Goal: Task Accomplishment & Management: Use online tool/utility

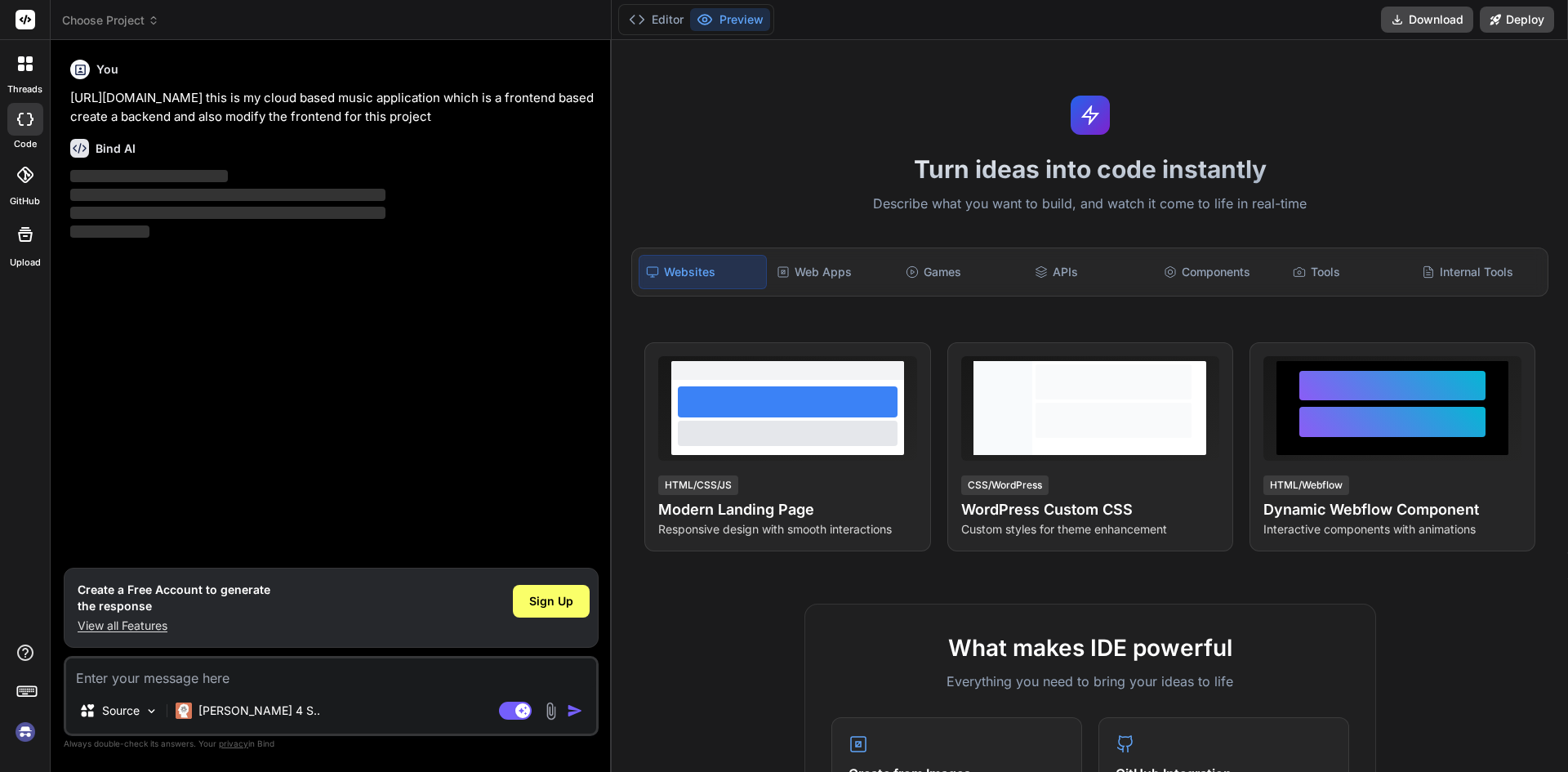
drag, startPoint x: 71, startPoint y: 95, endPoint x: 478, endPoint y: 116, distance: 407.5
click at [478, 116] on p "[URL][DOMAIN_NAME] this is my cloud based music application which is a frontend…" at bounding box center [333, 107] width 525 height 37
copy p "[URL][DOMAIN_NAME] this is my cloud based music application which is a frontend…"
click at [557, 605] on span "Sign Up" at bounding box center [551, 601] width 44 height 16
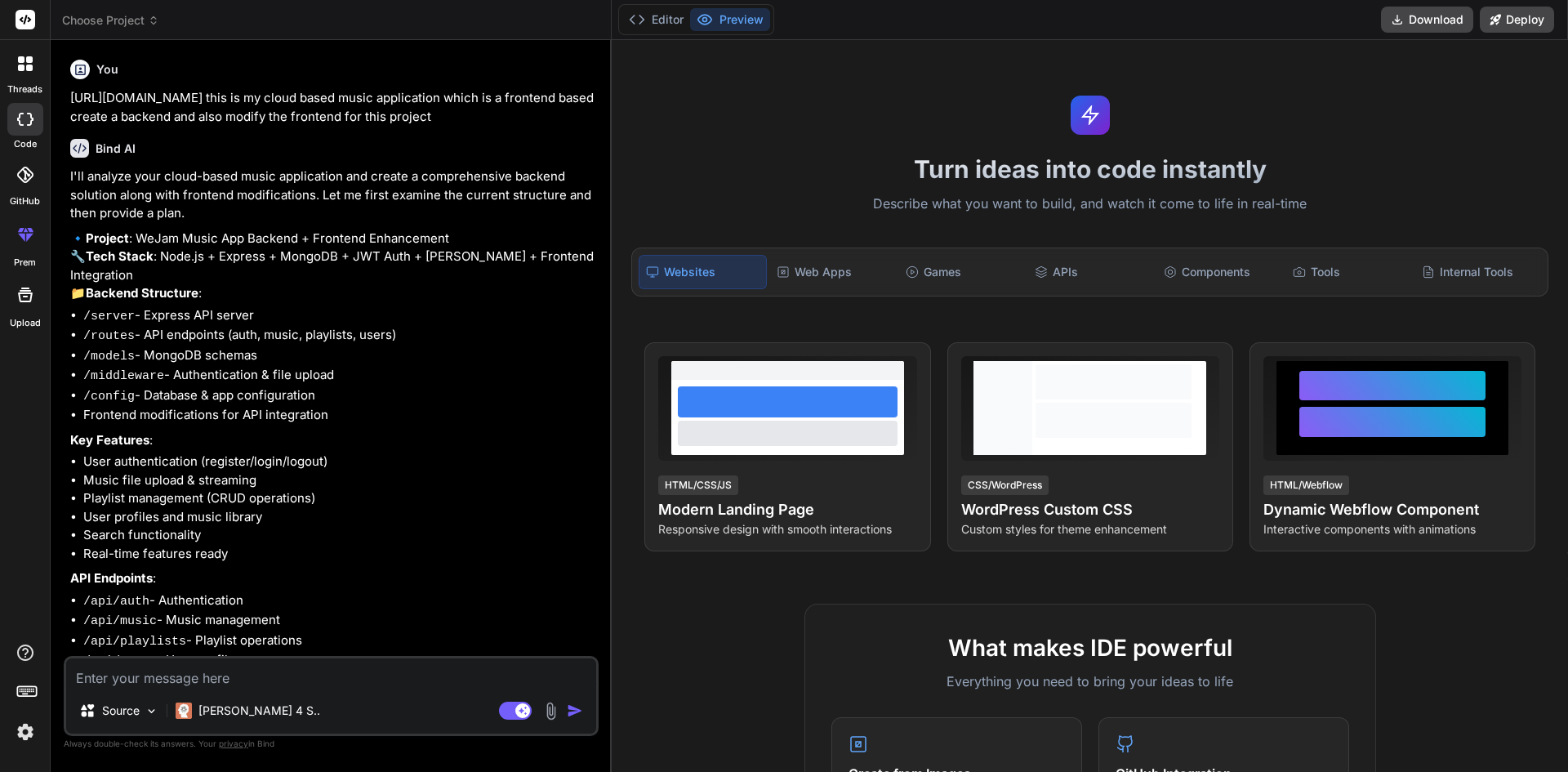
type textarea "x"
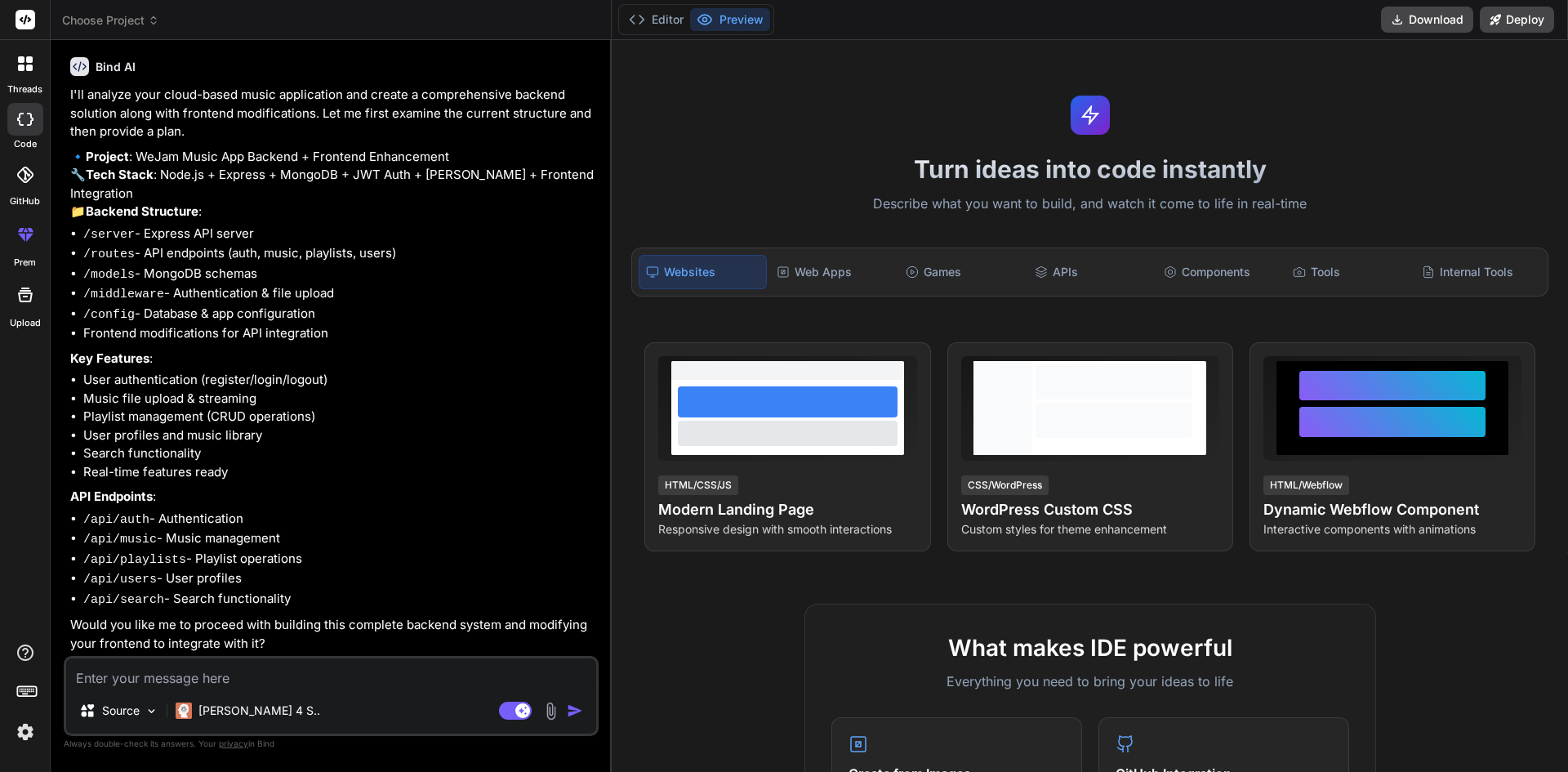
scroll to position [102, 0]
click at [686, 593] on div "Turn ideas into code instantly Describe what you want to build, and watch it co…" at bounding box center [1090, 406] width 956 height 732
click at [305, 666] on textarea at bounding box center [330, 672] width 530 height 29
type textarea "y"
type textarea "x"
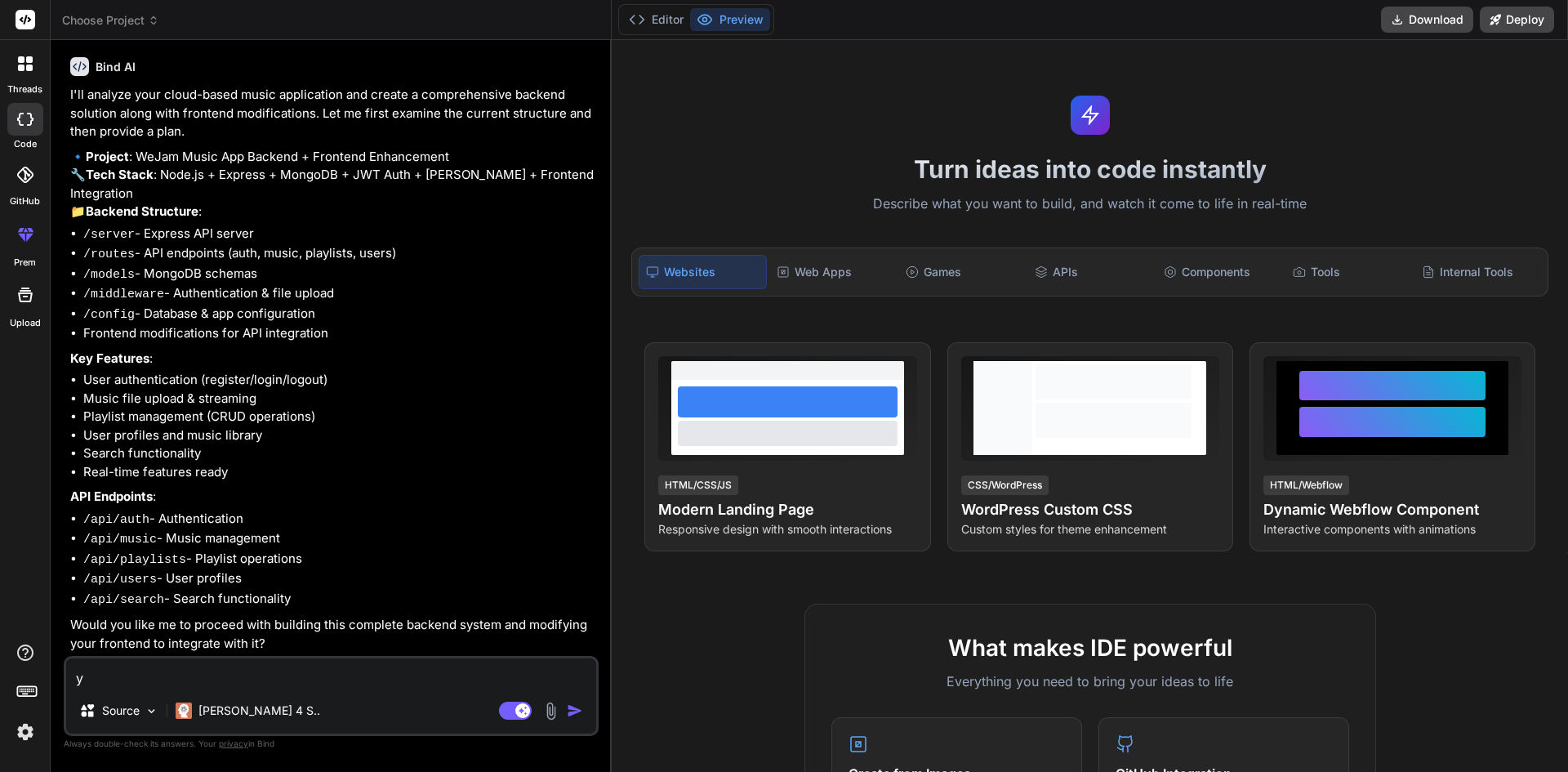
type textarea "ye"
type textarea "x"
type textarea "yes"
type textarea "x"
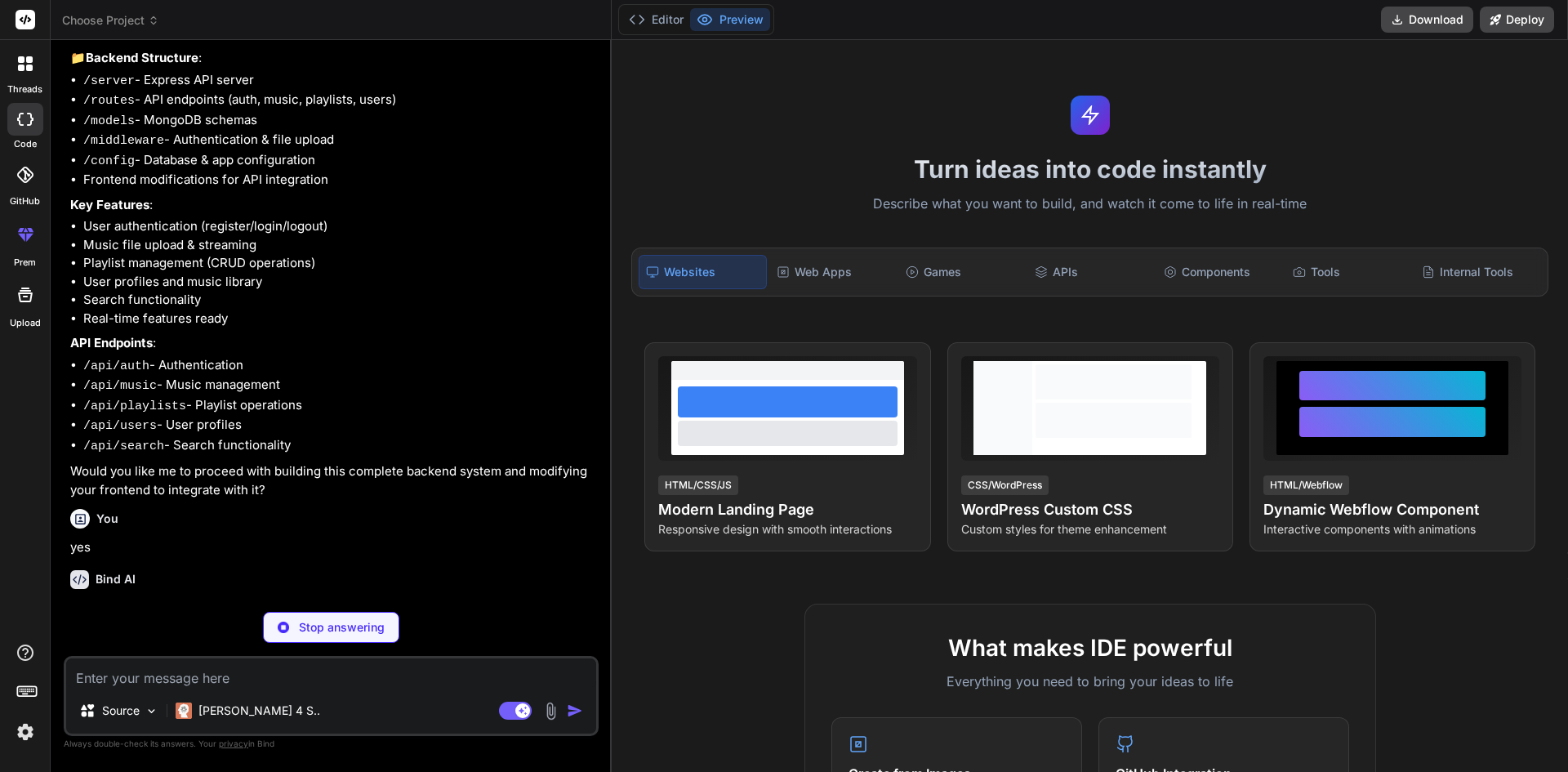
scroll to position [272, 0]
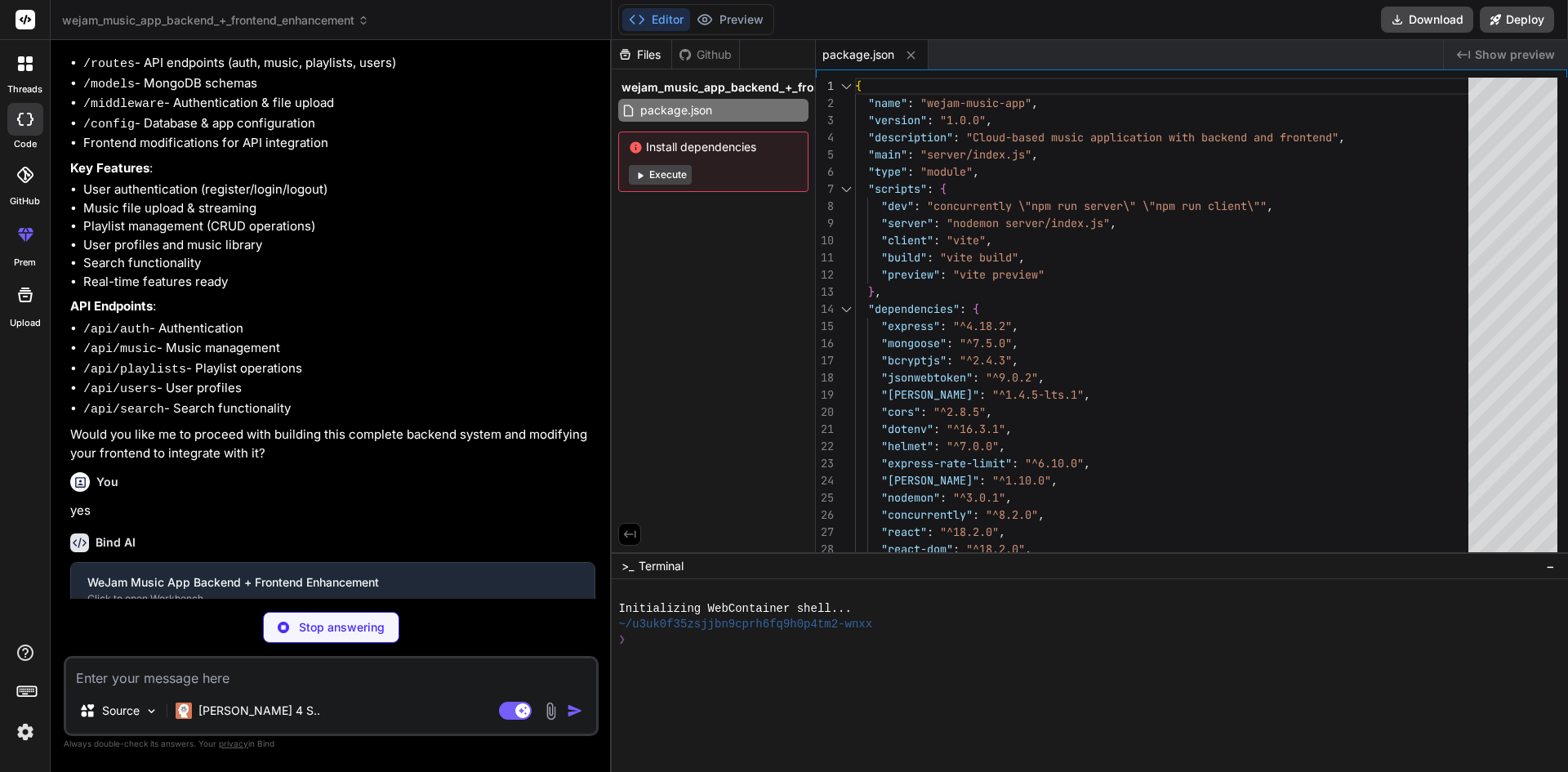
type textarea "x"
type textarea "console.log(`API available at http://localhost:${PORT}/api`); }); }; startServe…"
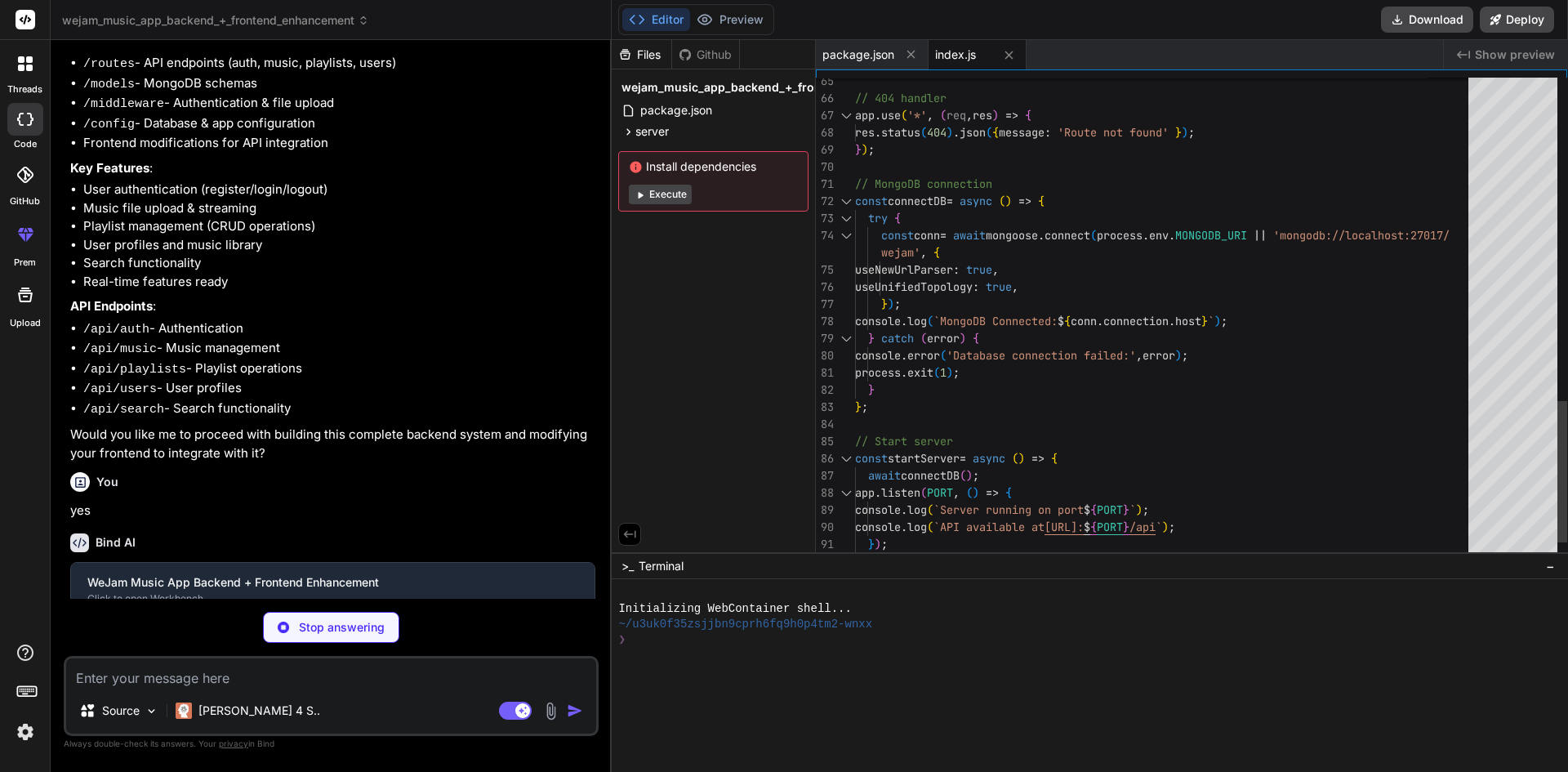
type textarea "x"
type textarea "// Remove password from JSON output userSchema.methods.toJSON = function() { co…"
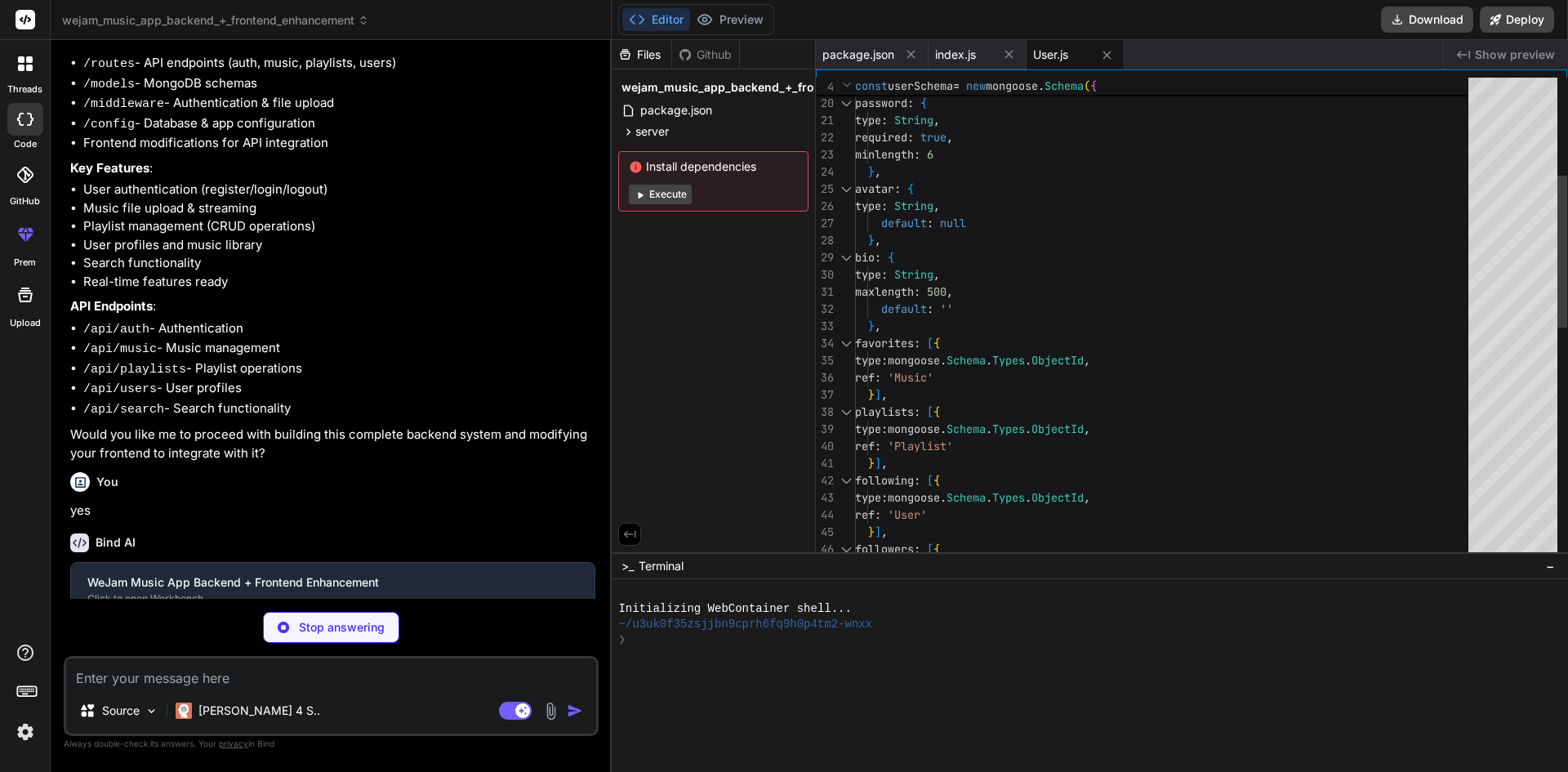
type textarea "x"
type textarea "musicSchema.virtual('likeCount').get(function() { return this.likes ? this.like…"
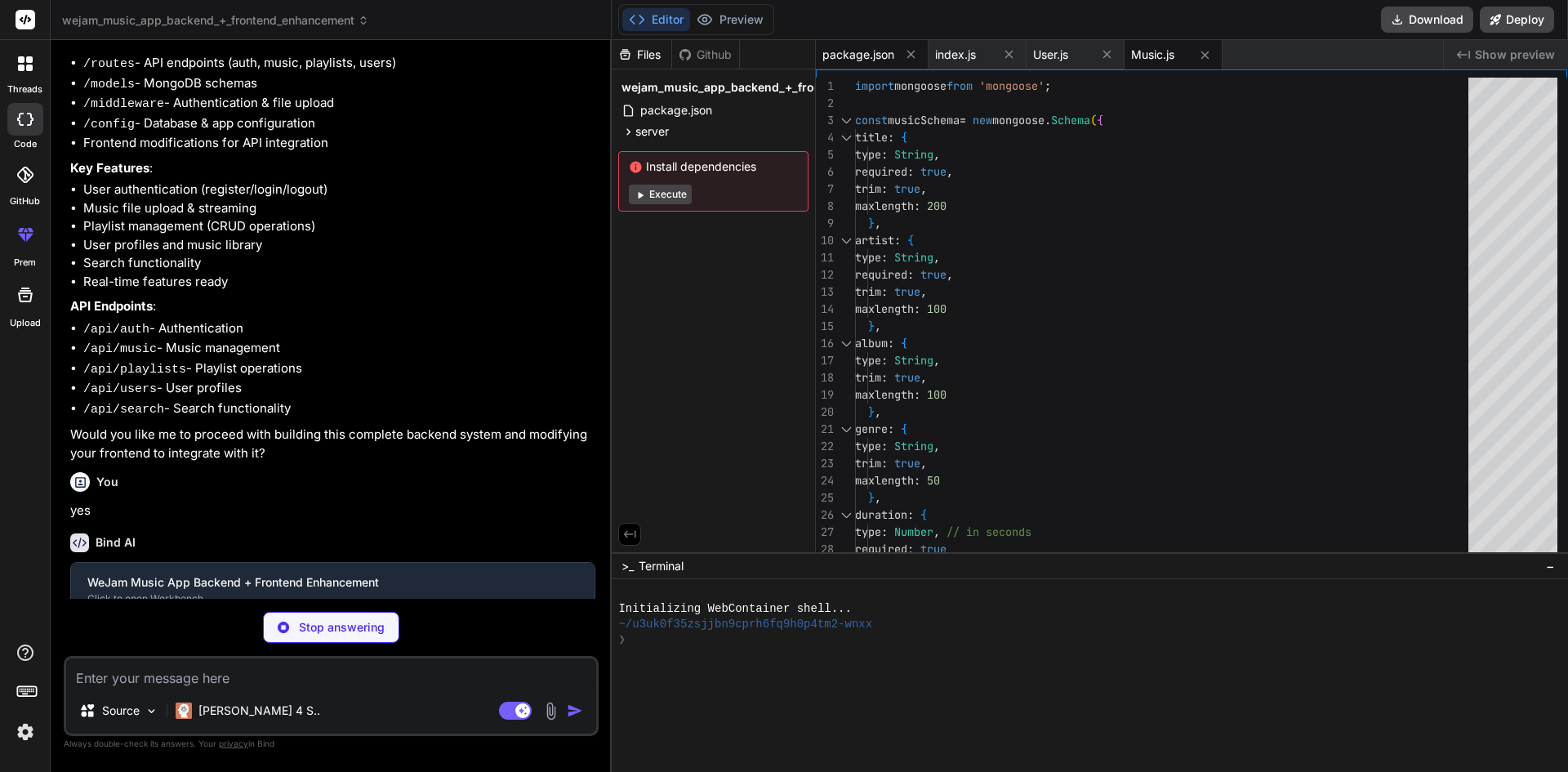
type textarea "x"
click at [856, 53] on span "package.json" at bounding box center [858, 54] width 72 height 16
type textarea "} }"
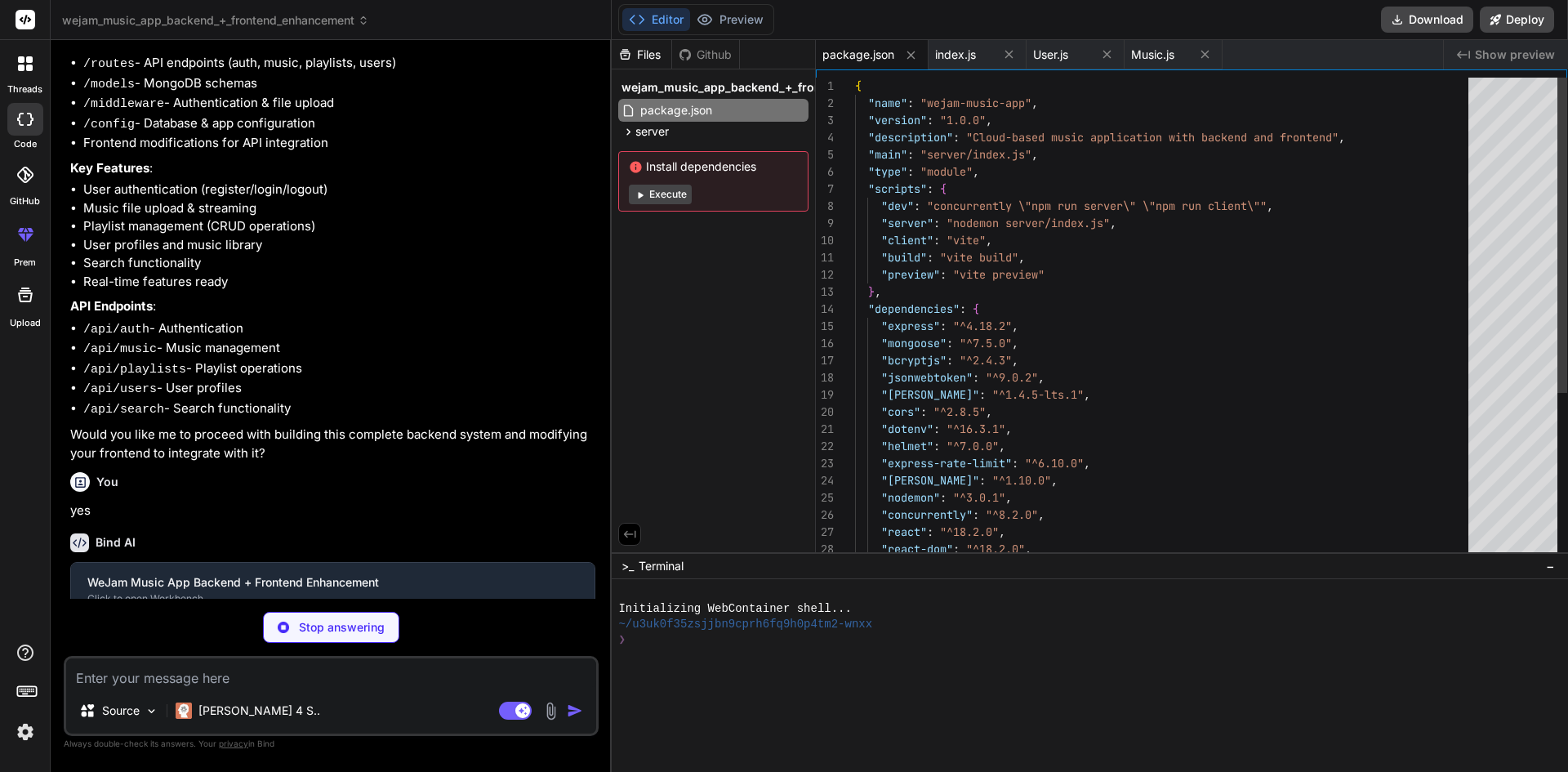
type textarea "x"
type textarea "return this.tracks ? this.tracks.length : 0; }); // Virtual for follower count …"
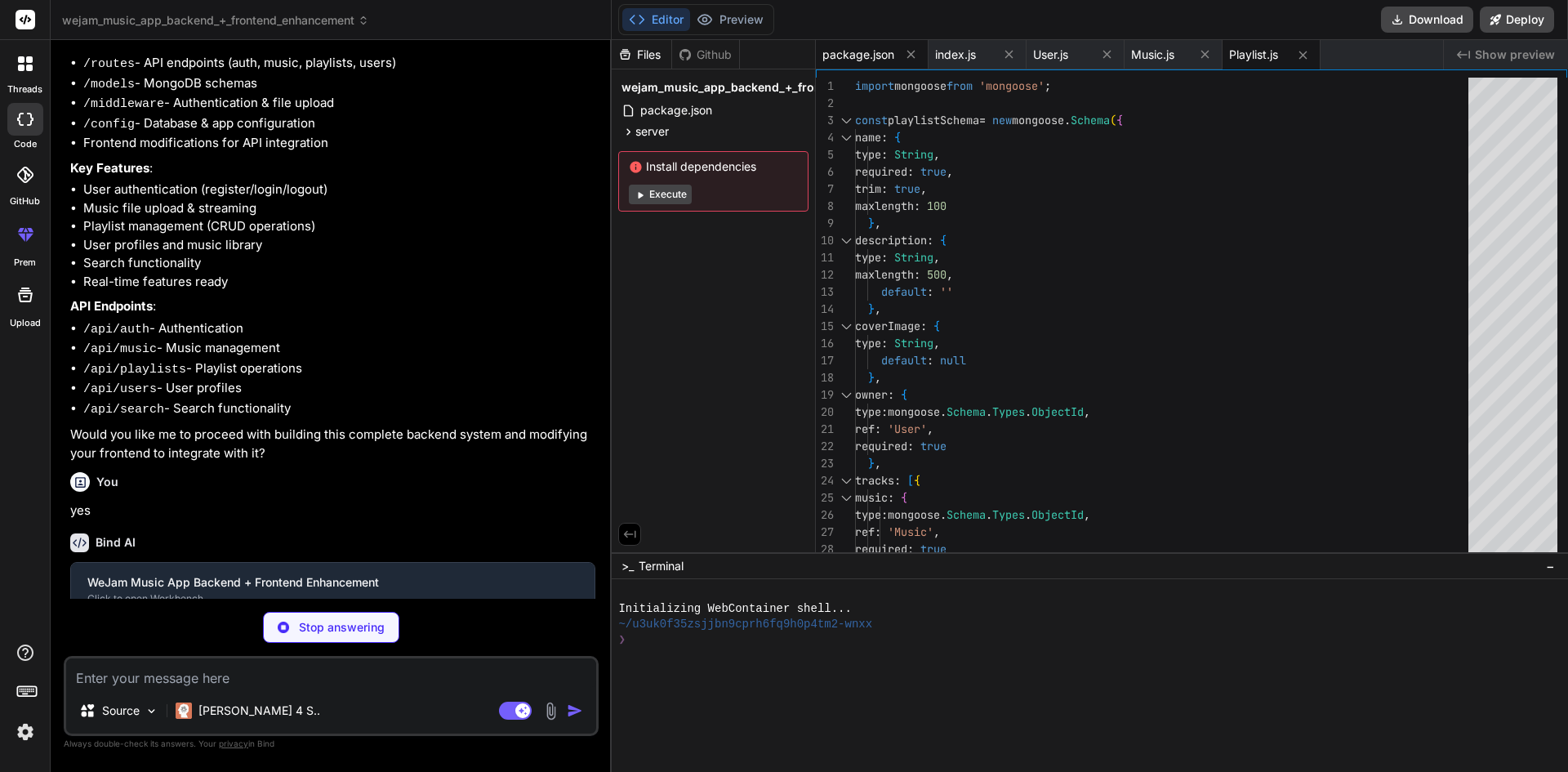
type textarea "x"
click at [862, 53] on span "package.json" at bounding box center [858, 54] width 72 height 16
type textarea "} }"
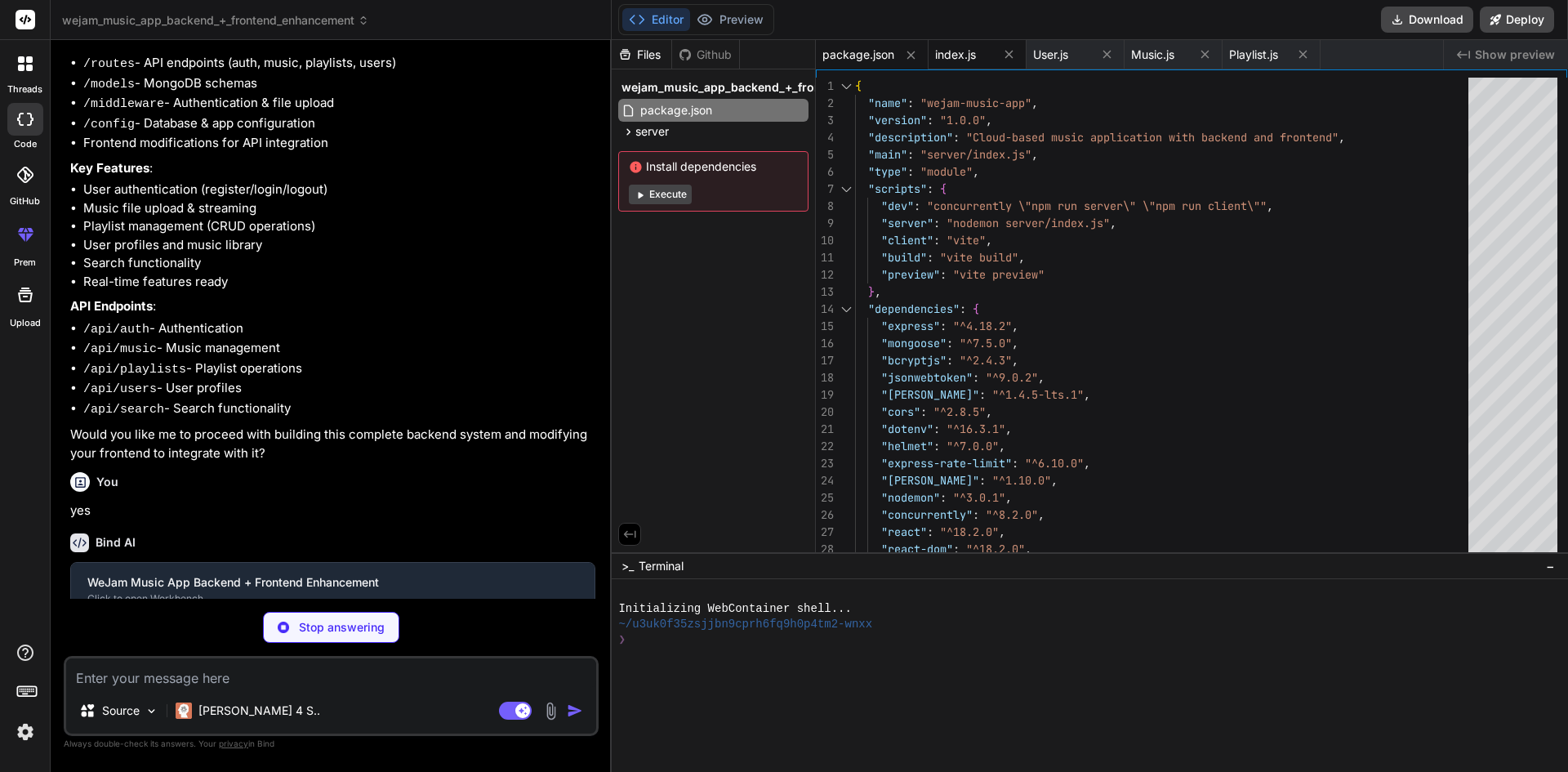
type textarea "x"
type textarea "if (!roles.includes(req.user.role)) { return res.status(403).json({ message: 'I…"
type textarea "x"
click at [956, 53] on span "index.js" at bounding box center [954, 54] width 40 height 16
type textarea "console.log(`API available at http://localhost:${PORT}/api`); }); }; startServe…"
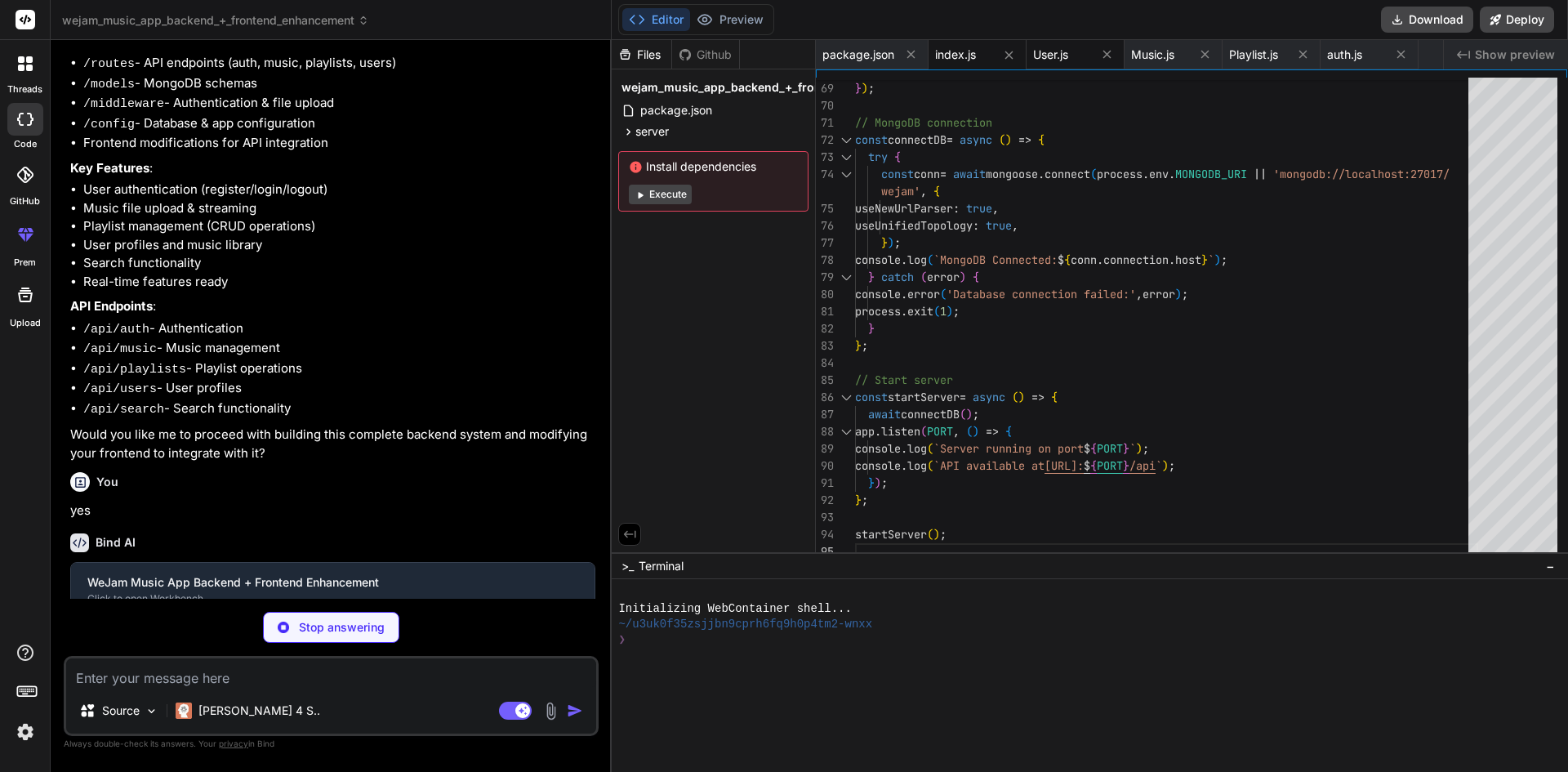
type textarea "x"
click at [1053, 60] on span "User.js" at bounding box center [1049, 54] width 35 height 16
type textarea "// Remove password from JSON output userSchema.methods.toJSON = function() { co…"
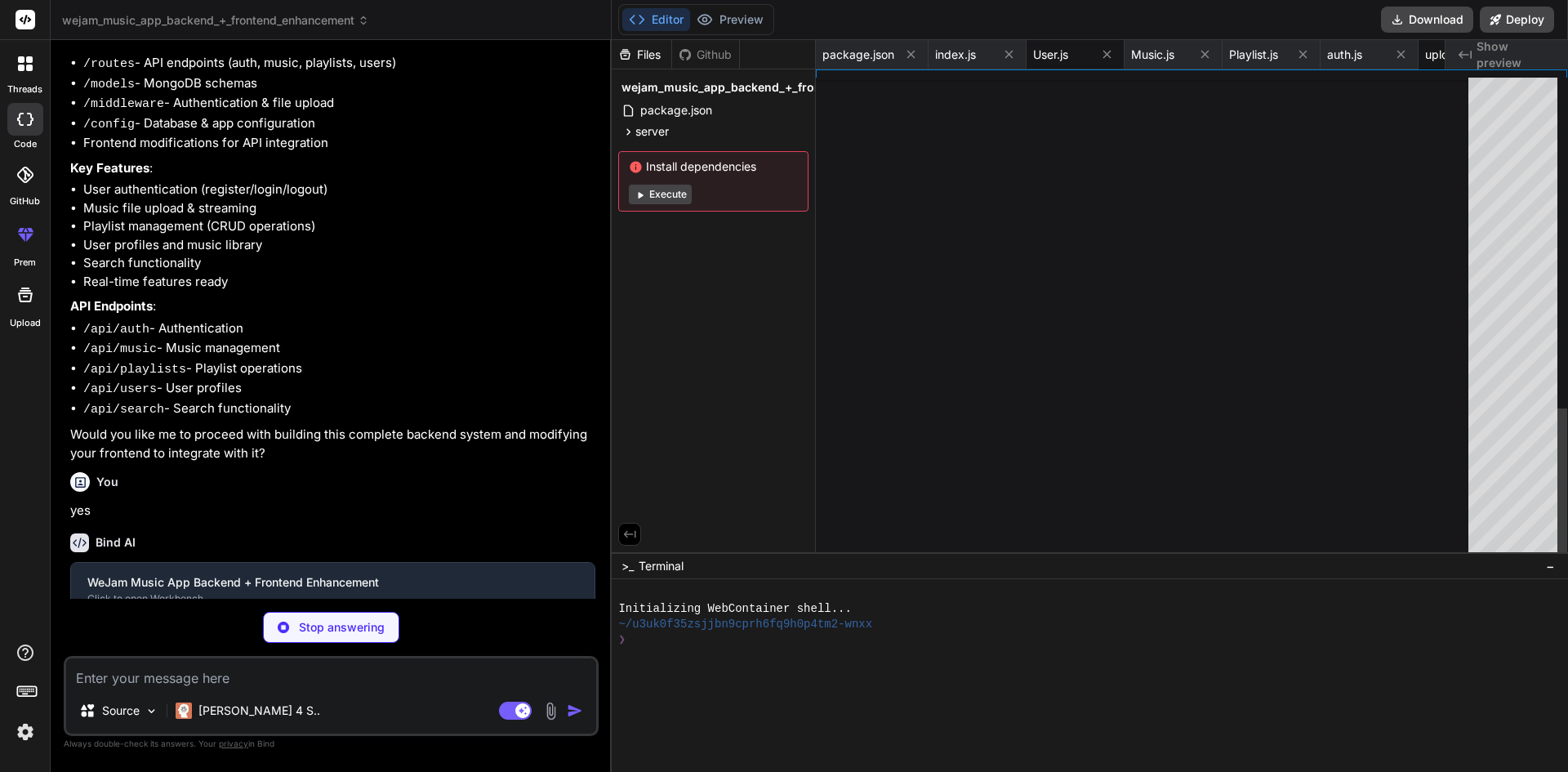
type textarea "x"
type textarea "fileSize: 50 * 1024 * 1024, // 50MB limit } }); export default upload;"
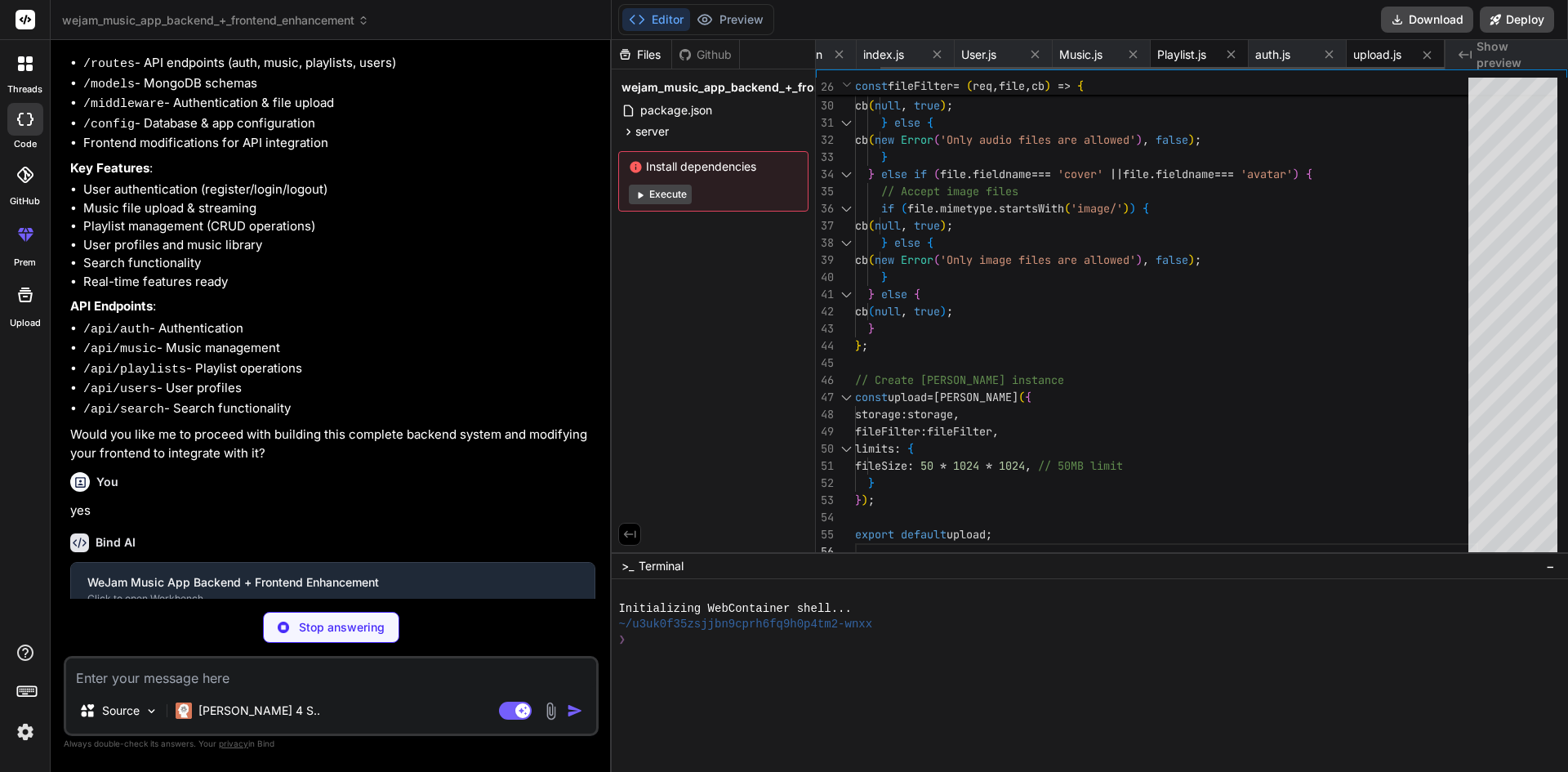
type textarea "x"
click at [1171, 47] on span "Playlist.js" at bounding box center [1181, 54] width 49 height 16
type textarea "return this.tracks ? this.tracks.length : 0; }); // Virtual for follower count …"
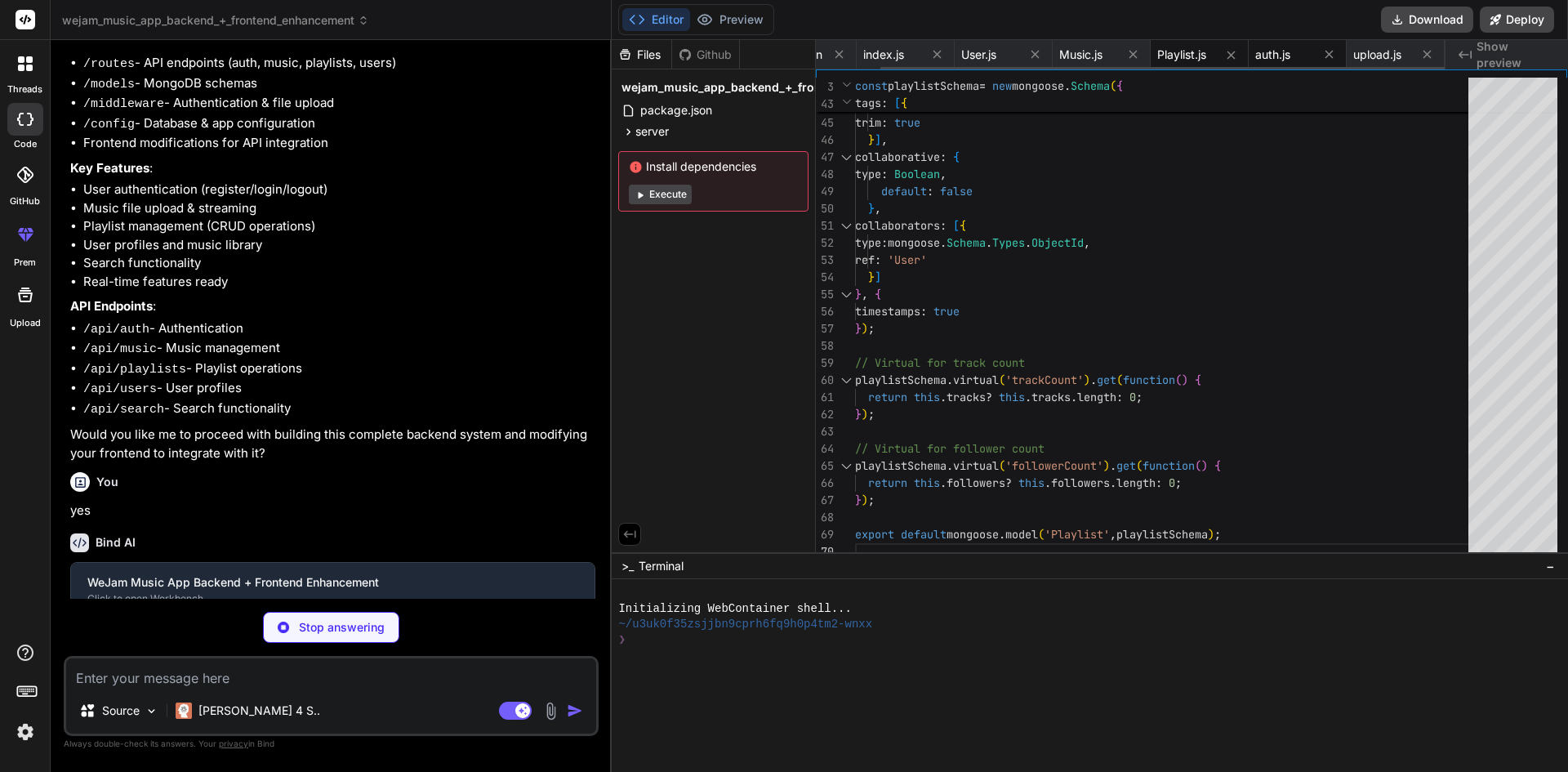
click at [1270, 53] on span "auth.js" at bounding box center [1272, 54] width 35 height 16
type textarea "x"
type textarea "if (!roles.includes(req.user.role)) { return res.status(403).json({ message: 'I…"
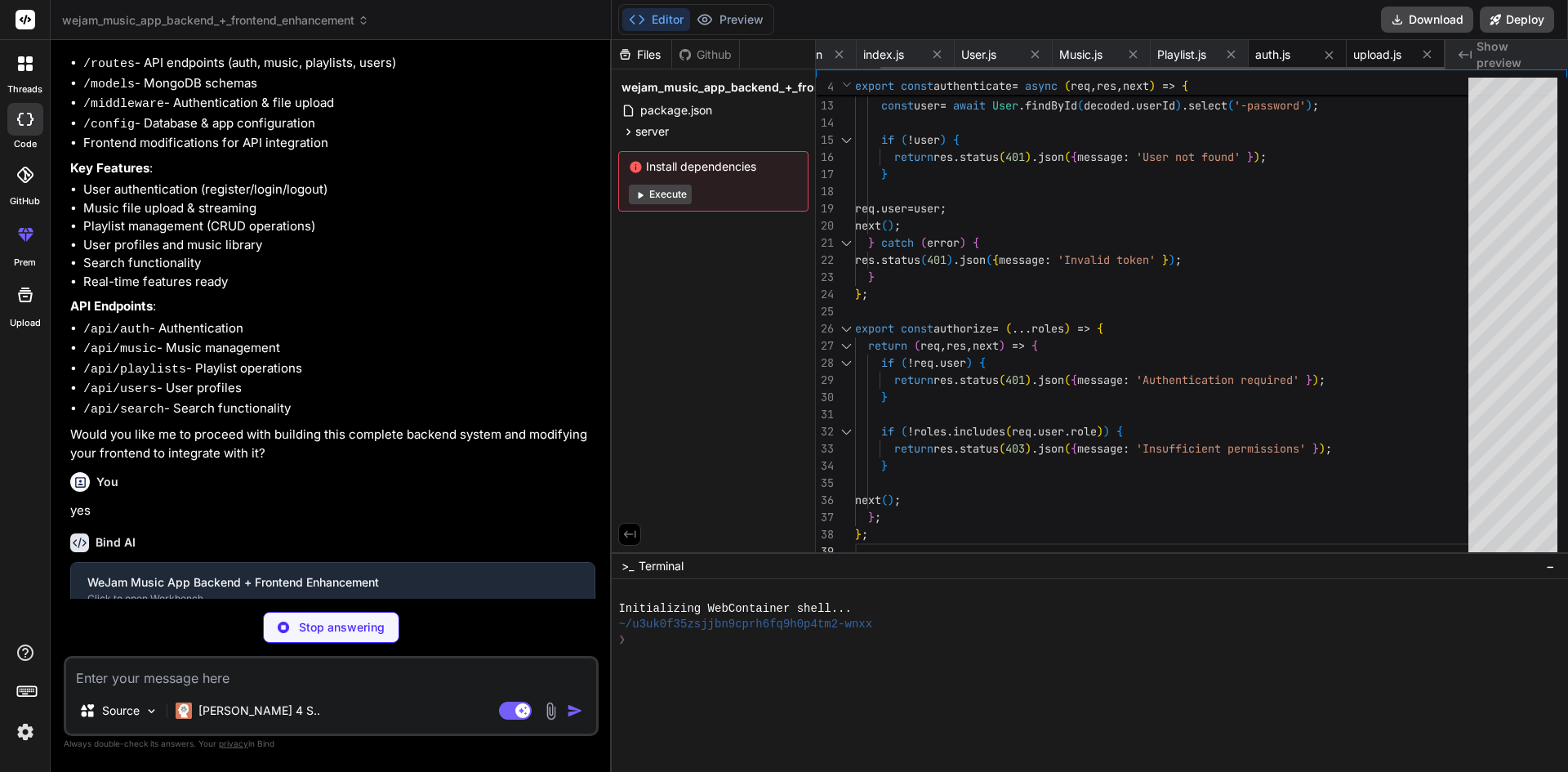
type textarea "x"
click at [1370, 52] on span "upload.js" at bounding box center [1376, 54] width 48 height 16
type textarea "fileSize: 50 * 1024 * 1024, // 50MB limit } }); export default upload;"
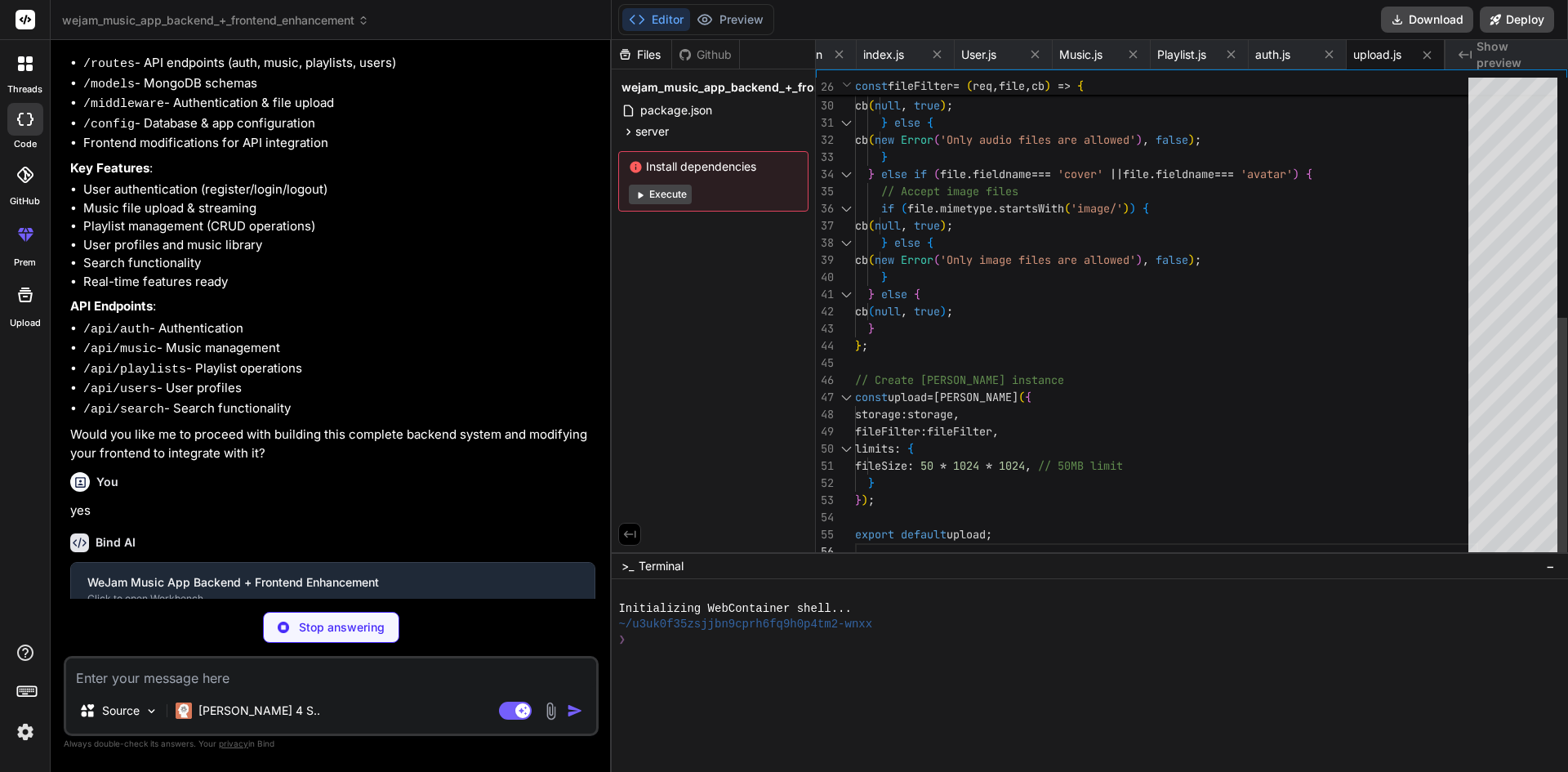
type textarea "x"
type textarea "export default router;"
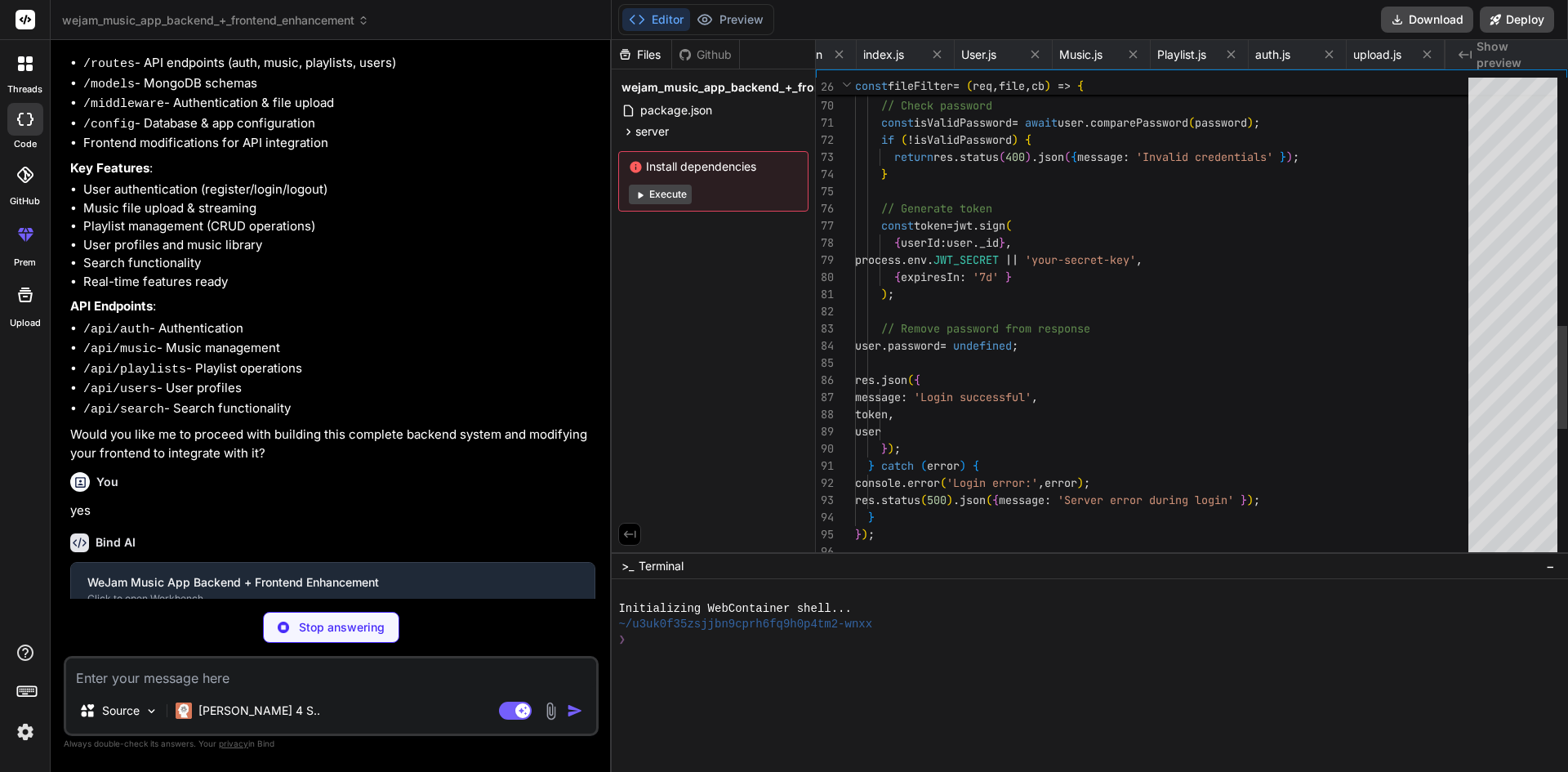
scroll to position [0, 169]
click at [1381, 49] on span "auth.js" at bounding box center [1369, 54] width 35 height 16
click at [1376, 54] on span "auth.js" at bounding box center [1369, 54] width 35 height 16
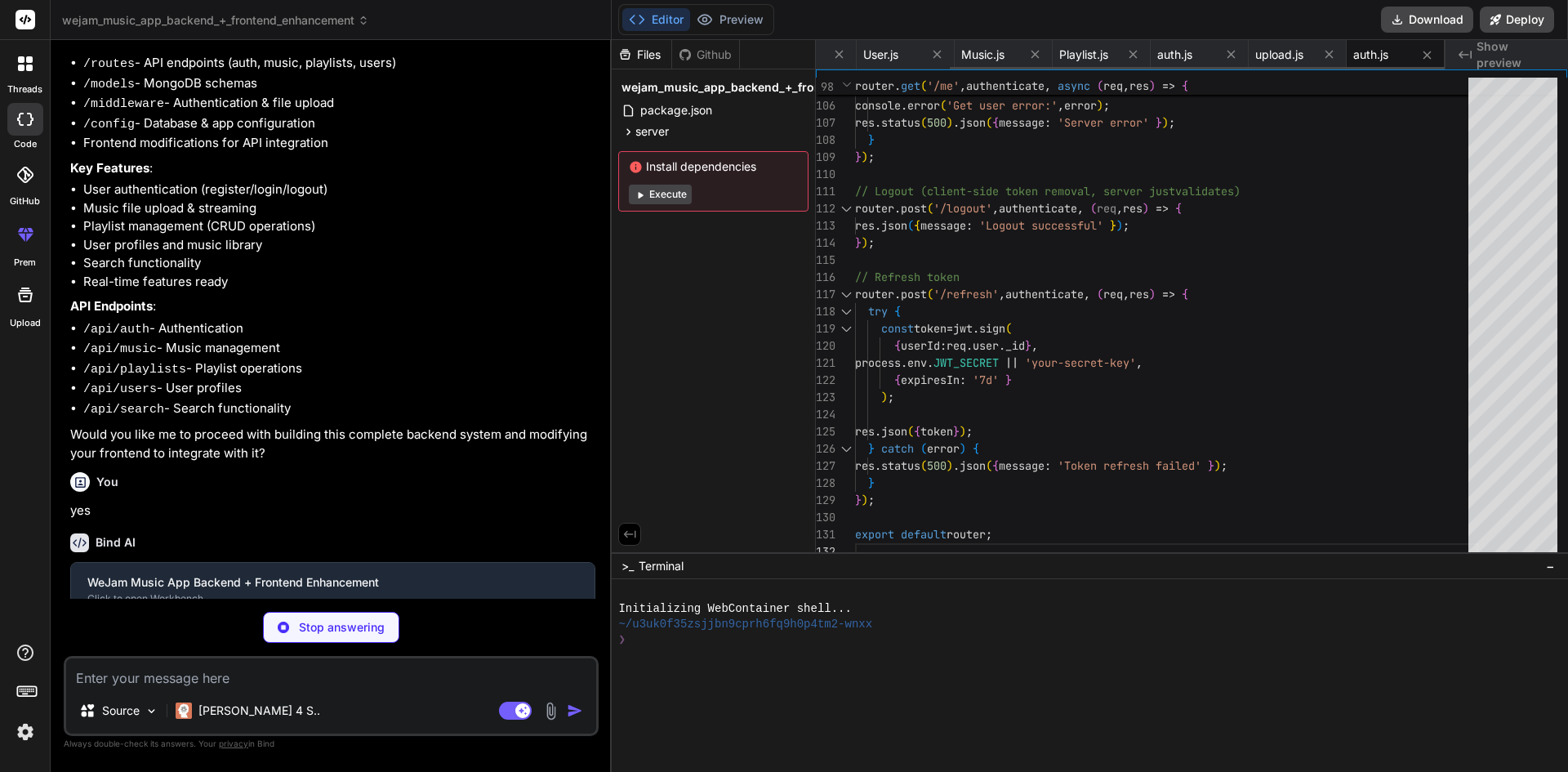
click at [1372, 52] on span "auth.js" at bounding box center [1369, 54] width 35 height 16
type textarea "x"
type textarea "} }); } catch (error) { console.error('Get user music error:', error); res.stat…"
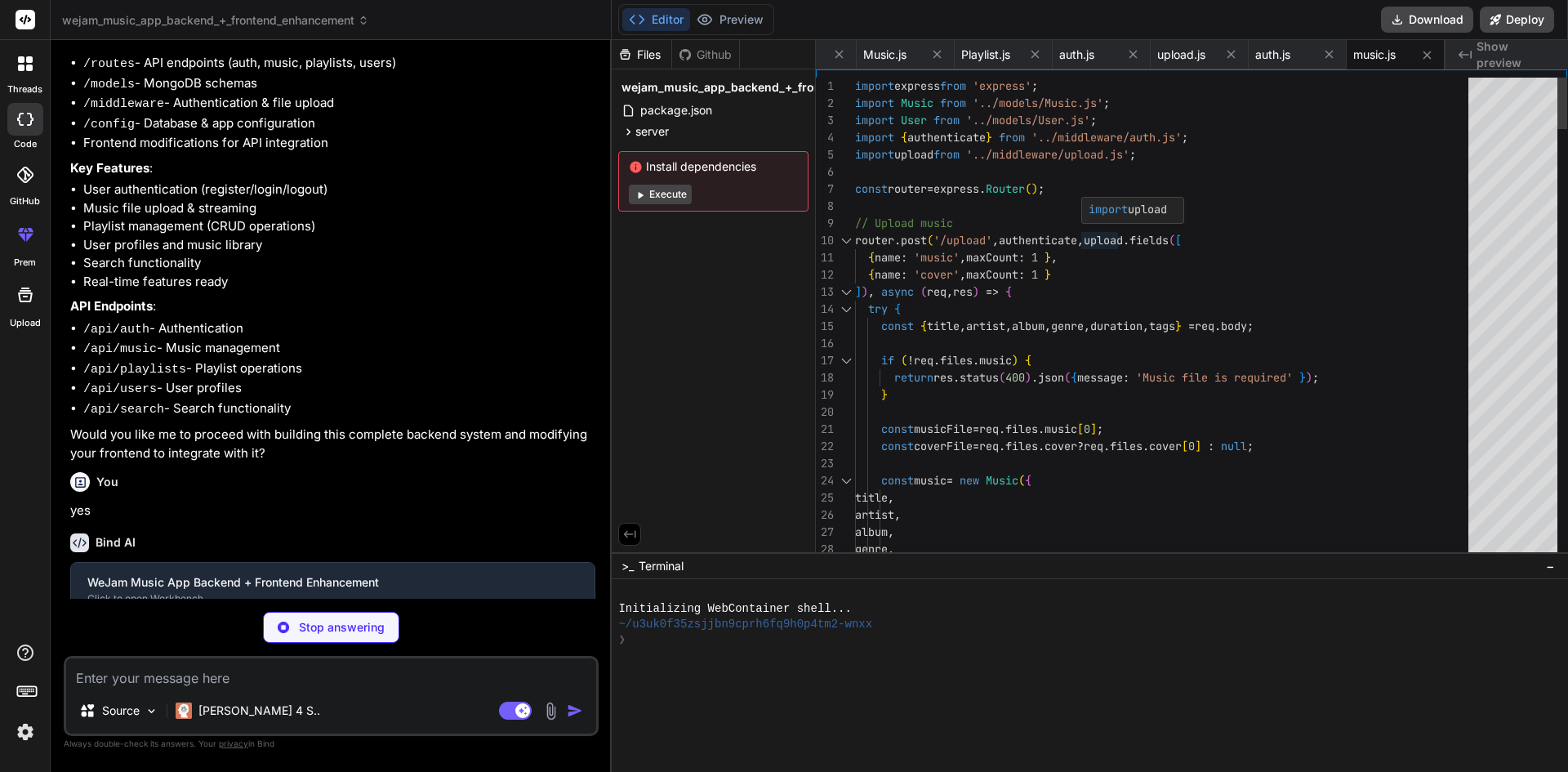
type textarea "x"
type textarea "} catch (error) { console.error('Get user playlists error:', error); res.status…"
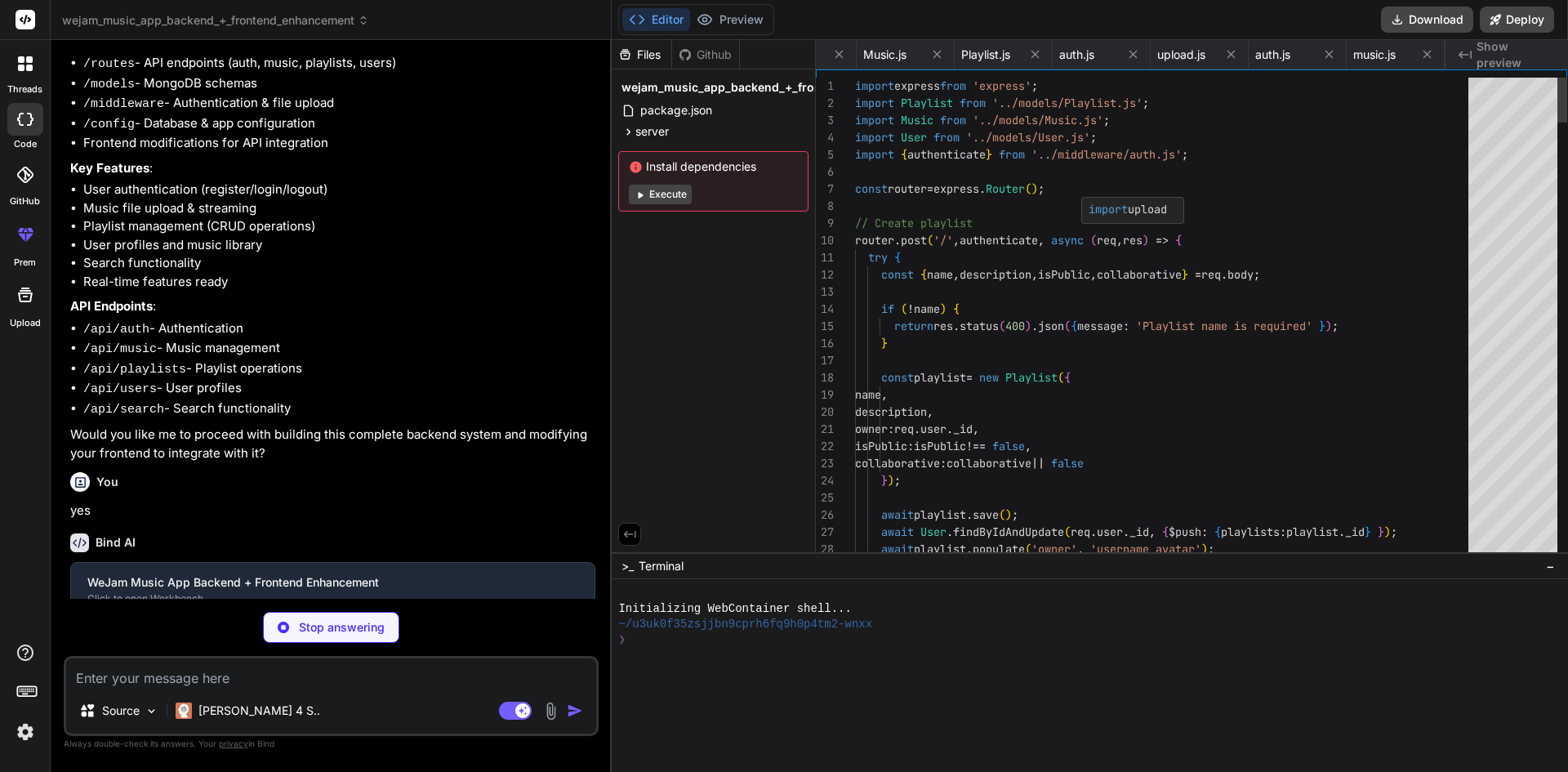
scroll to position [0, 366]
type textarea "x"
type textarea "console.error('Search users error:', error); res.status(500).json({ message: 'S…"
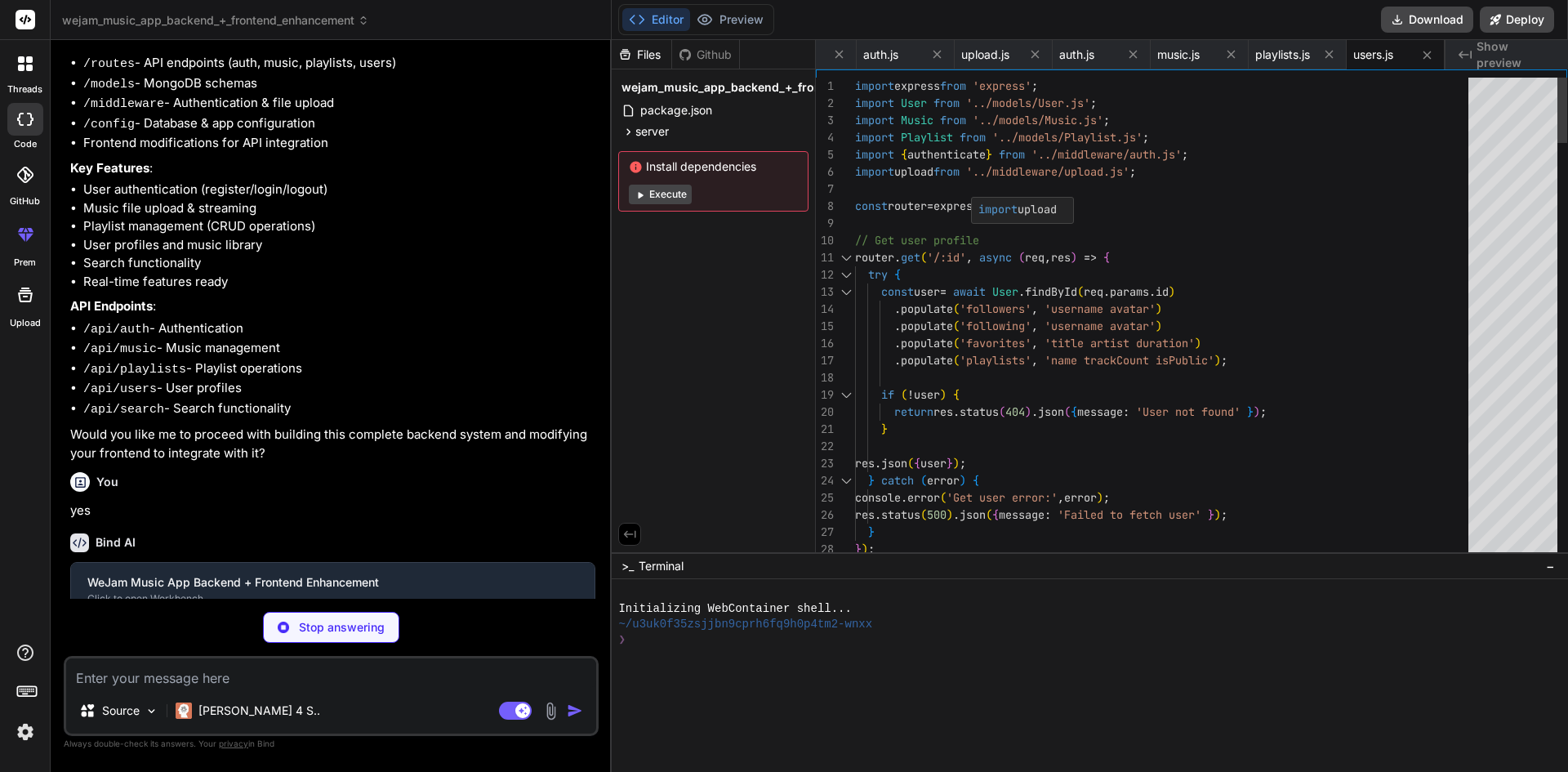
type textarea "x"
type textarea "export default router;"
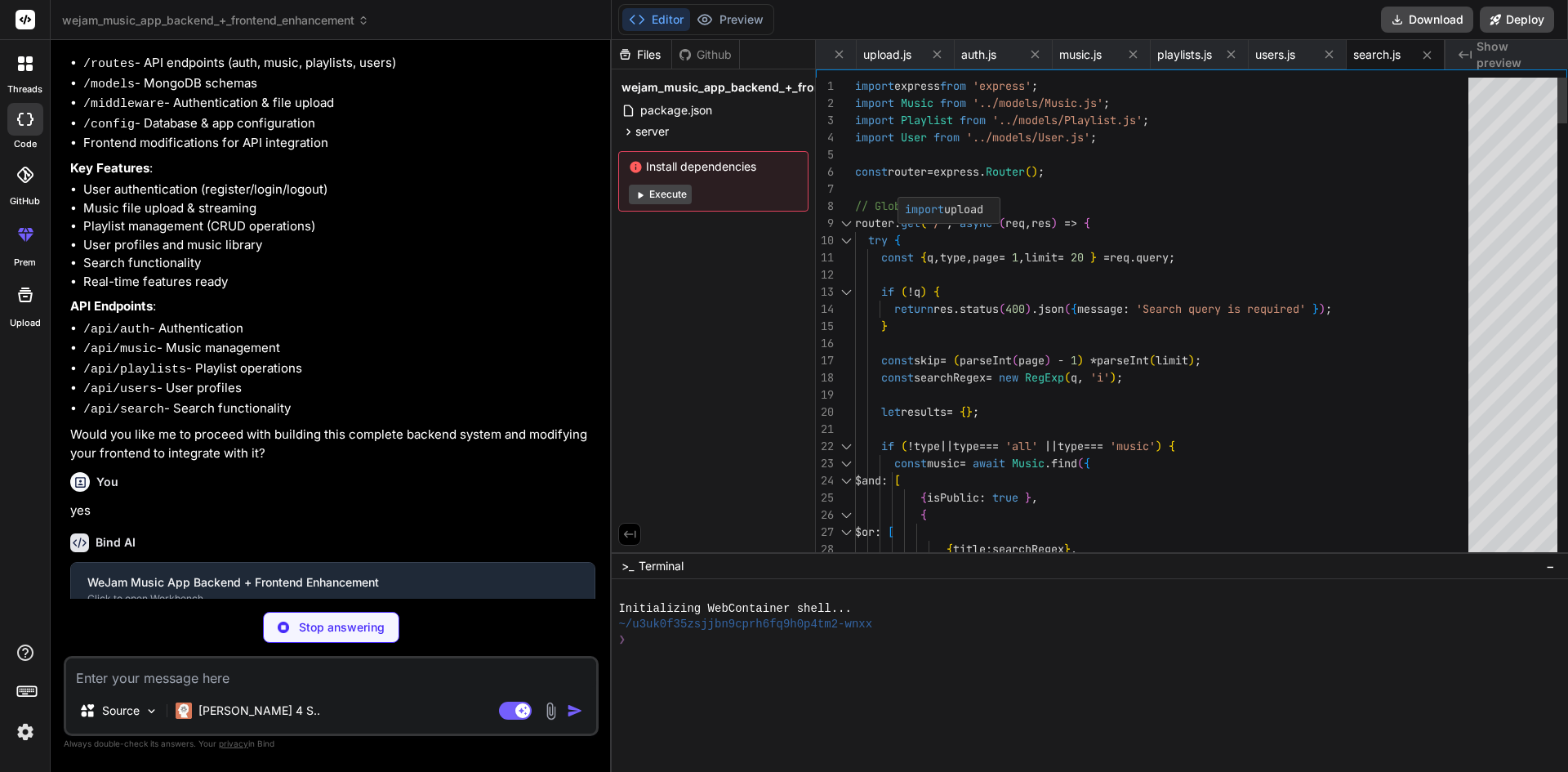
type textarea "x"
type textarea "# Rate limiting RATE_LIMIT_WINDOW_MS=900000 RATE_LIMIT_MAX_REQUESTS=100"
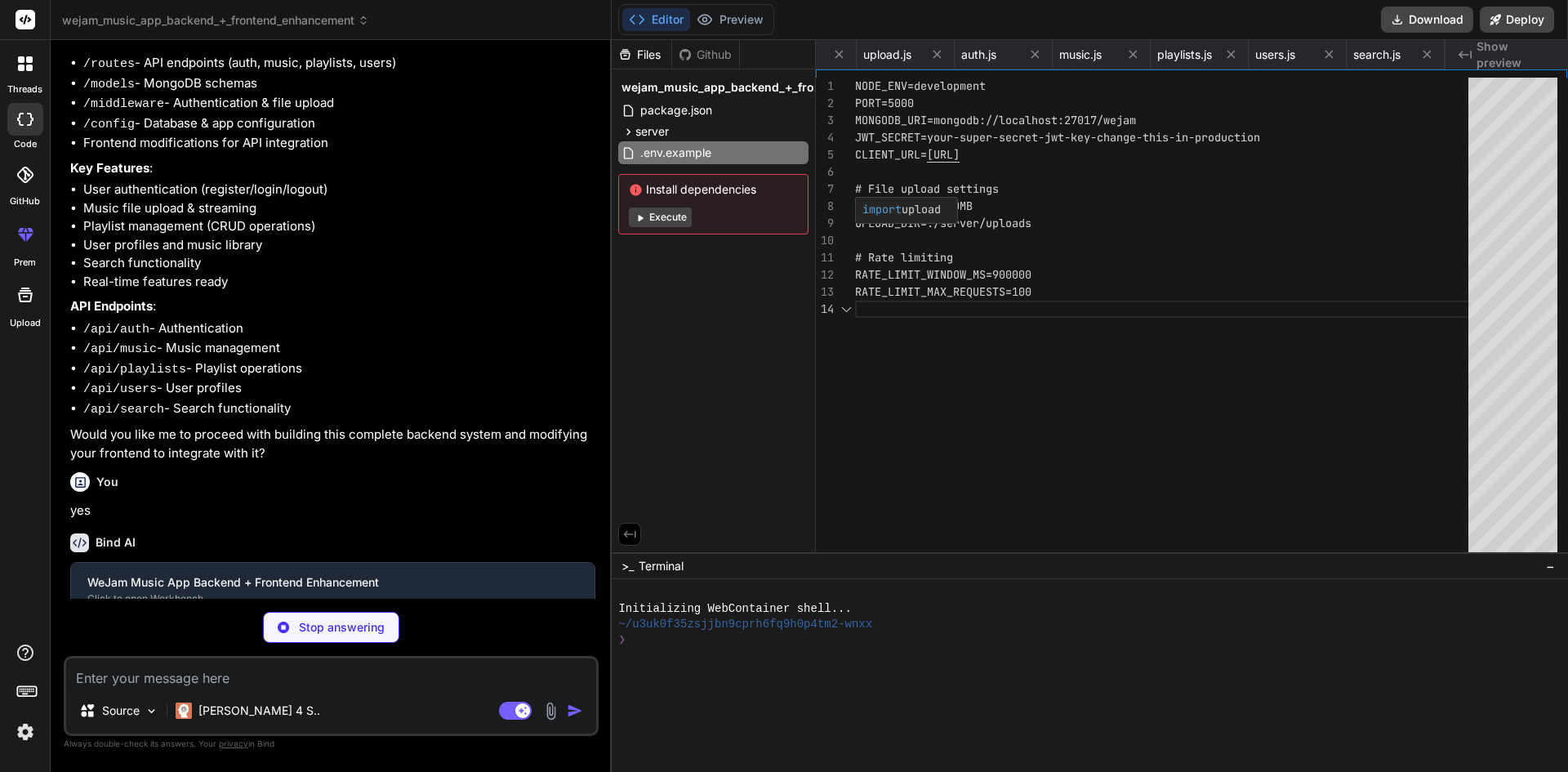
scroll to position [0, 675]
type textarea "x"
type textarea "return [DOMAIN_NAME]; } } export default new ApiService();"
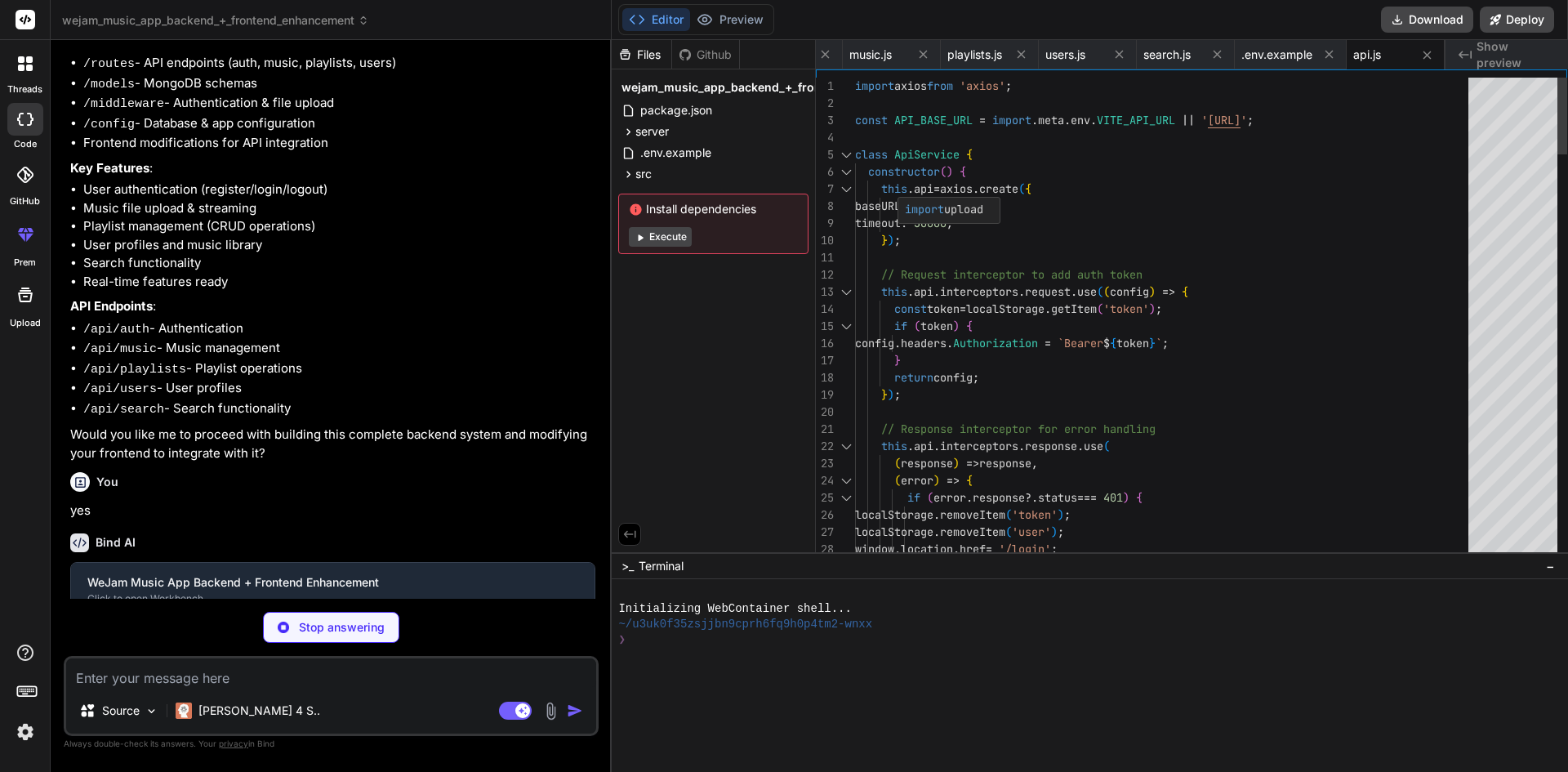
type textarea "x"
type textarea "}; return ( <AuthContext.Provider value={value}> {children} </AuthContext.Provi…"
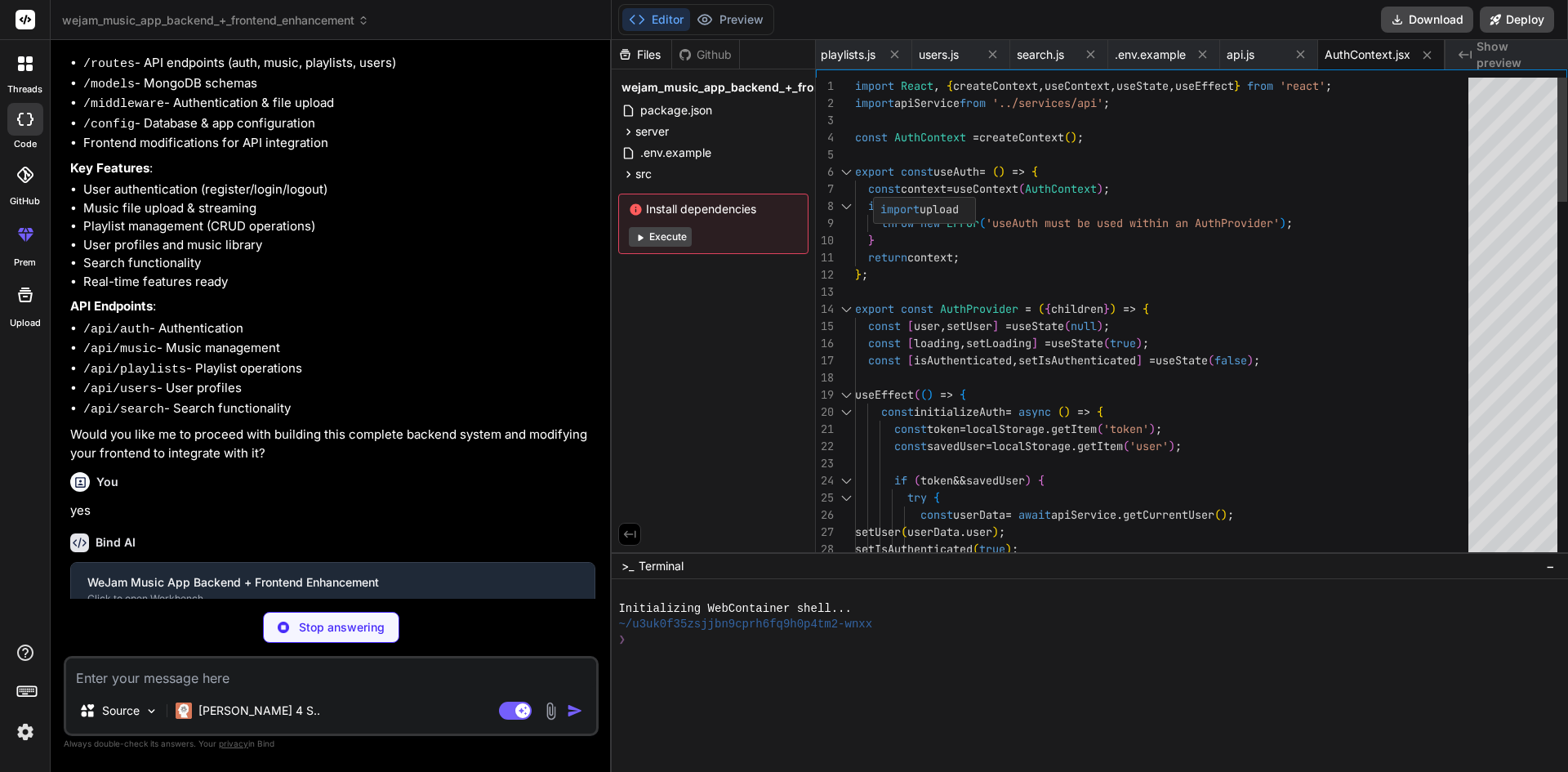
type textarea "x"
type textarea "{children} </PlayerContext.Provider> ); };"
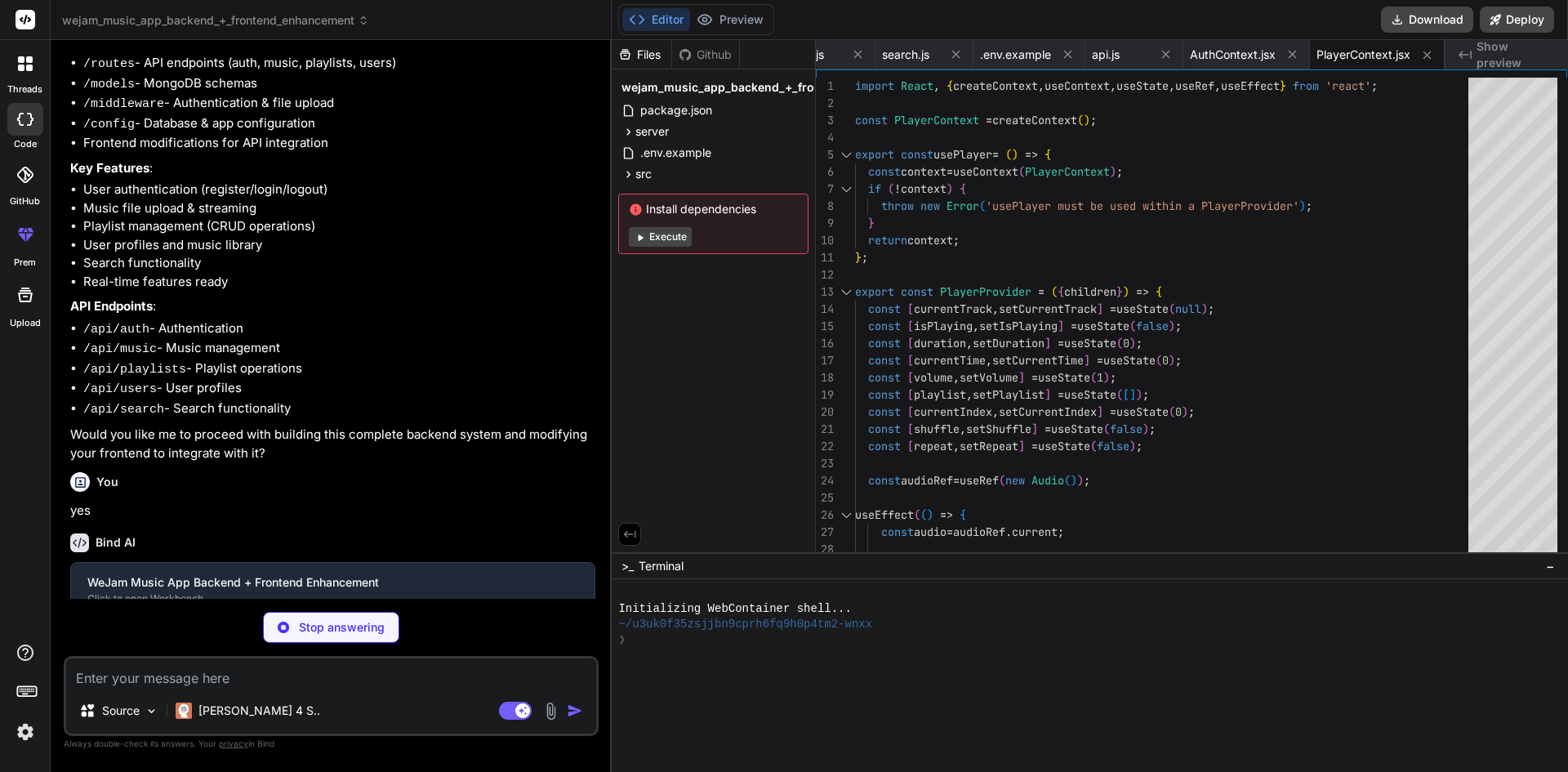
type textarea "x"
type textarea "`}</style> </div> ); }; export default MusicPlayer;"
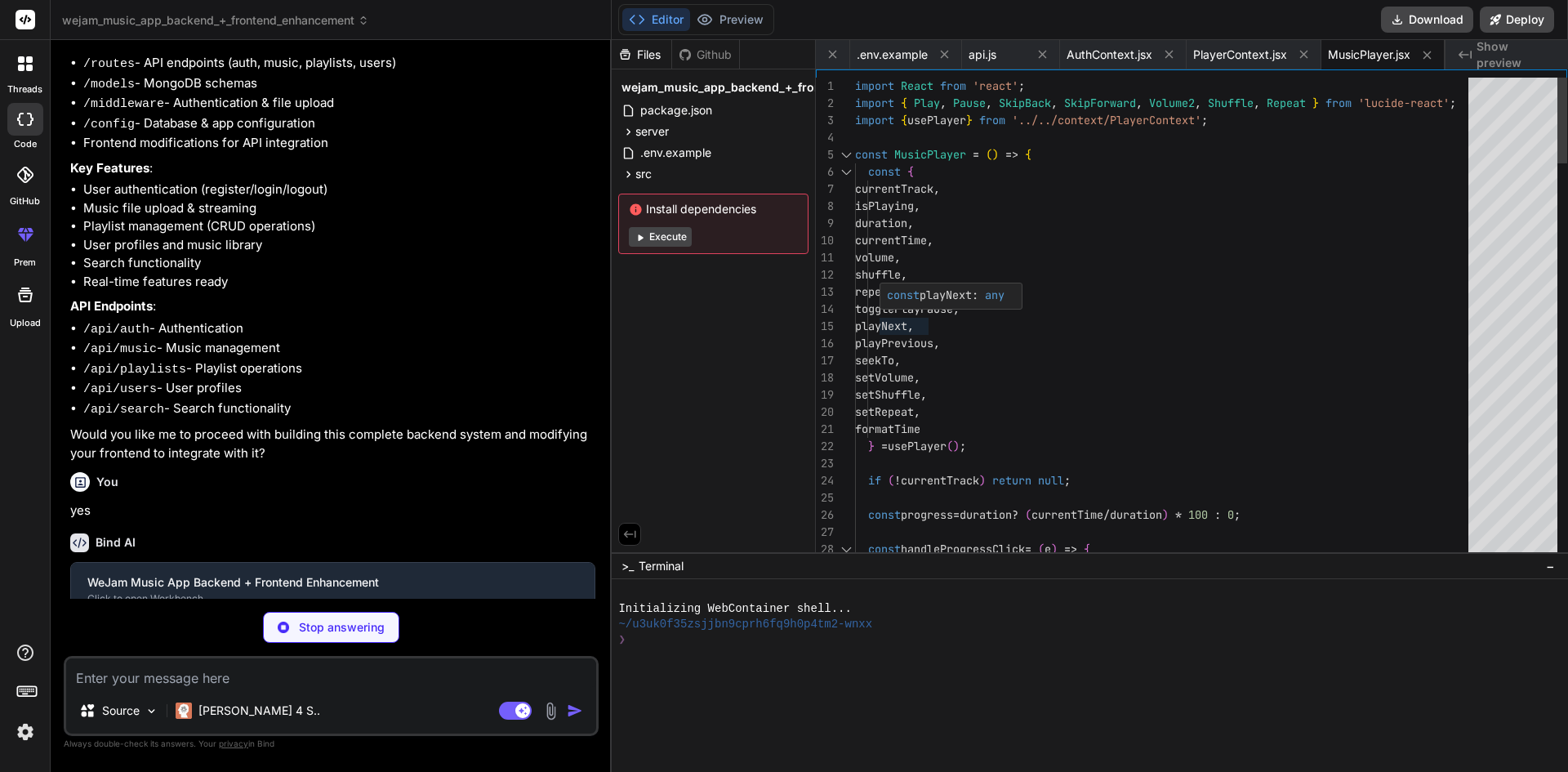
type textarea "x"
type textarea "</div> </form> </div> </div> ); }; export default LoginForm;"
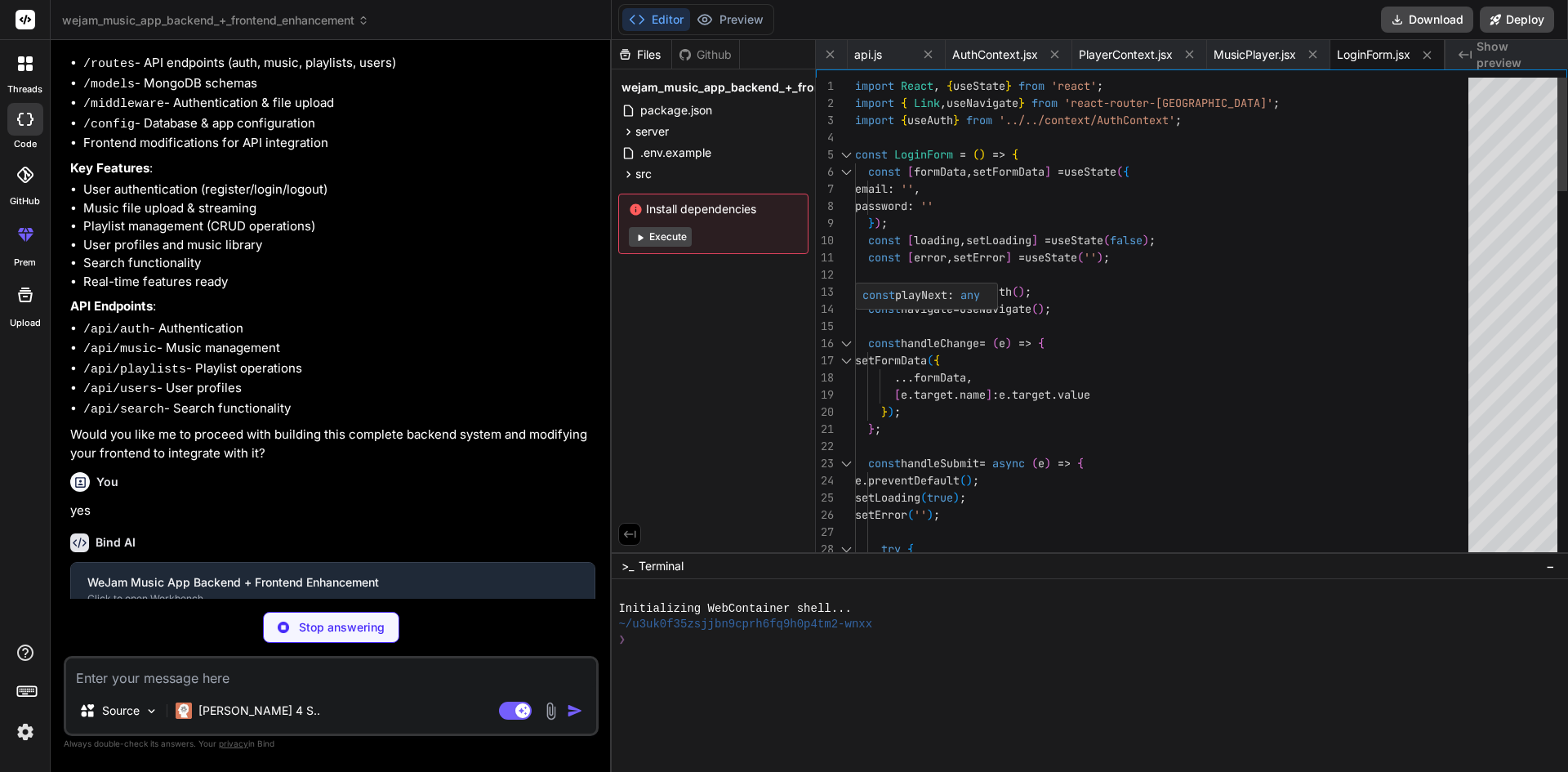
type textarea "x"
type textarea "export default RegisterForm;"
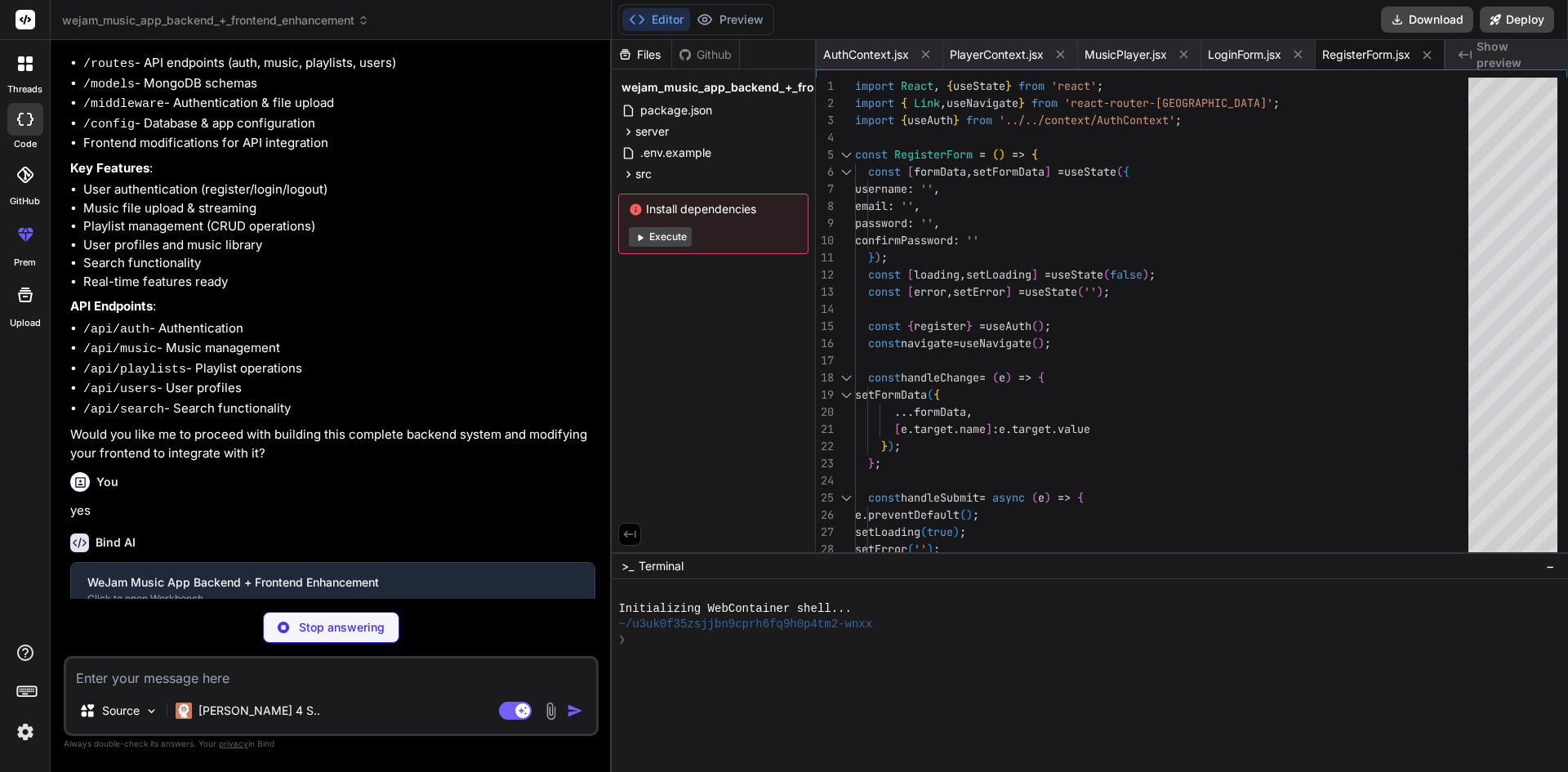
type textarea "x"
type textarea "); }; export default UploadForm;"
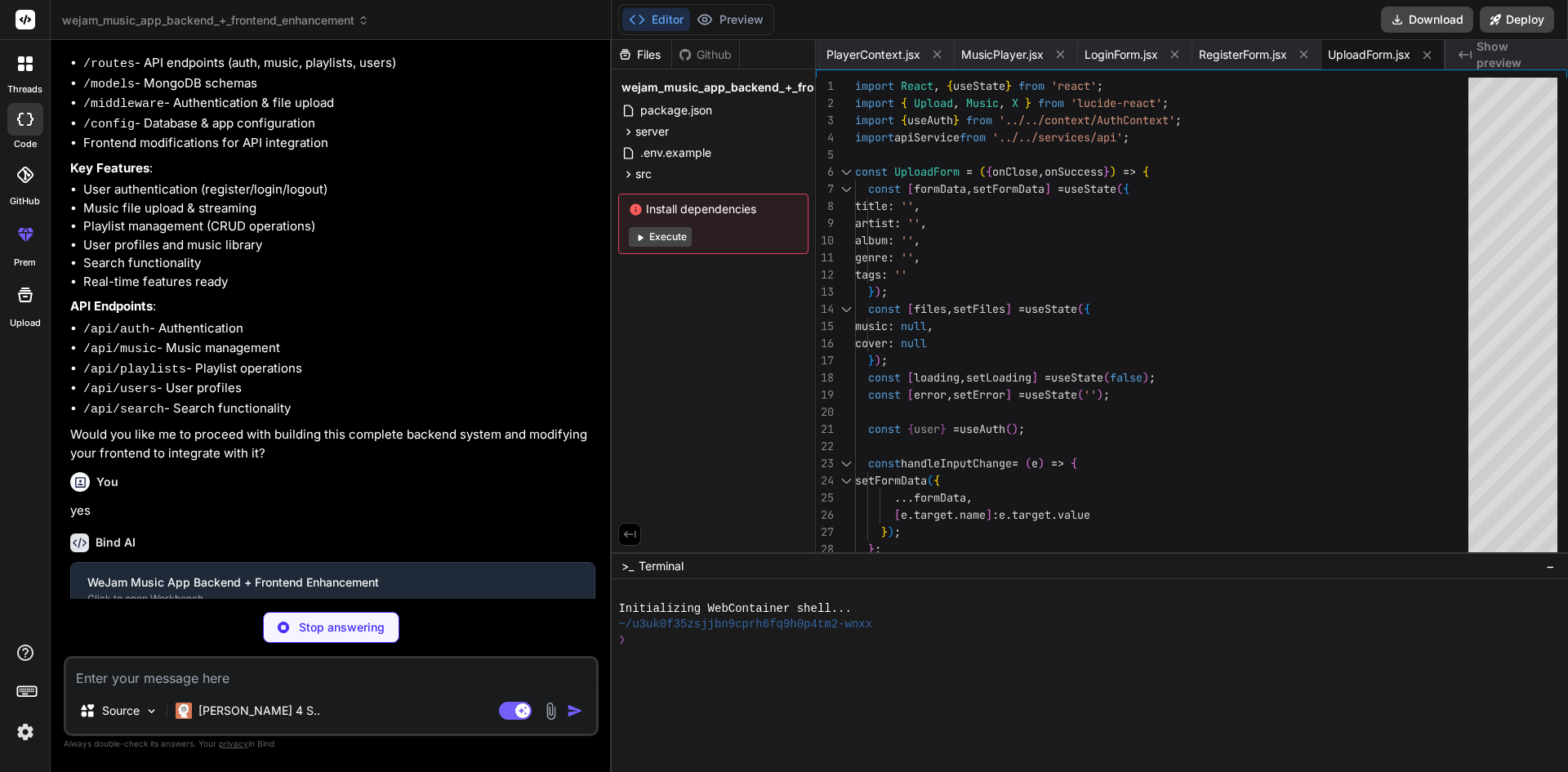
type textarea "x"
type textarea "} export default App;"
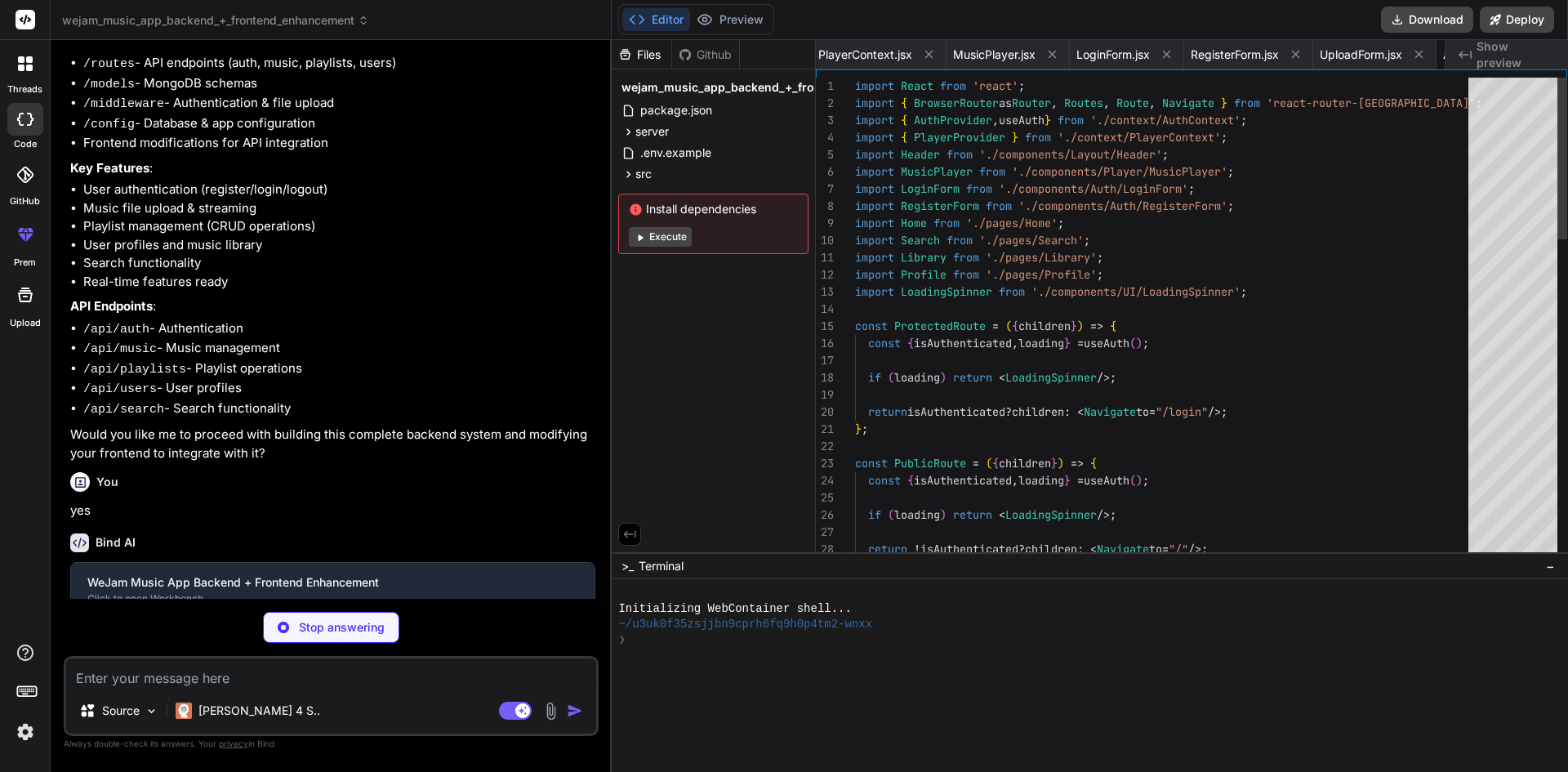
scroll to position [0, 1629]
type textarea "x"
type textarea "changeOrigin: true, } } } })"
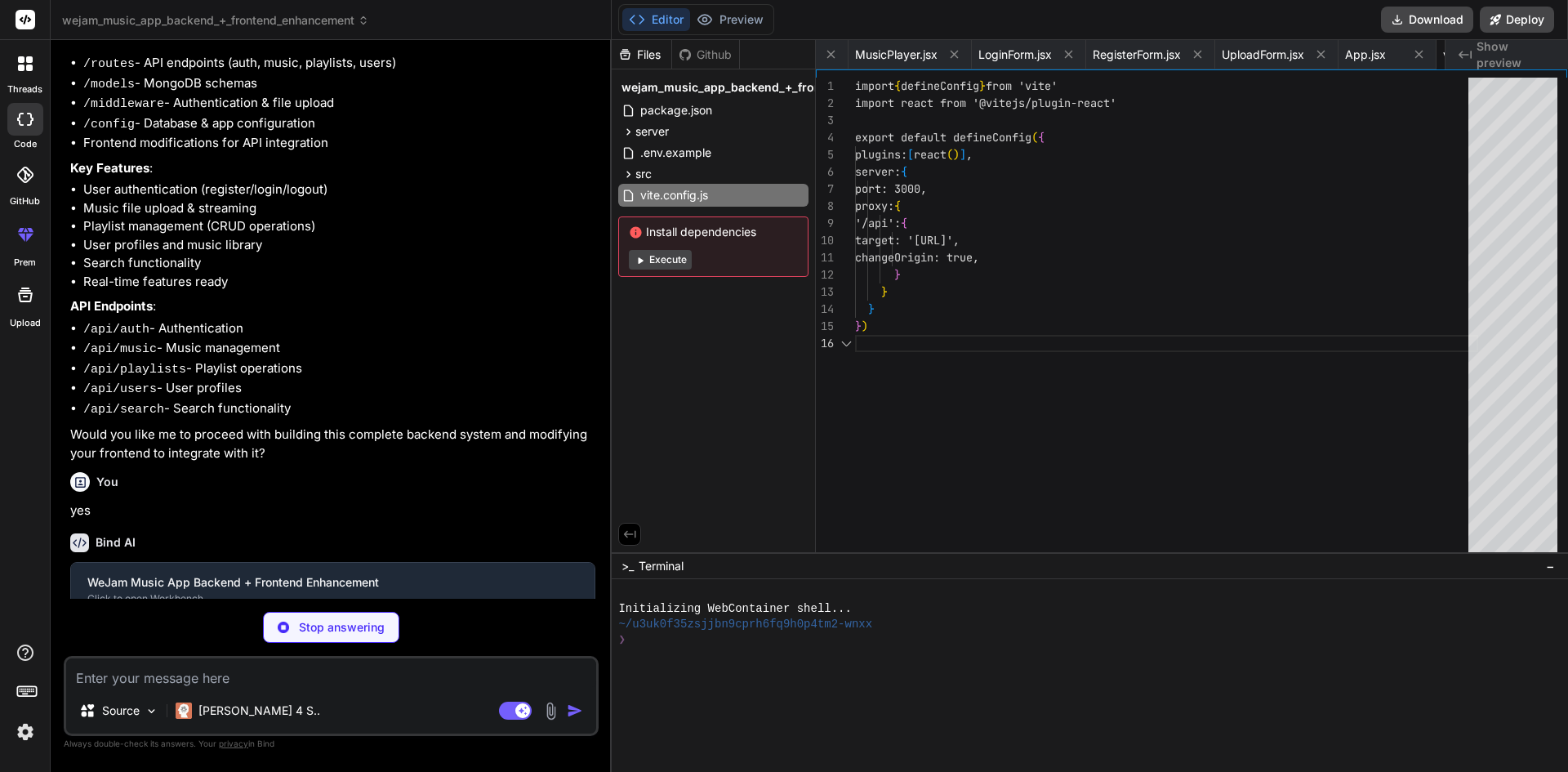
scroll to position [0, 1739]
type textarea "x"
type textarea "}"
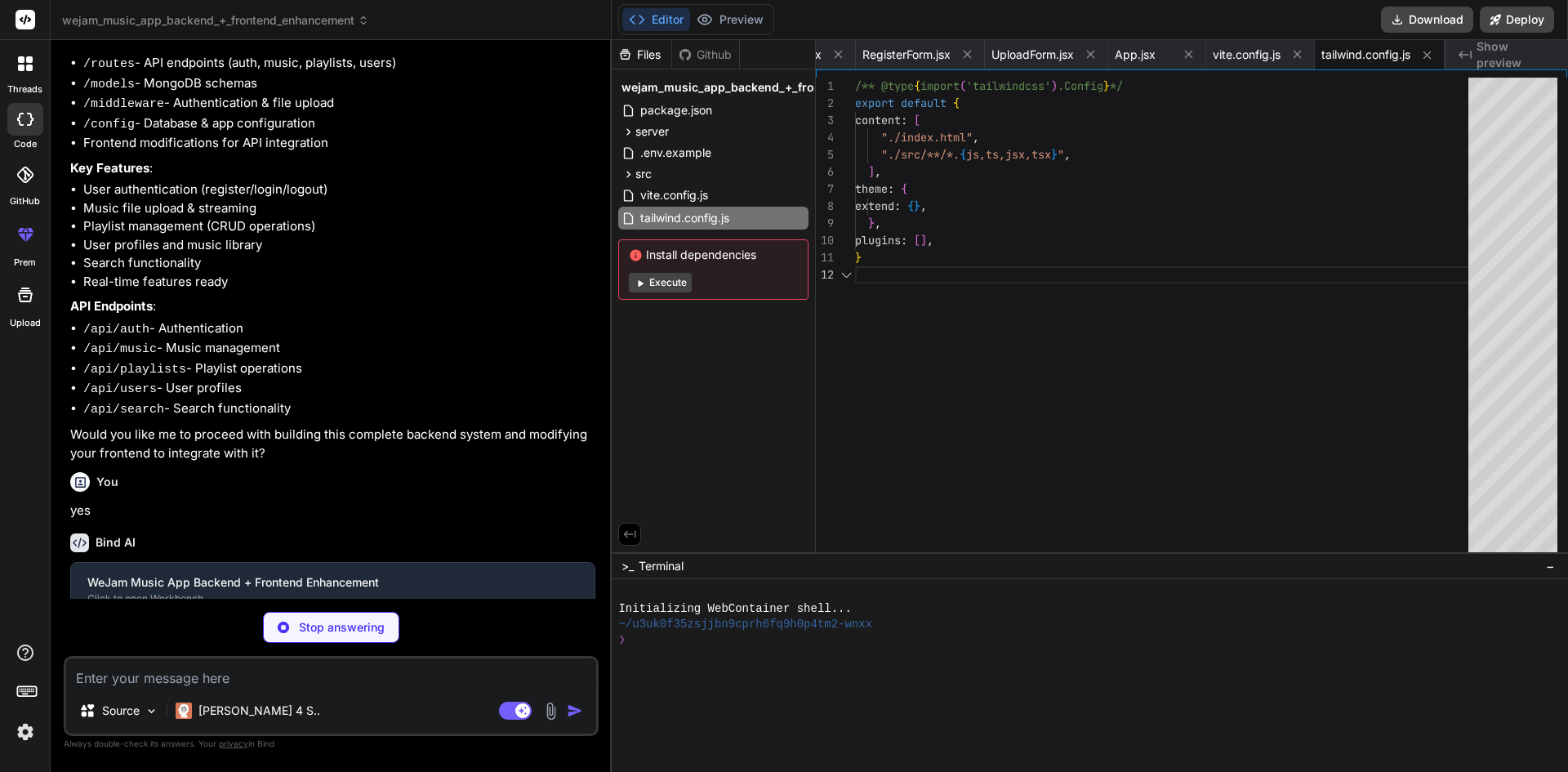
type textarea "x"
type textarea "export default { plugins: { tailwindcss: {}, autoprefixer: {}, }, }"
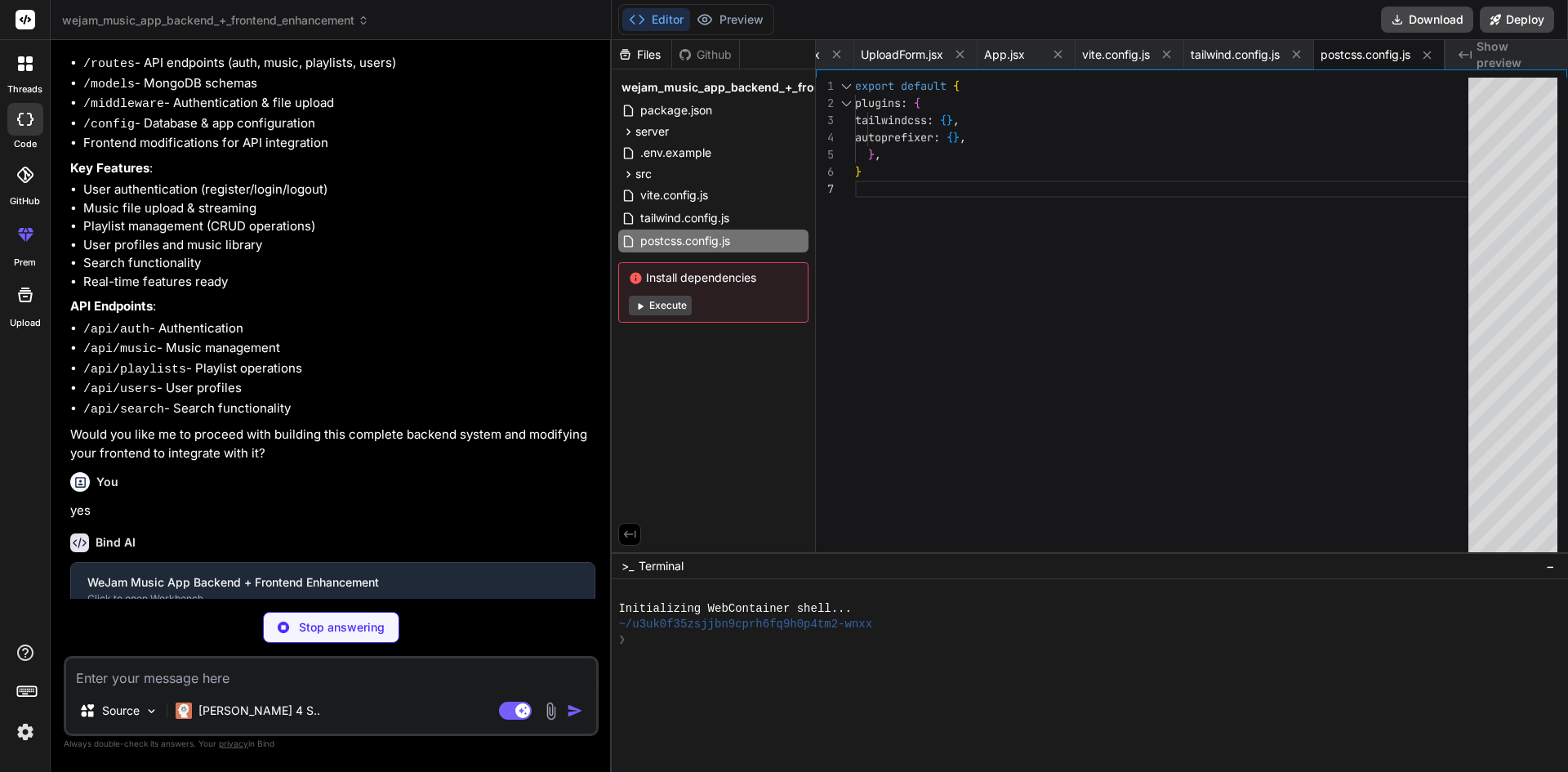
type textarea "x"
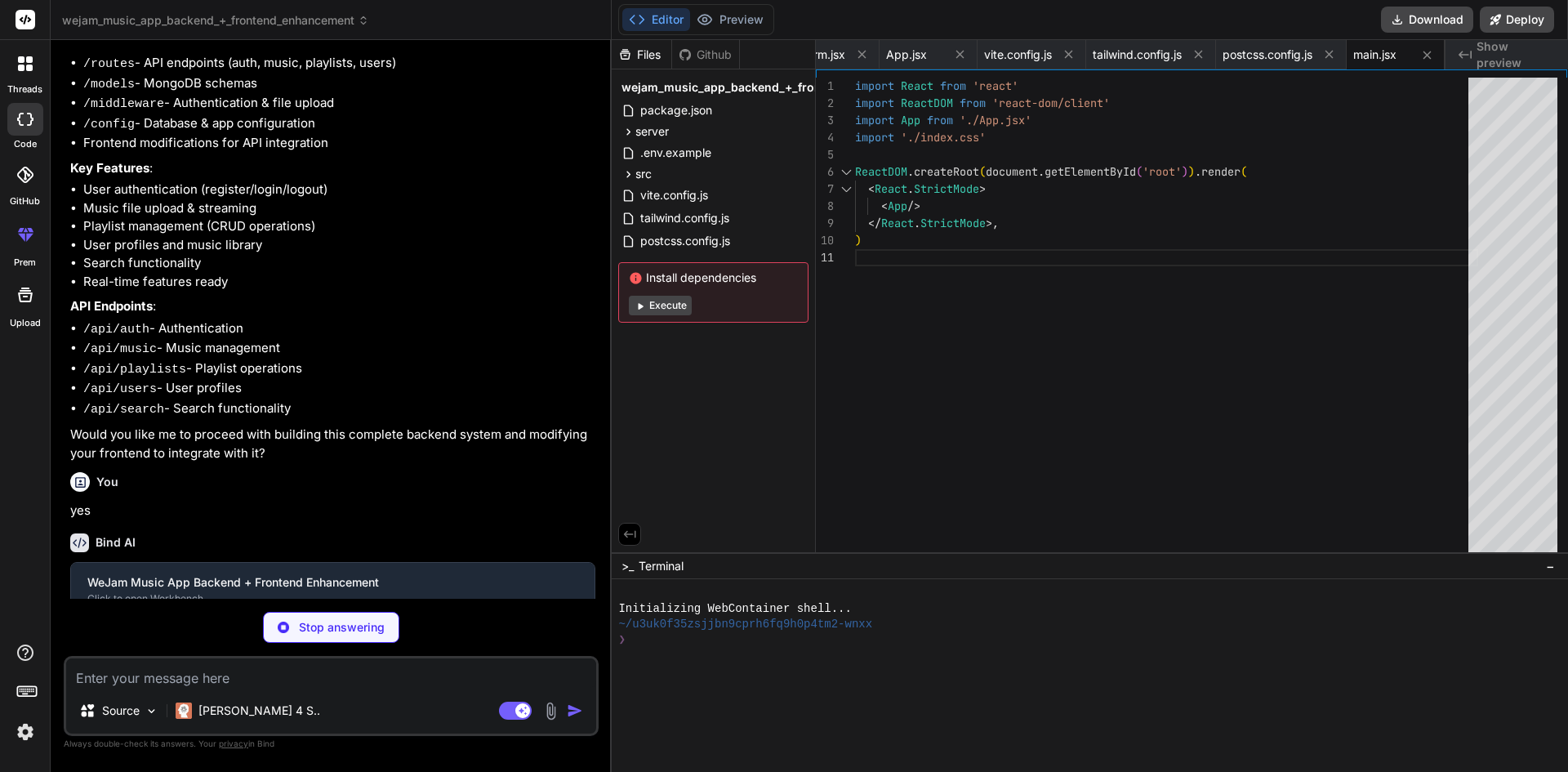
type textarea "x"
type textarea ".card { @apply bg-white rounded-lg shadow-sm border border-gray-200 p-6; } }"
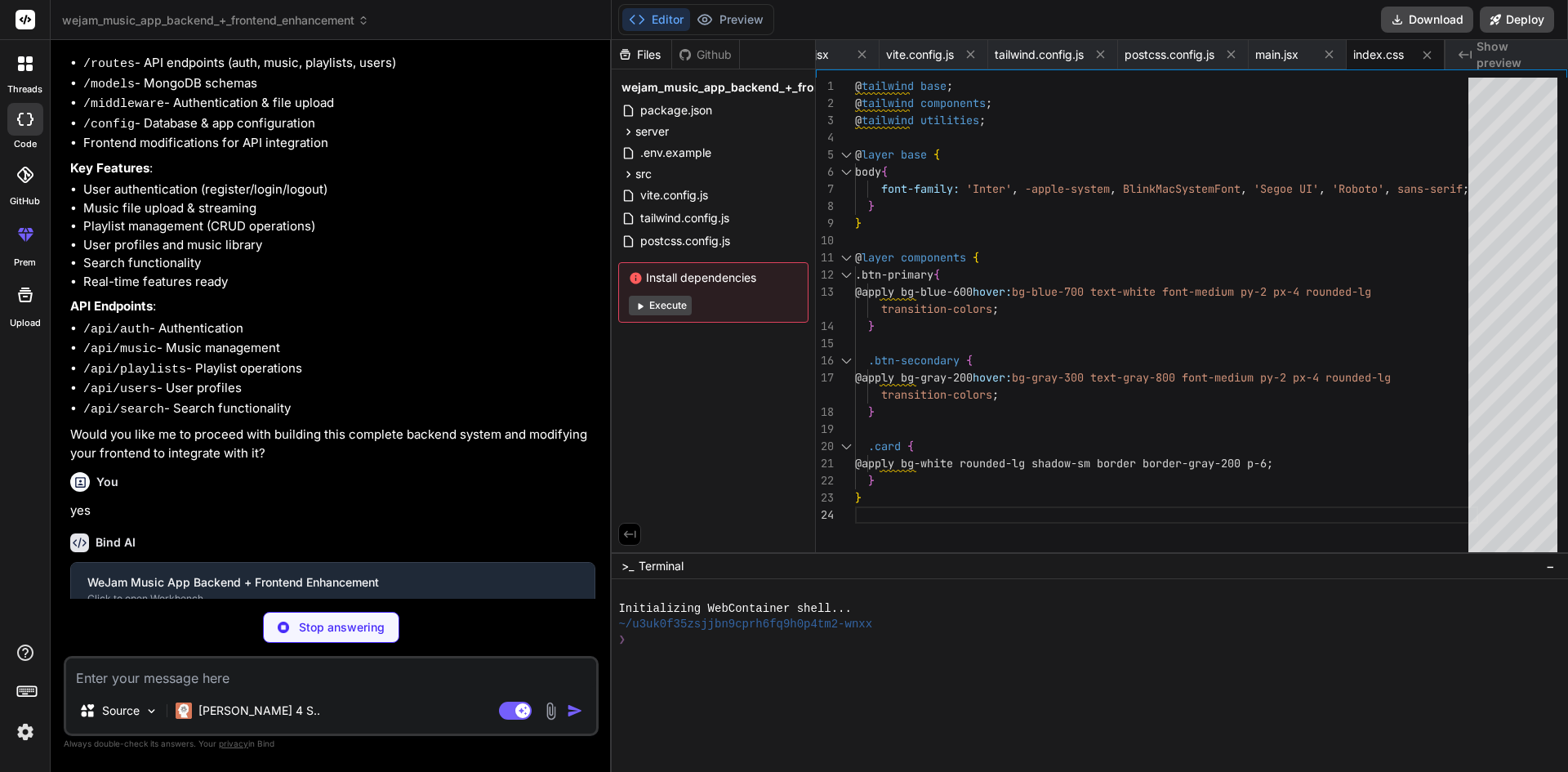
type textarea "x"
type textarea "display=swap" rel="stylesheet"> </head> <body> <div id="root"></div> <script ty…"
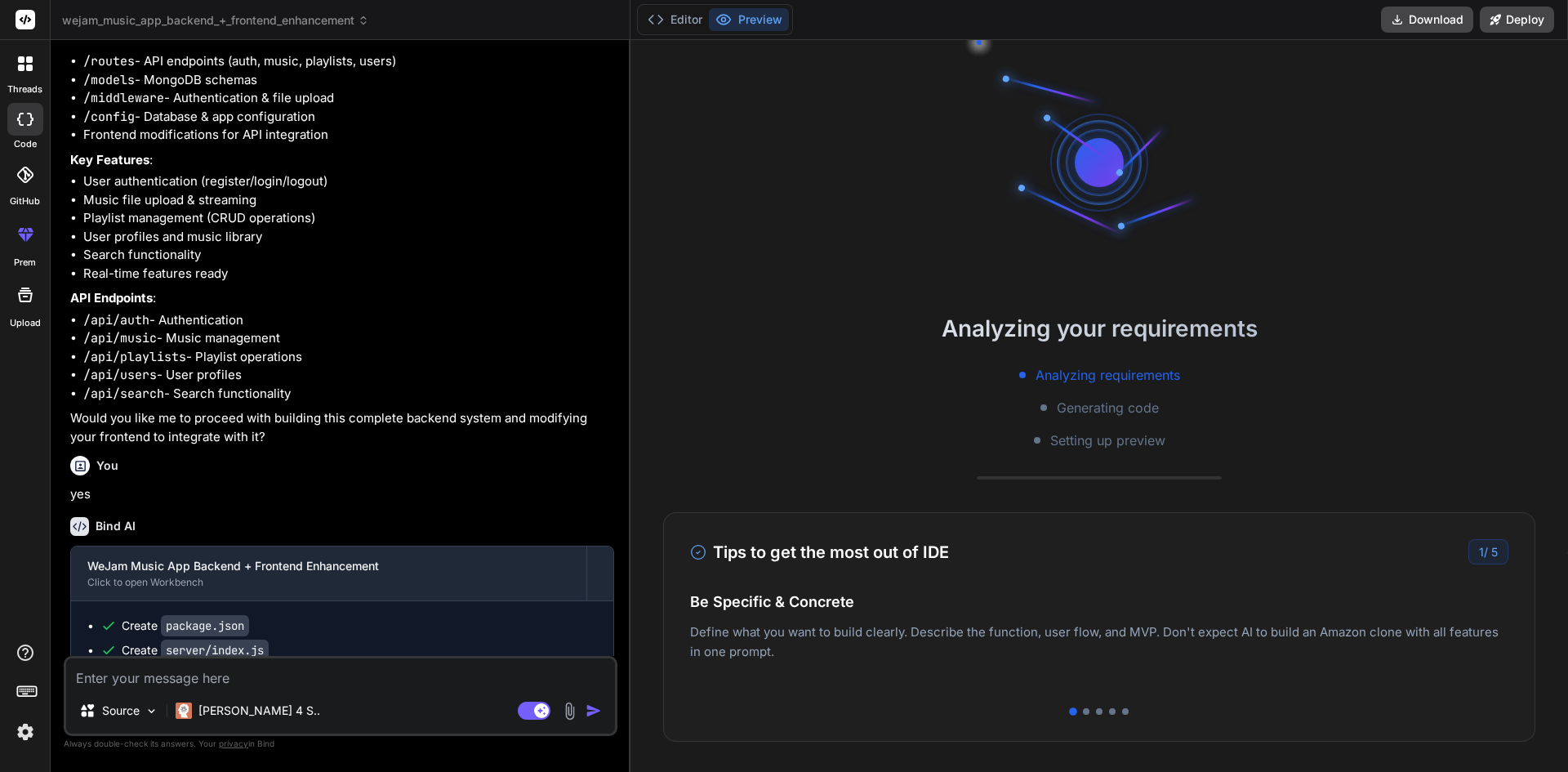
scroll to position [217, 0]
type textarea "x"
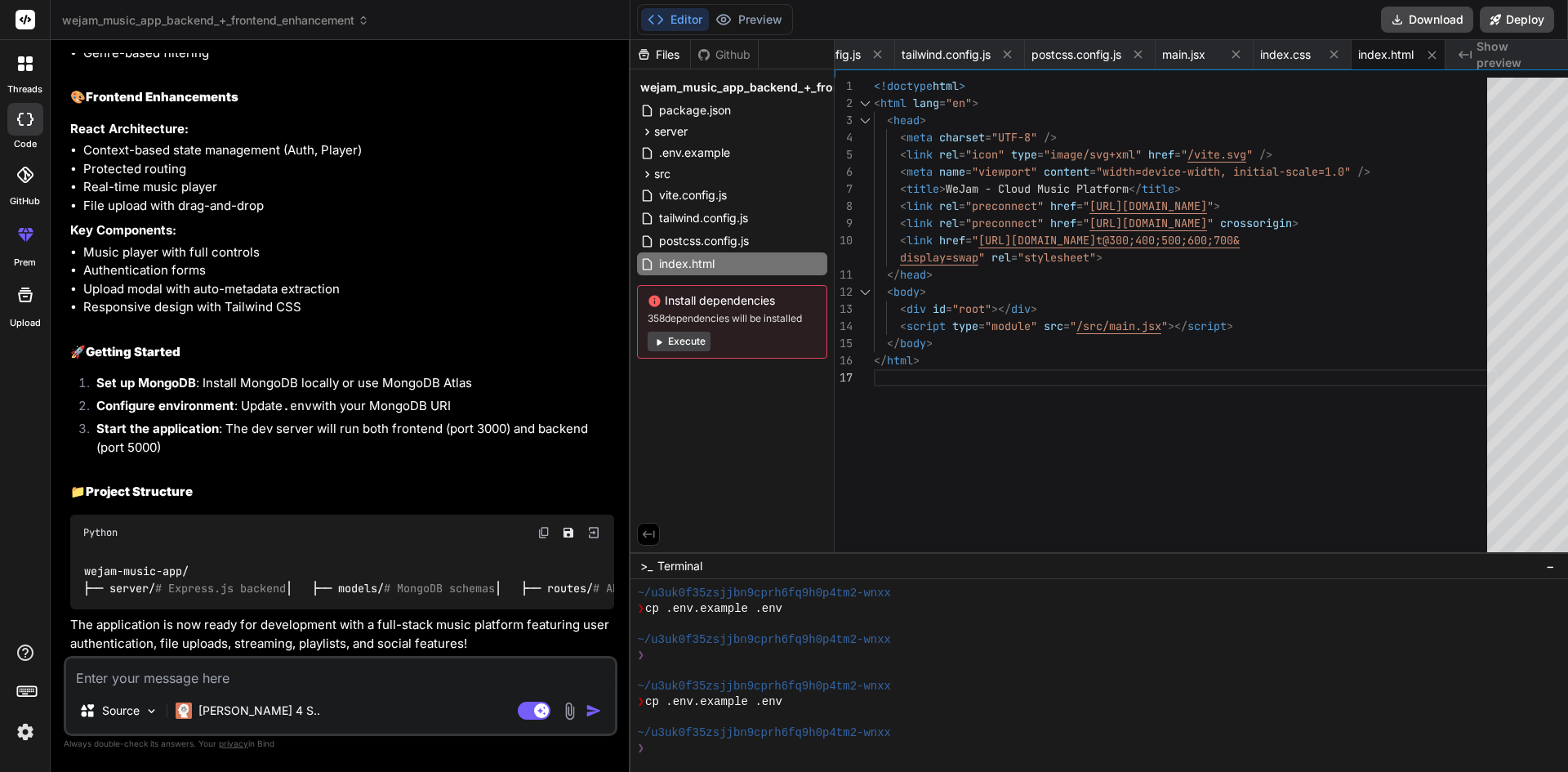
scroll to position [2511, 0]
click at [169, 671] on textarea at bounding box center [340, 672] width 549 height 29
type textarea "c"
type textarea "x"
type textarea "ca"
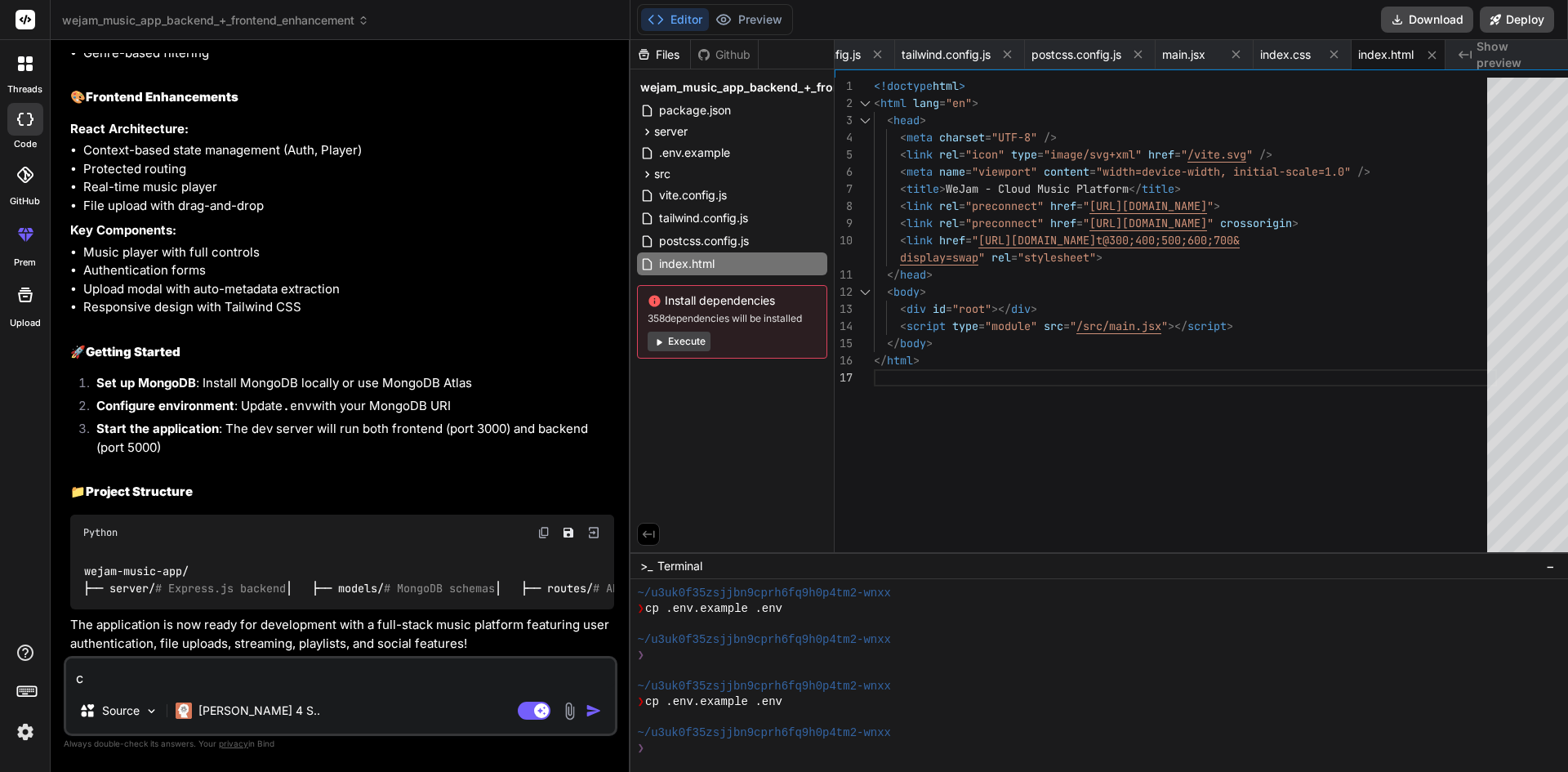
type textarea "x"
type textarea "can"
type textarea "x"
type textarea "can"
type textarea "x"
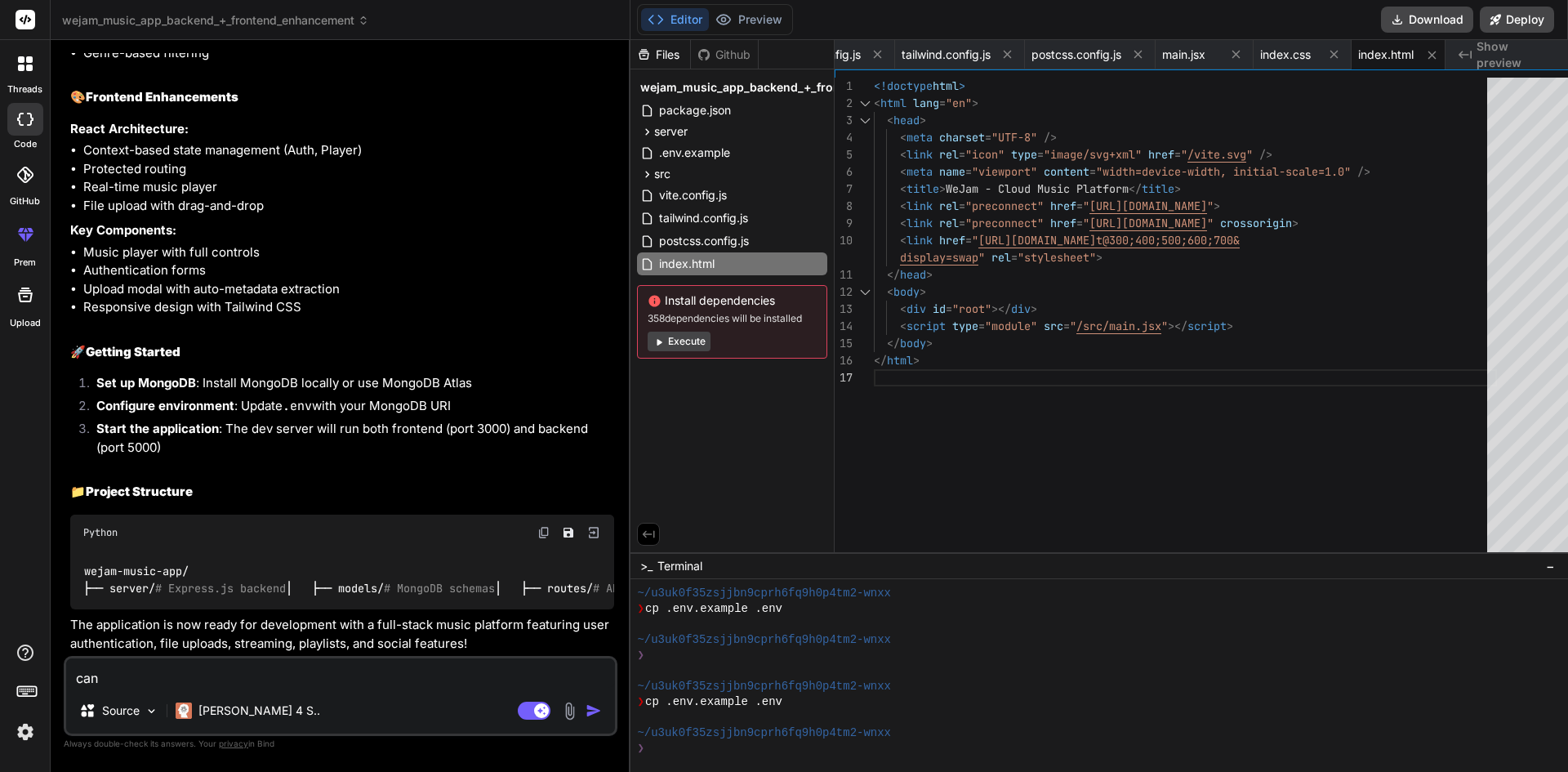
type textarea "can i"
type textarea "x"
type textarea "can i"
type textarea "x"
type textarea "can i u"
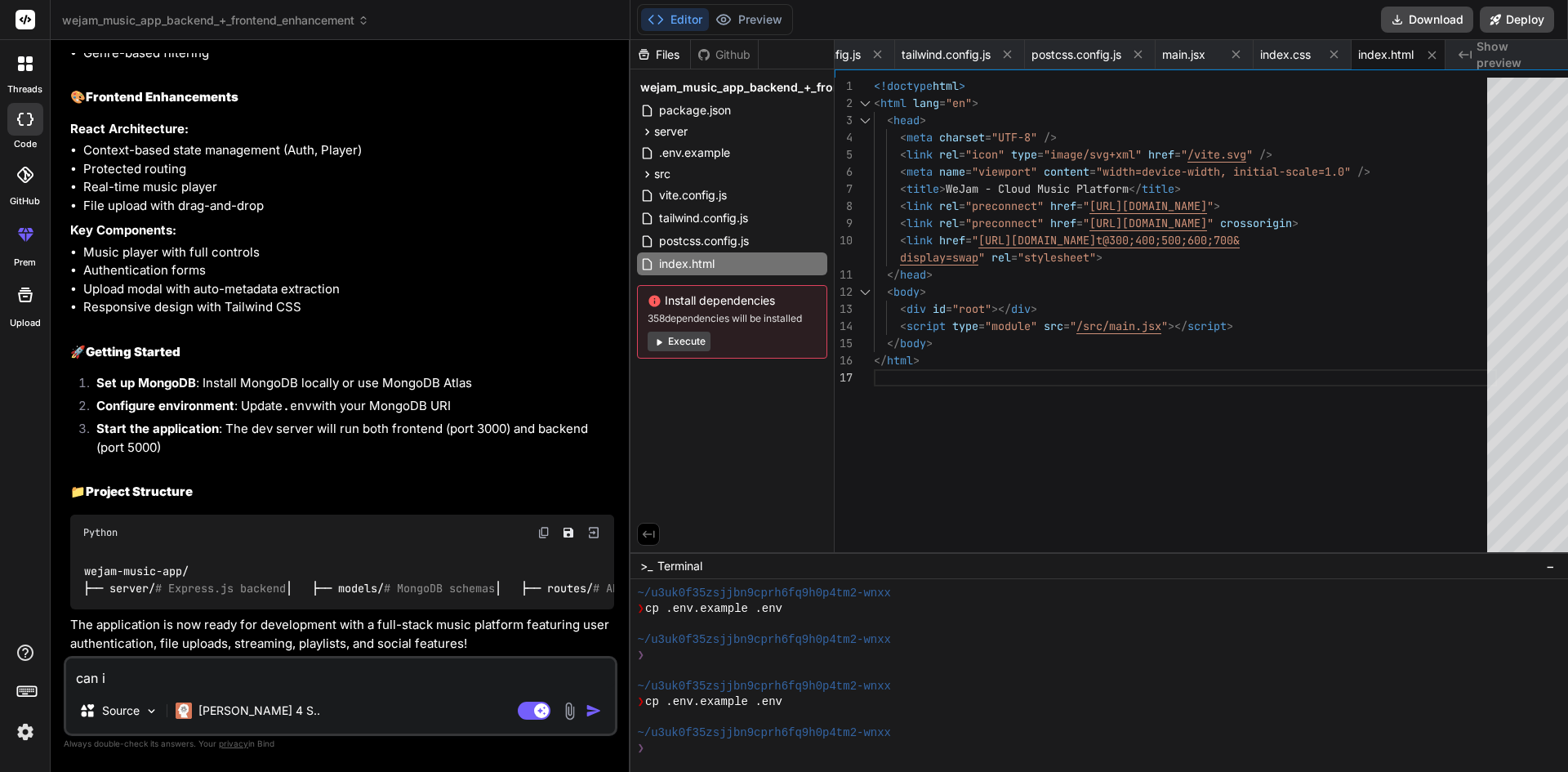
type textarea "x"
type textarea "can i up"
type textarea "x"
type textarea "can i upl"
type textarea "x"
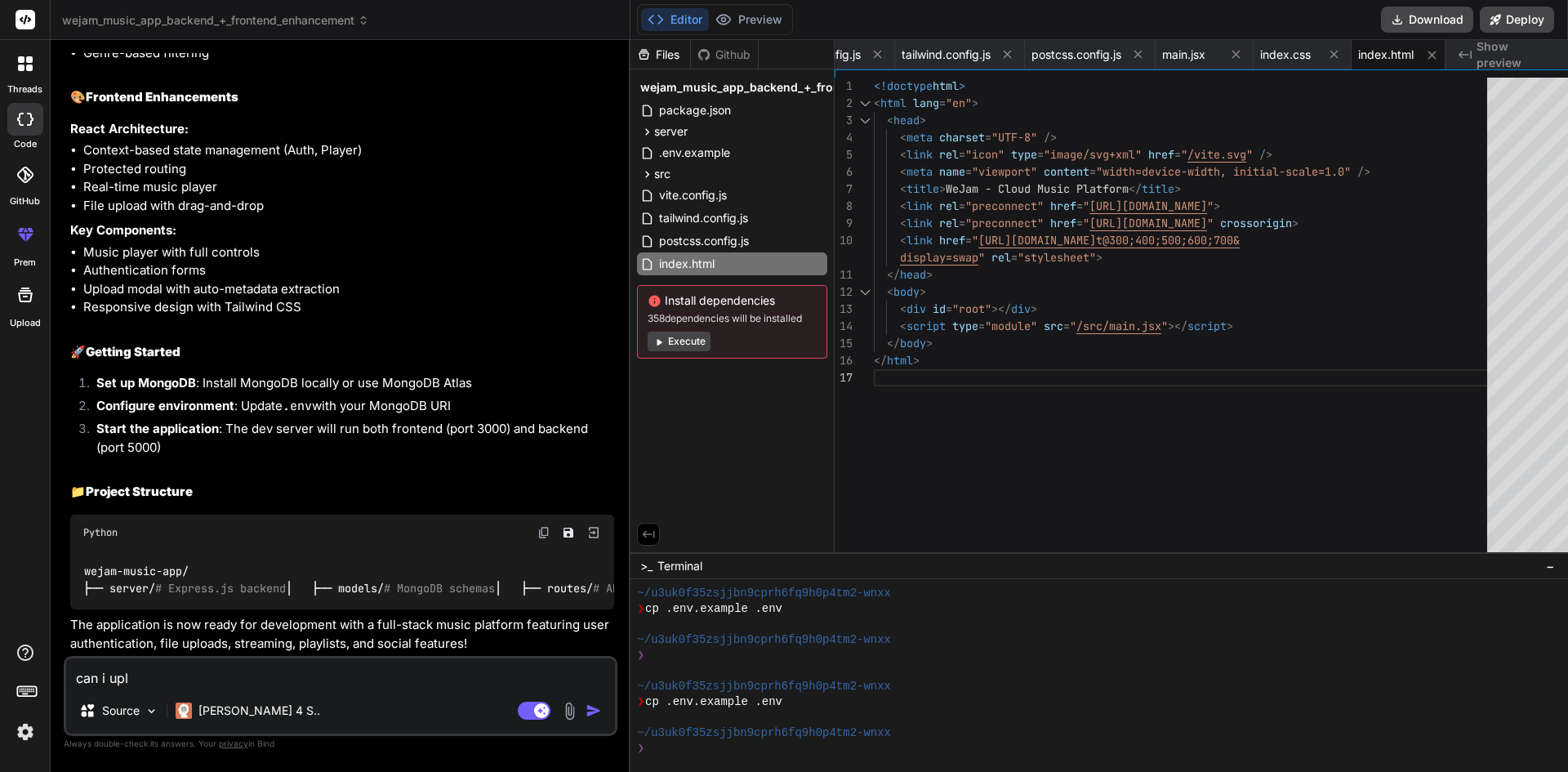
type textarea "can i uplo"
type textarea "x"
type textarea "can i uploa"
type textarea "x"
type textarea "can i upload"
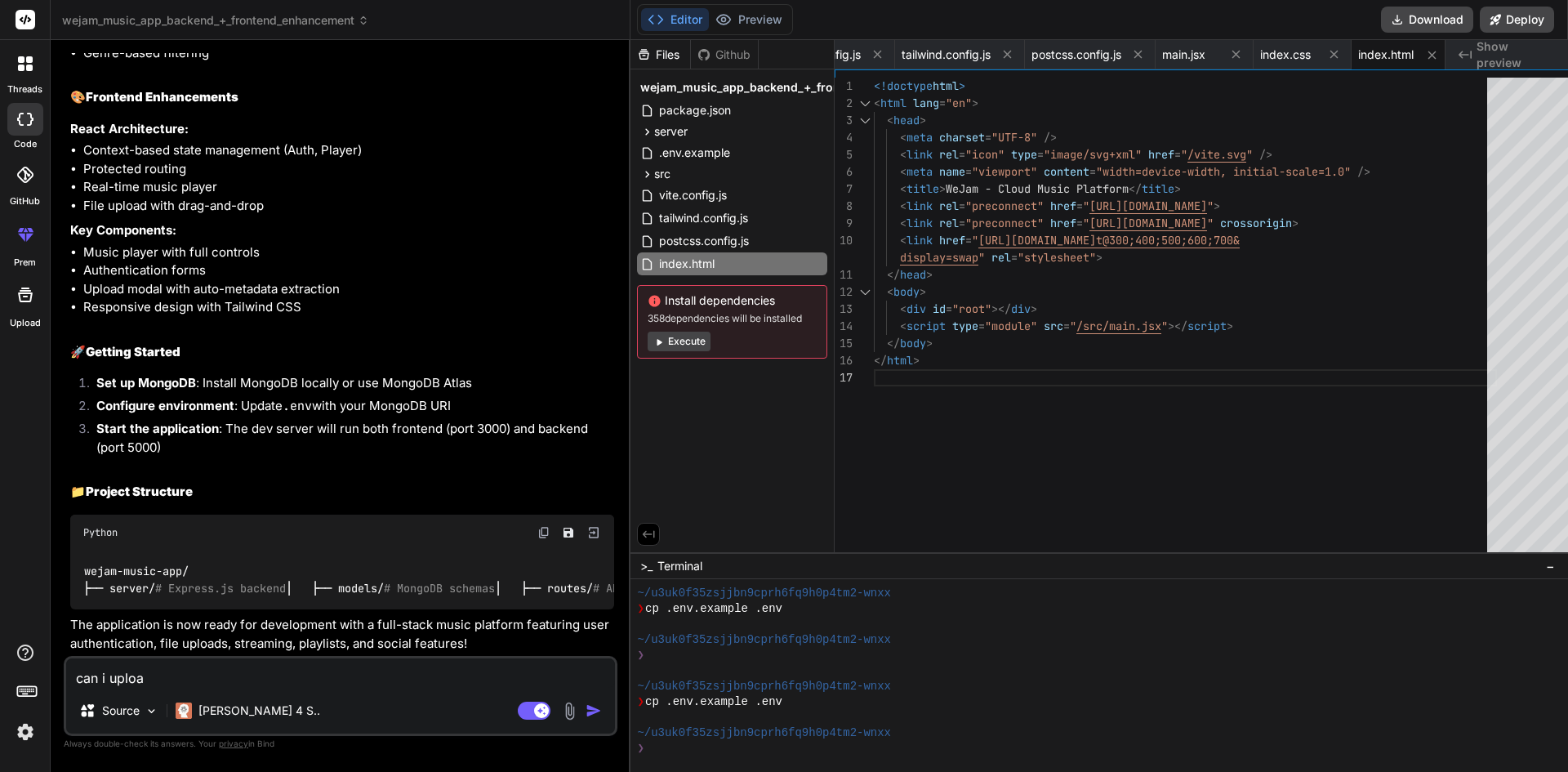
type textarea "x"
type textarea "can i upload"
type textarea "x"
type textarea "can i upload t"
type textarea "x"
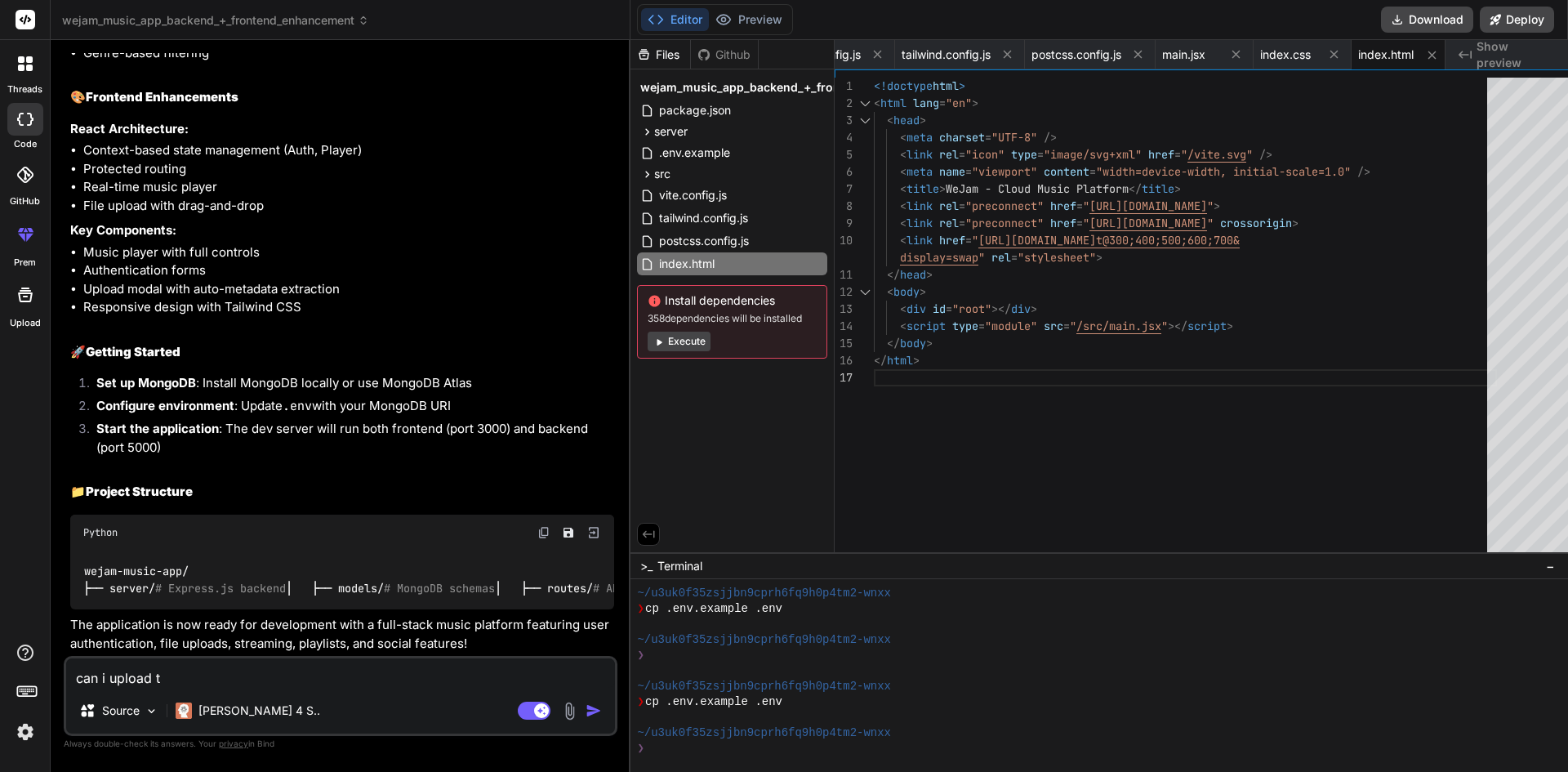
type textarea "can i upload th"
type textarea "x"
type textarea "can i upload thi"
type textarea "x"
type textarea "can i upload this"
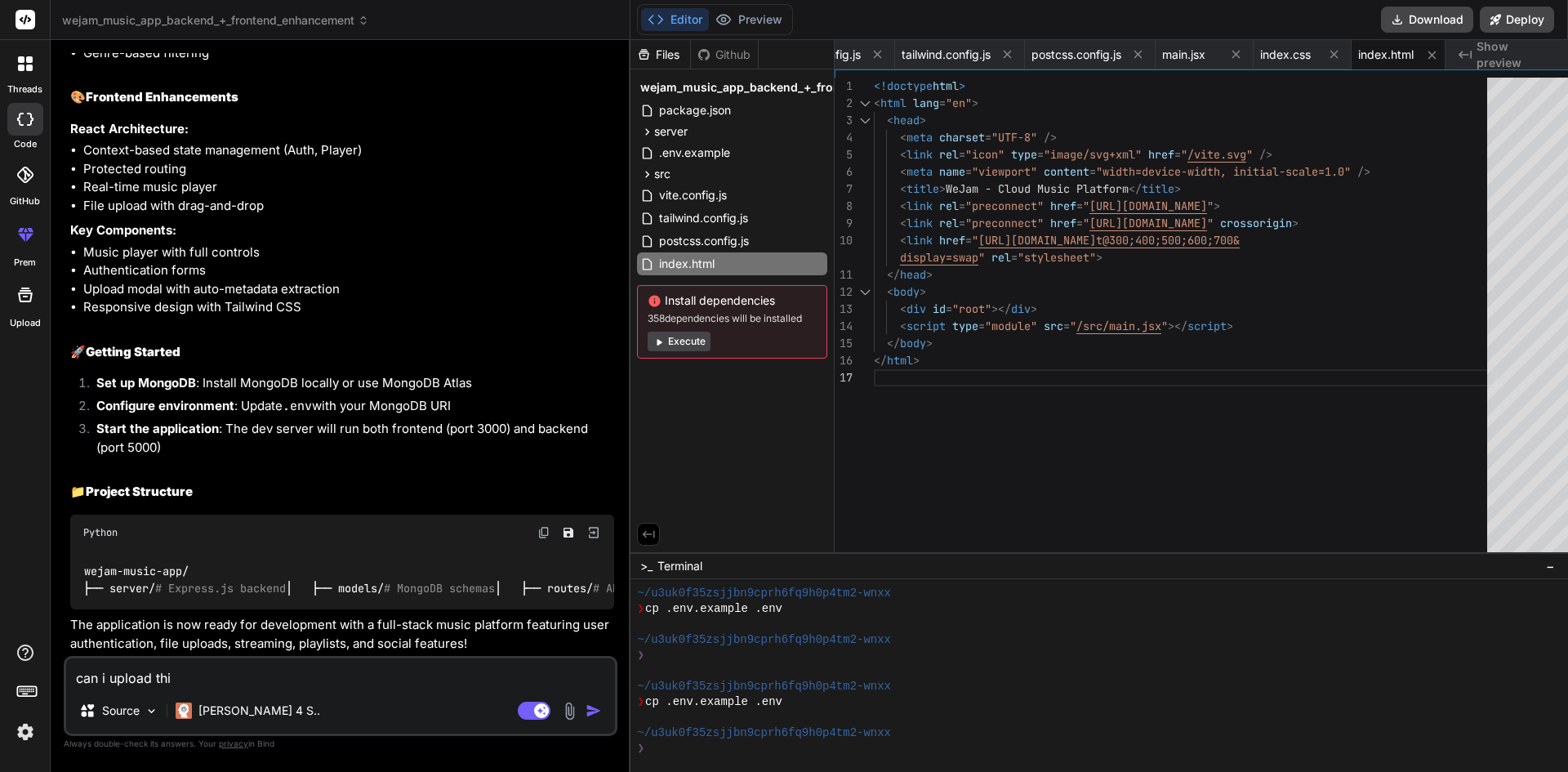
type textarea "x"
type textarea "can i upload this"
type textarea "x"
type textarea "can i upload this c"
type textarea "x"
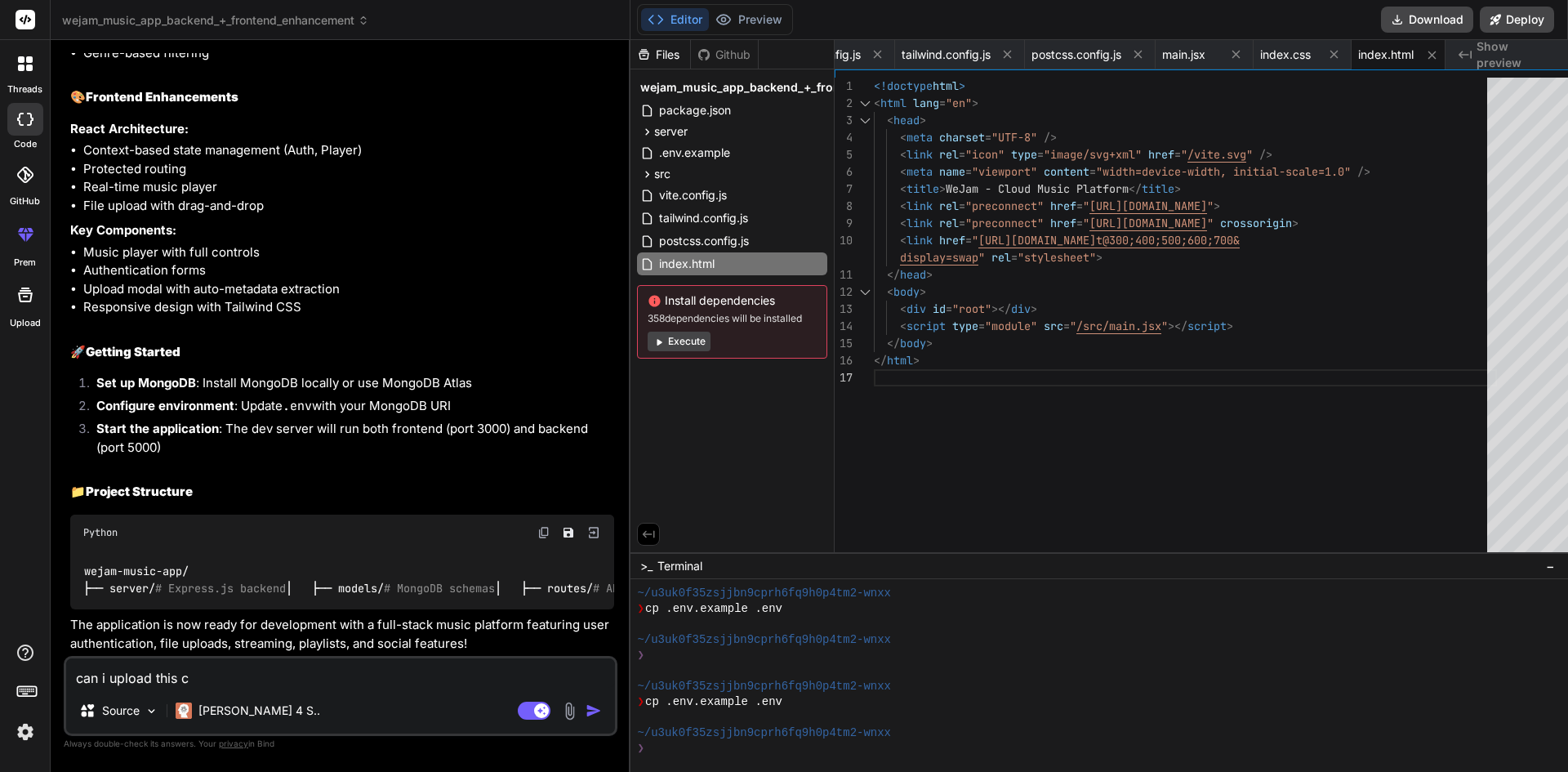
type textarea "can i upload this co"
type textarea "x"
type textarea "can i upload this cod"
type textarea "x"
type textarea "can i upload this code"
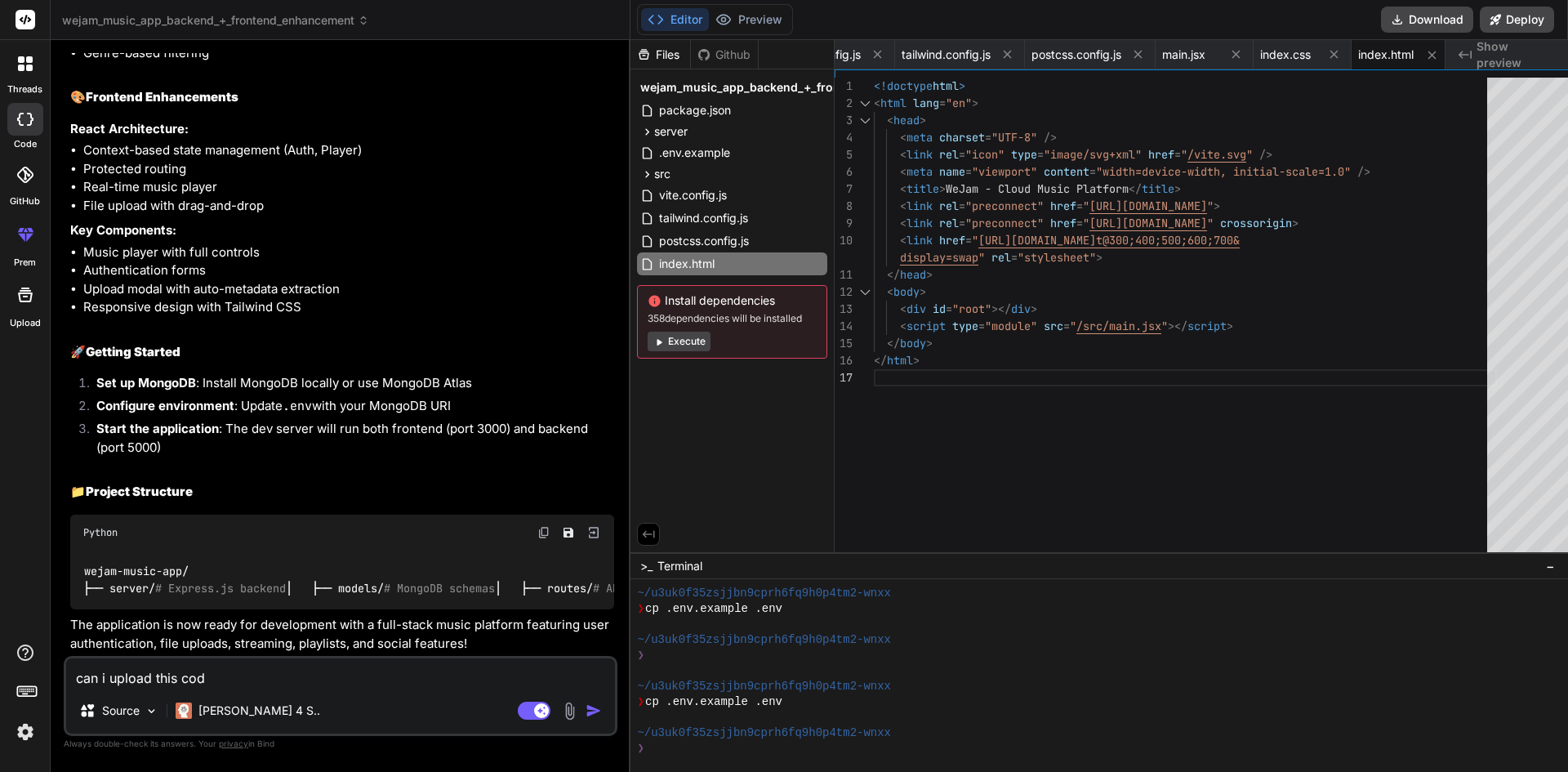
type textarea "x"
type textarea "can i upload this code"
type textarea "x"
type textarea "can i upload this code"
type textarea "x"
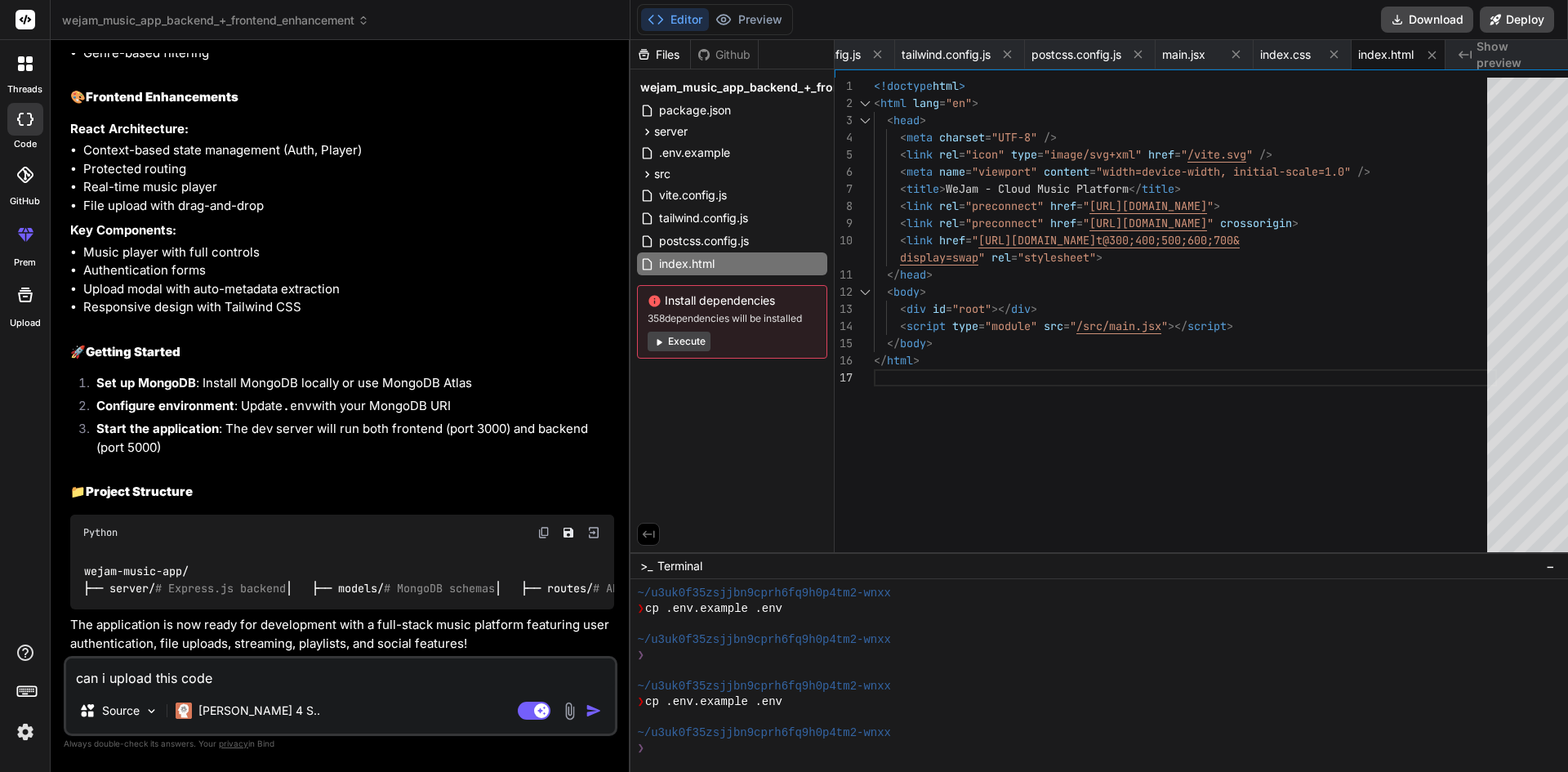
type textarea "can i upload this codes"
type textarea "x"
type textarea "can i upload this codes"
type textarea "x"
type textarea "can i upload this codes i"
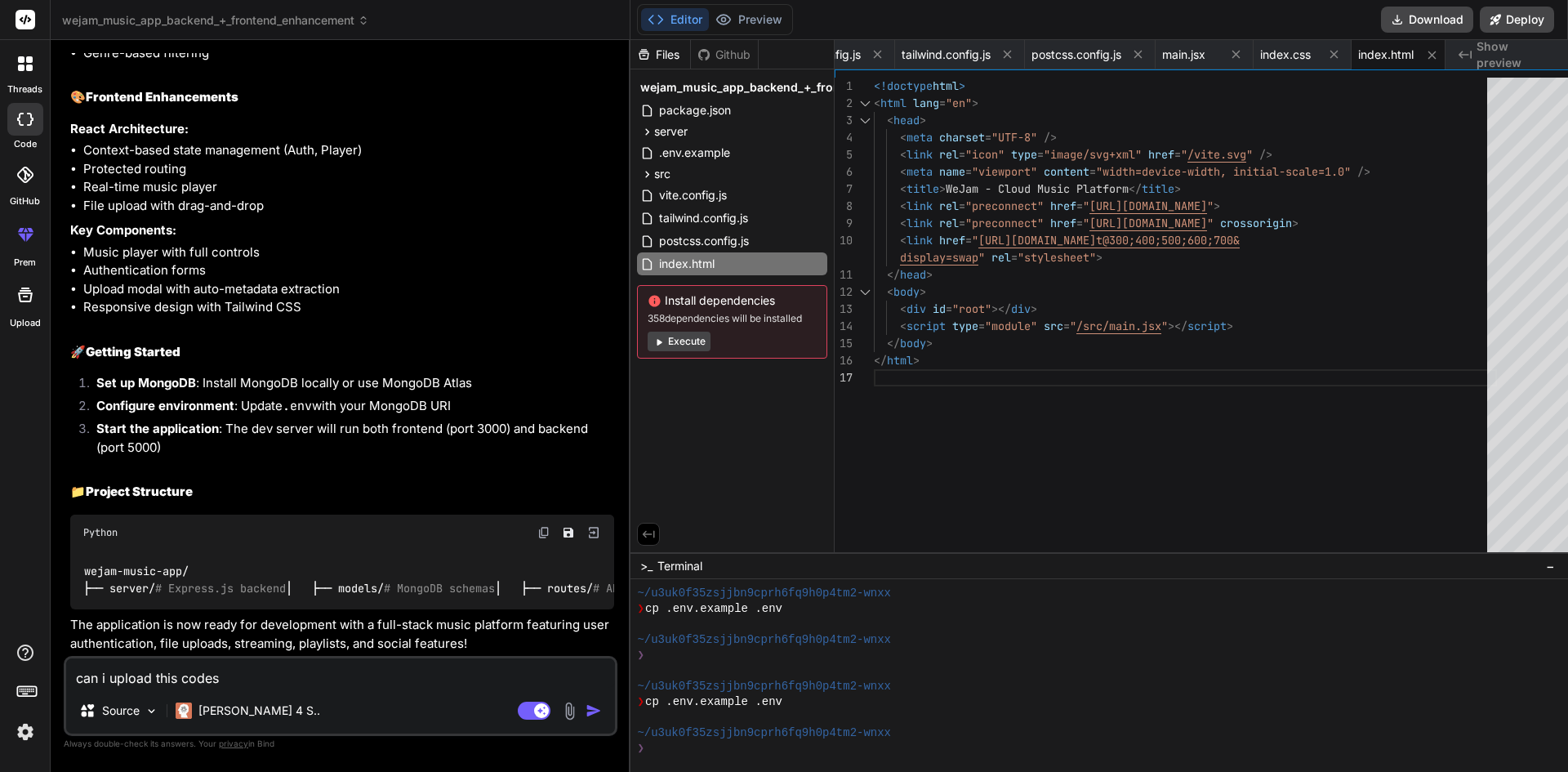
type textarea "x"
type textarea "can i upload this codes in"
type textarea "x"
type textarea "can i upload this codes in"
type textarea "x"
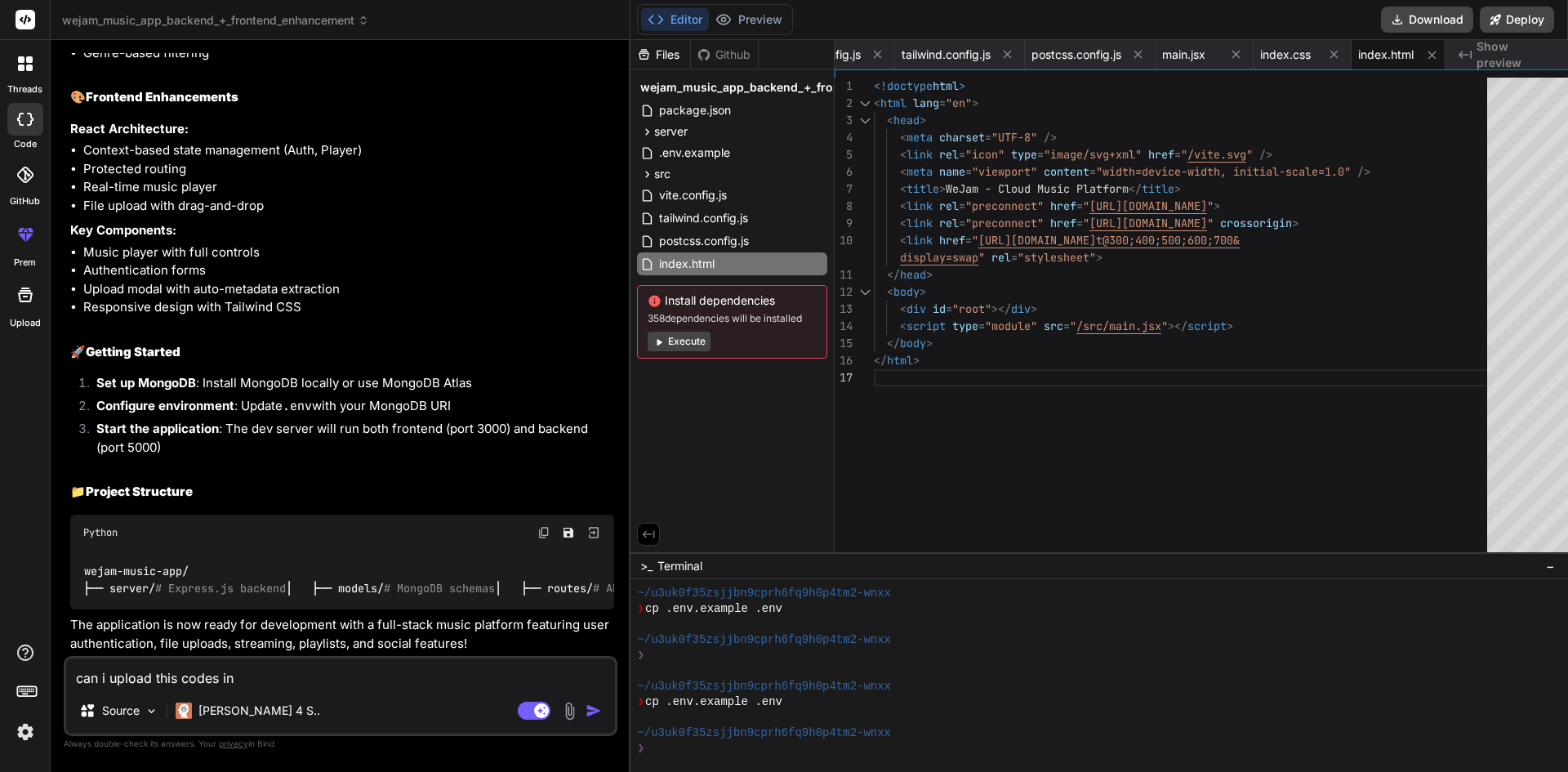
type textarea "can i upload this codes in v"
type textarea "x"
type textarea "can i upload this codes in vs"
type textarea "x"
type textarea "can i upload this codes in vsc"
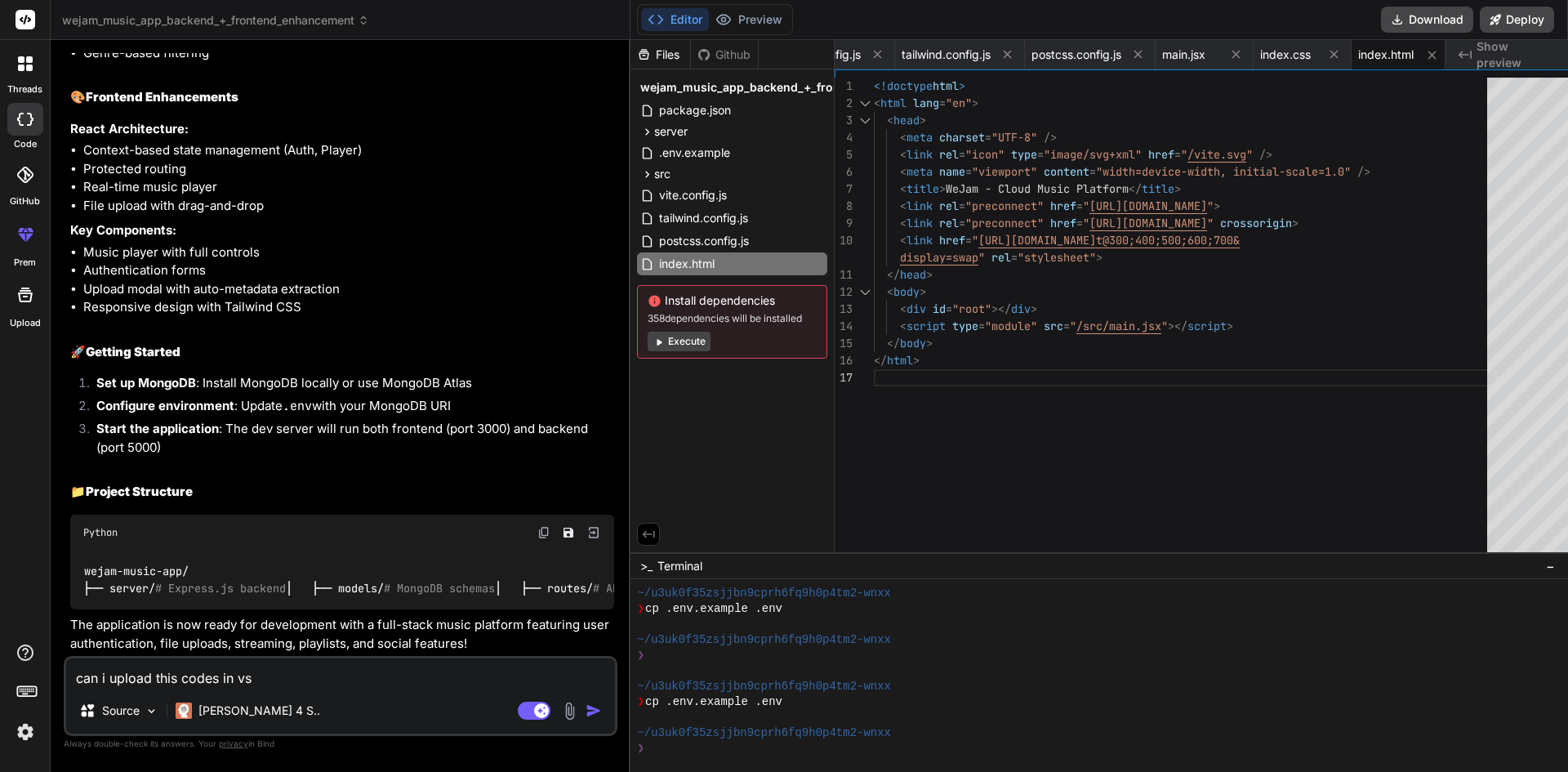
type textarea "x"
type textarea "can i upload this codes in vsc"
type textarea "x"
type textarea "can i upload this codes in vsc c"
type textarea "x"
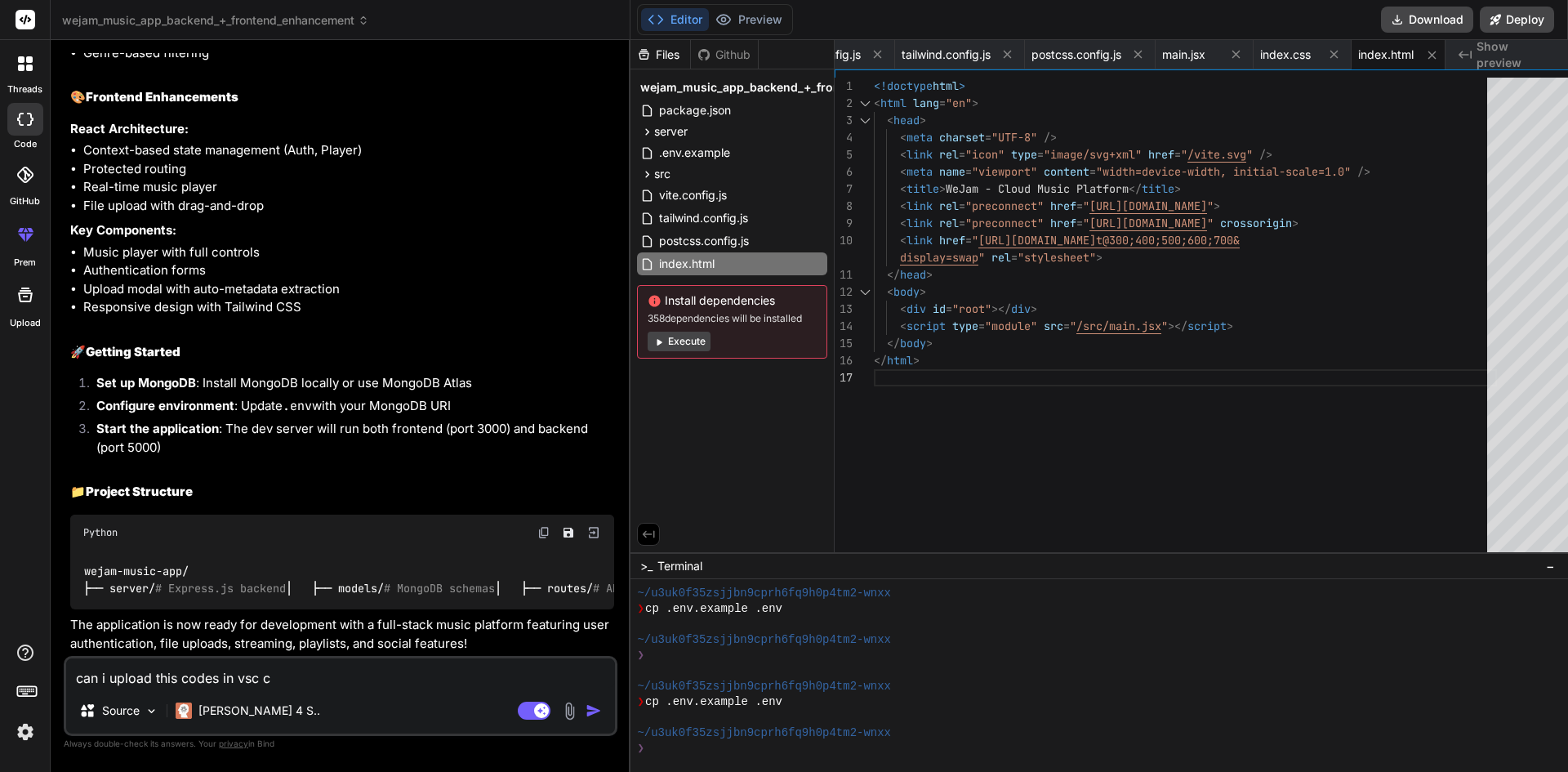
type textarea "can i upload this codes in vsc co"
type textarea "x"
type textarea "can i upload this codes in vsc cod"
type textarea "x"
type textarea "can i upload this codes in vsc code"
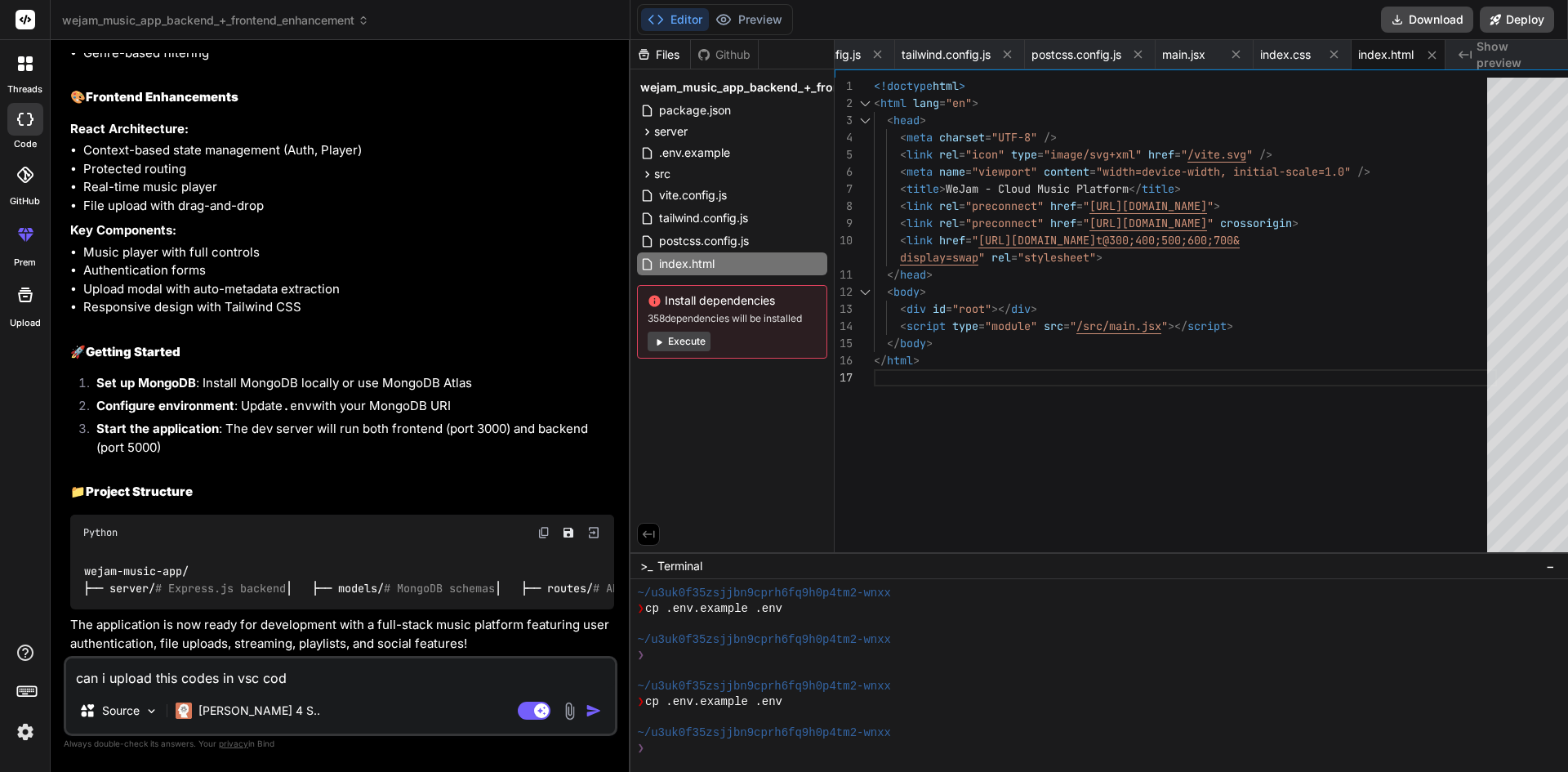
type textarea "x"
type textarea "can i upload this codes in vsc code"
type textarea "x"
click at [257, 680] on textarea "can i upload this codes in vsc code" at bounding box center [340, 672] width 549 height 29
type textarea "can i upload this codes in vs code"
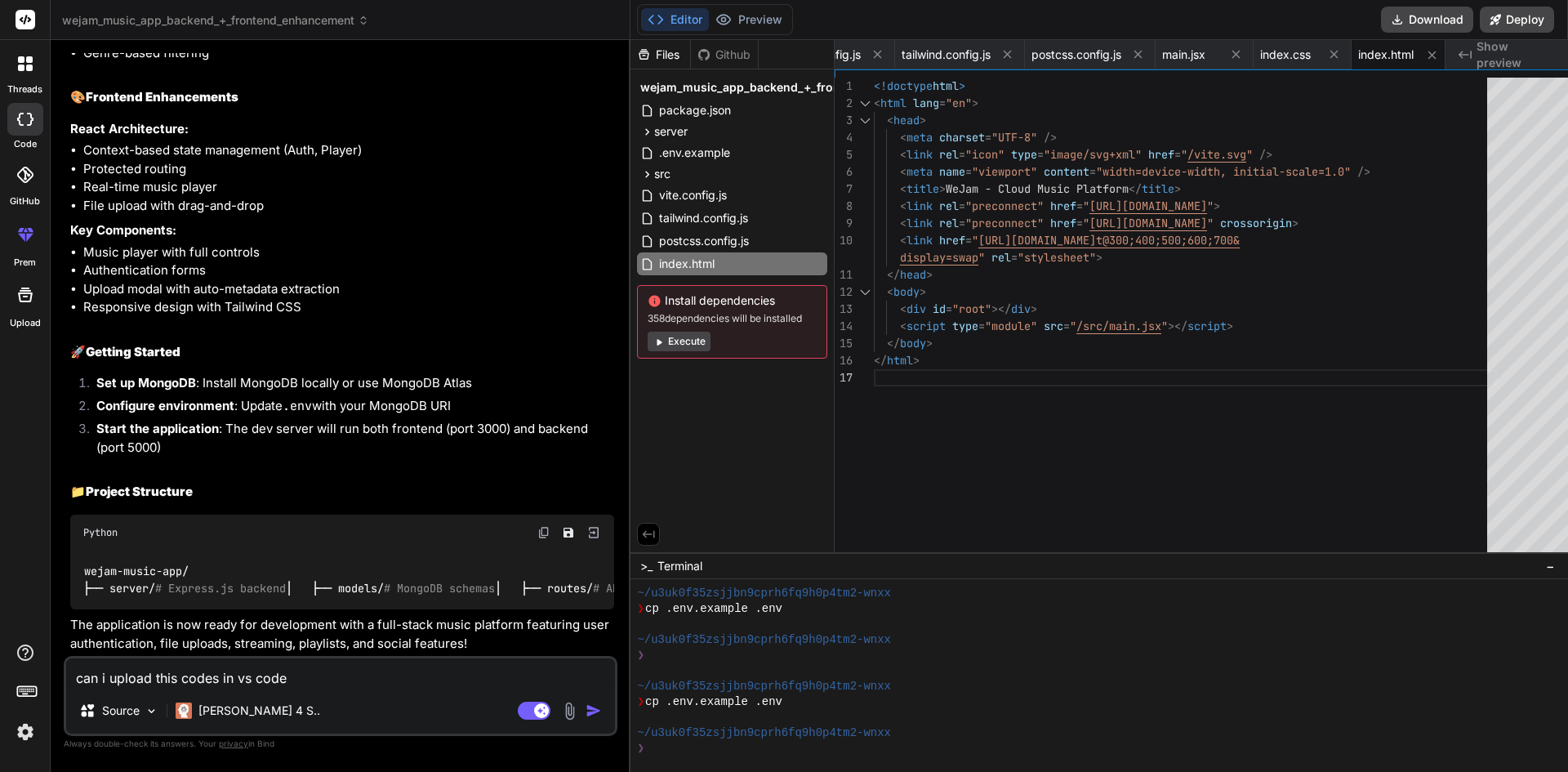
type textarea "x"
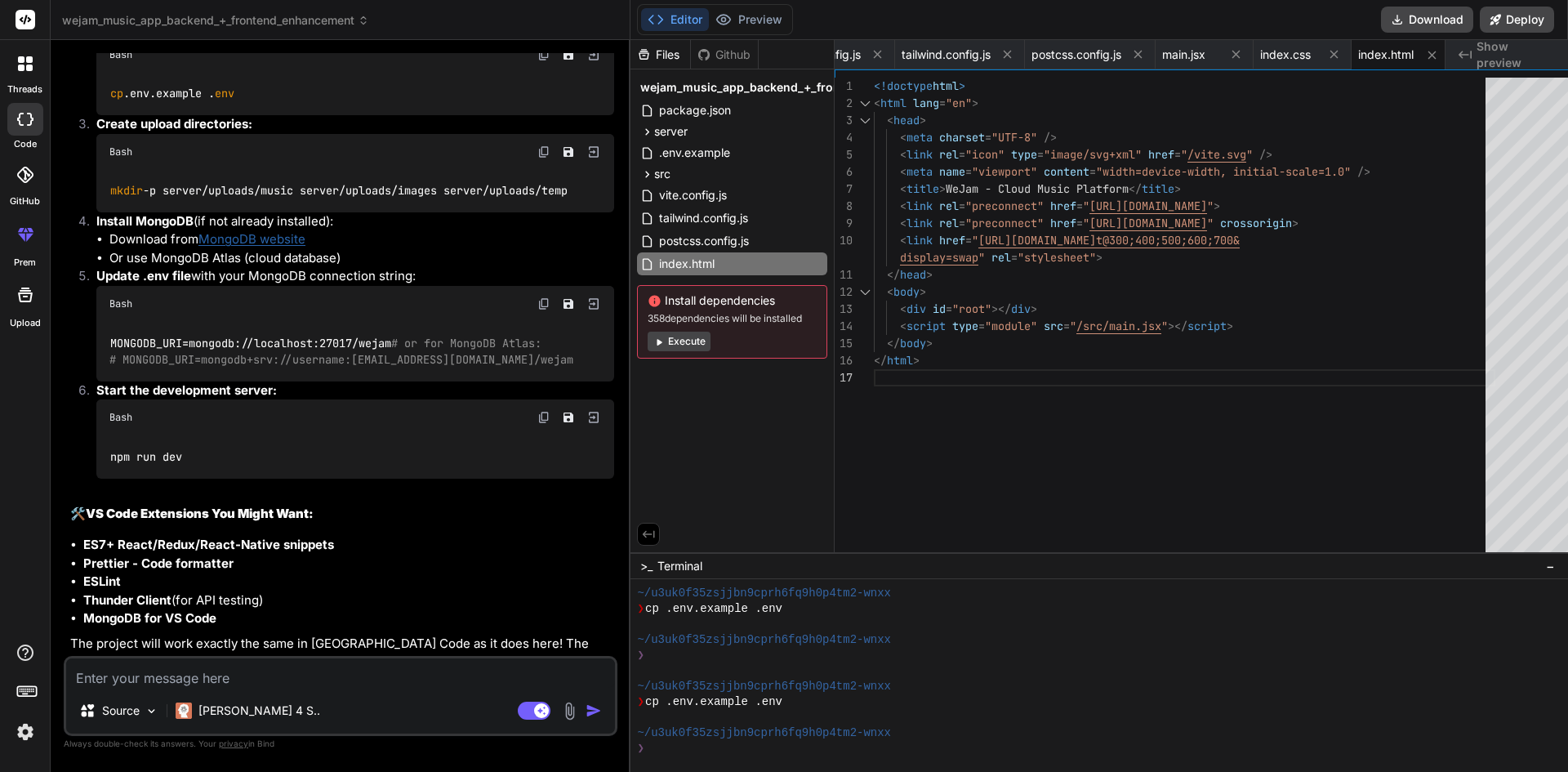
scroll to position [3750, 0]
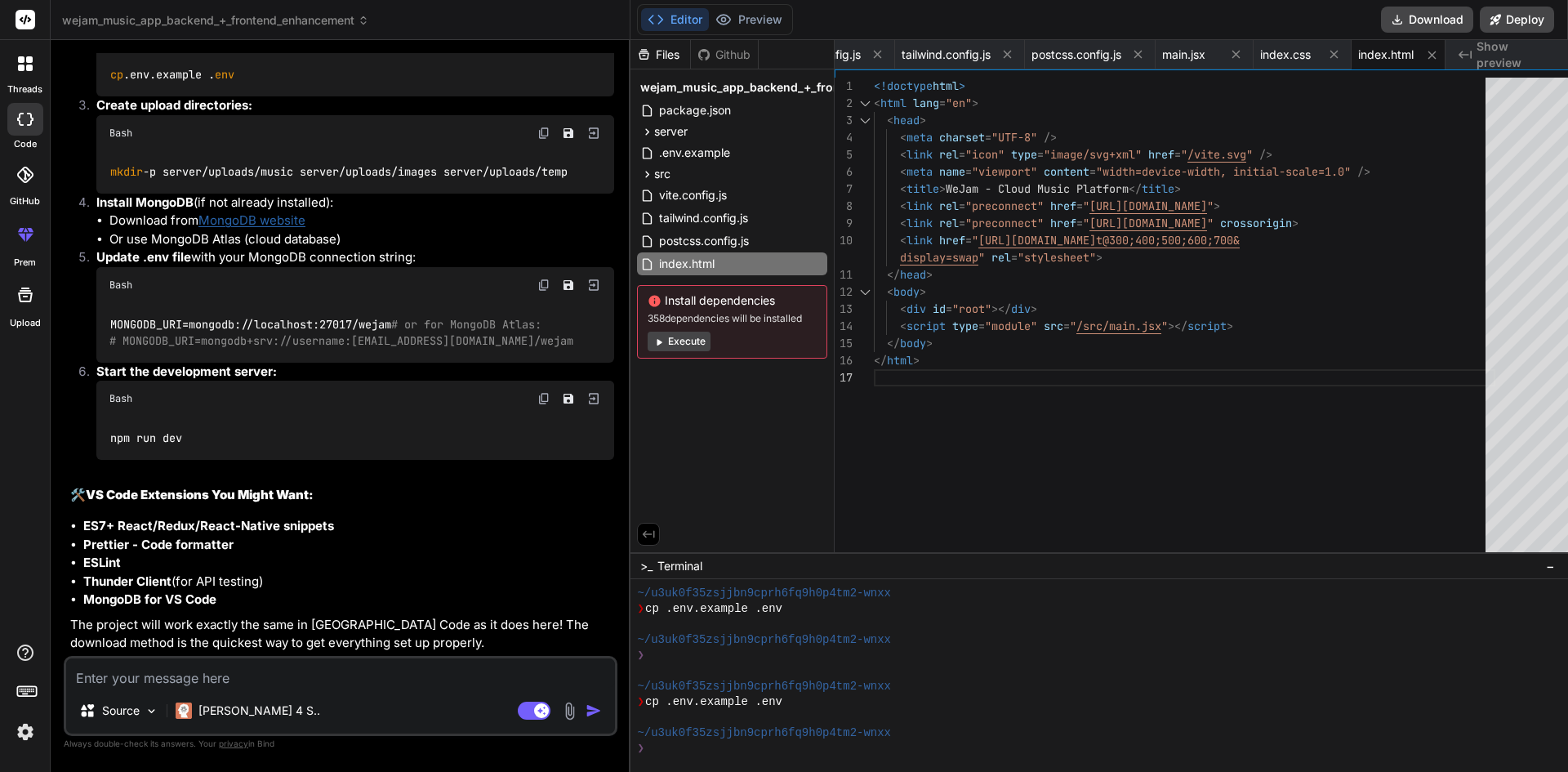
click at [560, 707] on img at bounding box center [569, 711] width 19 height 19
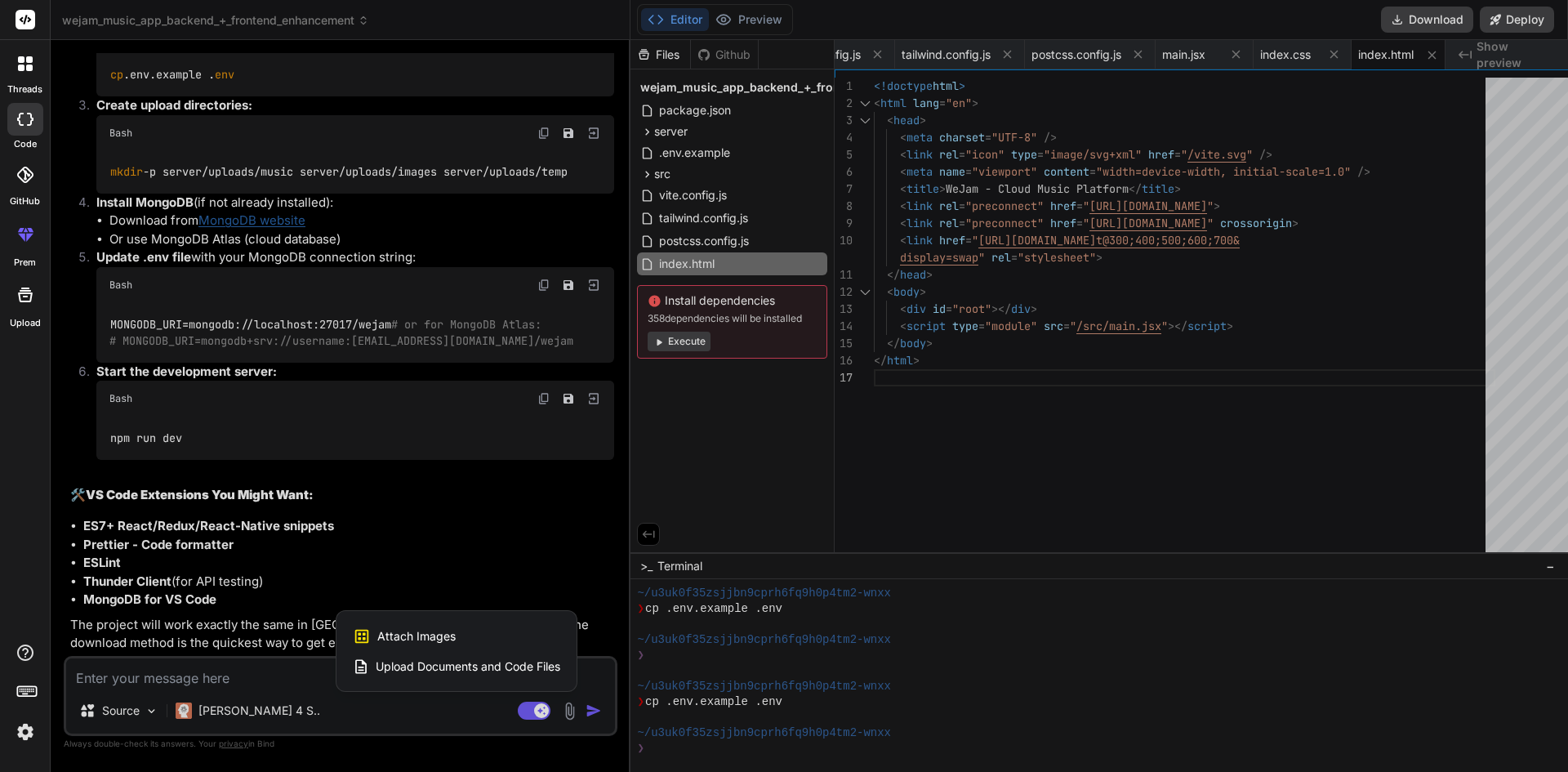
click at [392, 628] on span "Attach Images" at bounding box center [416, 635] width 78 height 16
type textarea "x"
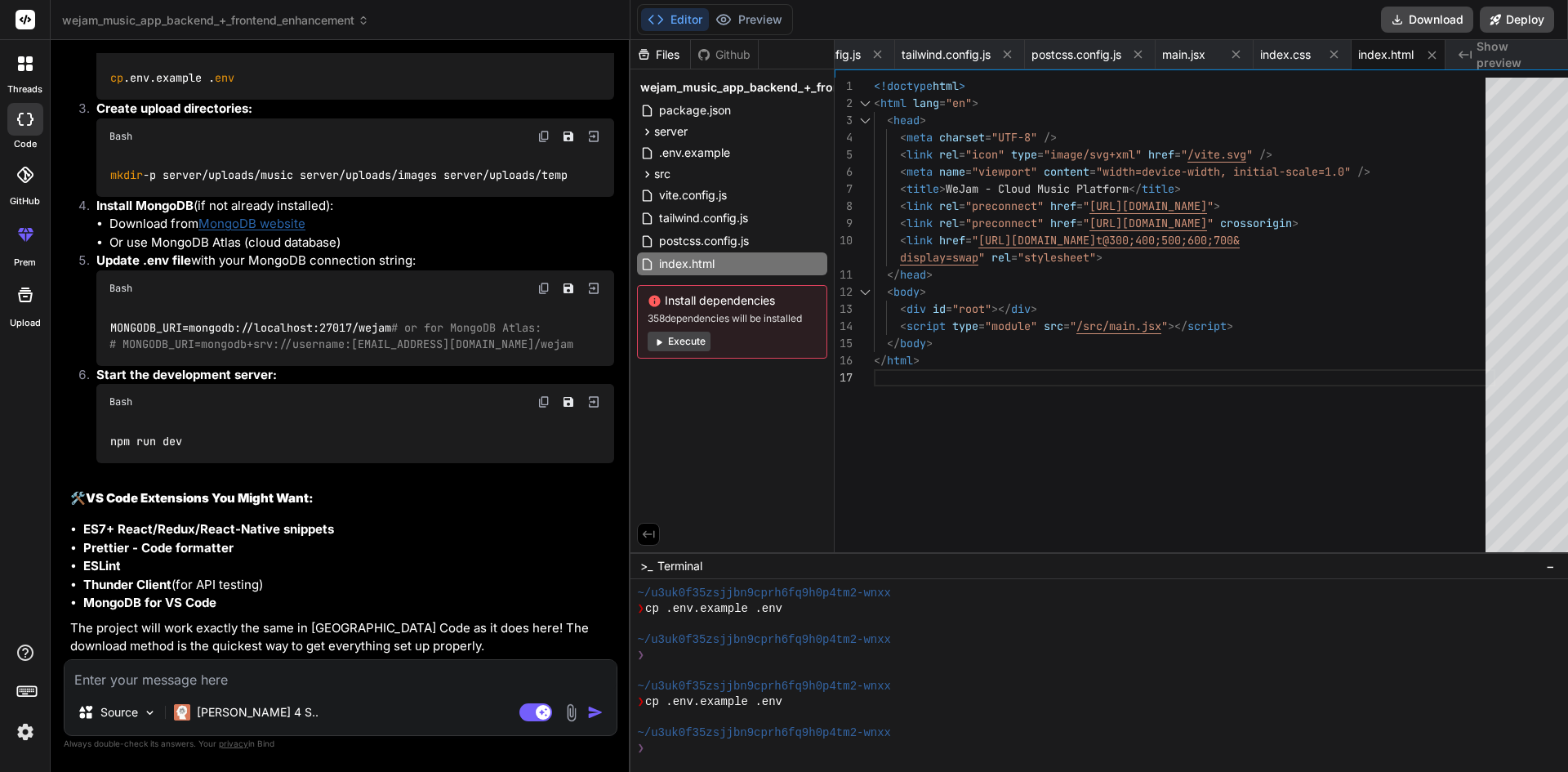
scroll to position [3746, 0]
type input "C:\fakepath\Screenshot [DATE] 224750.png"
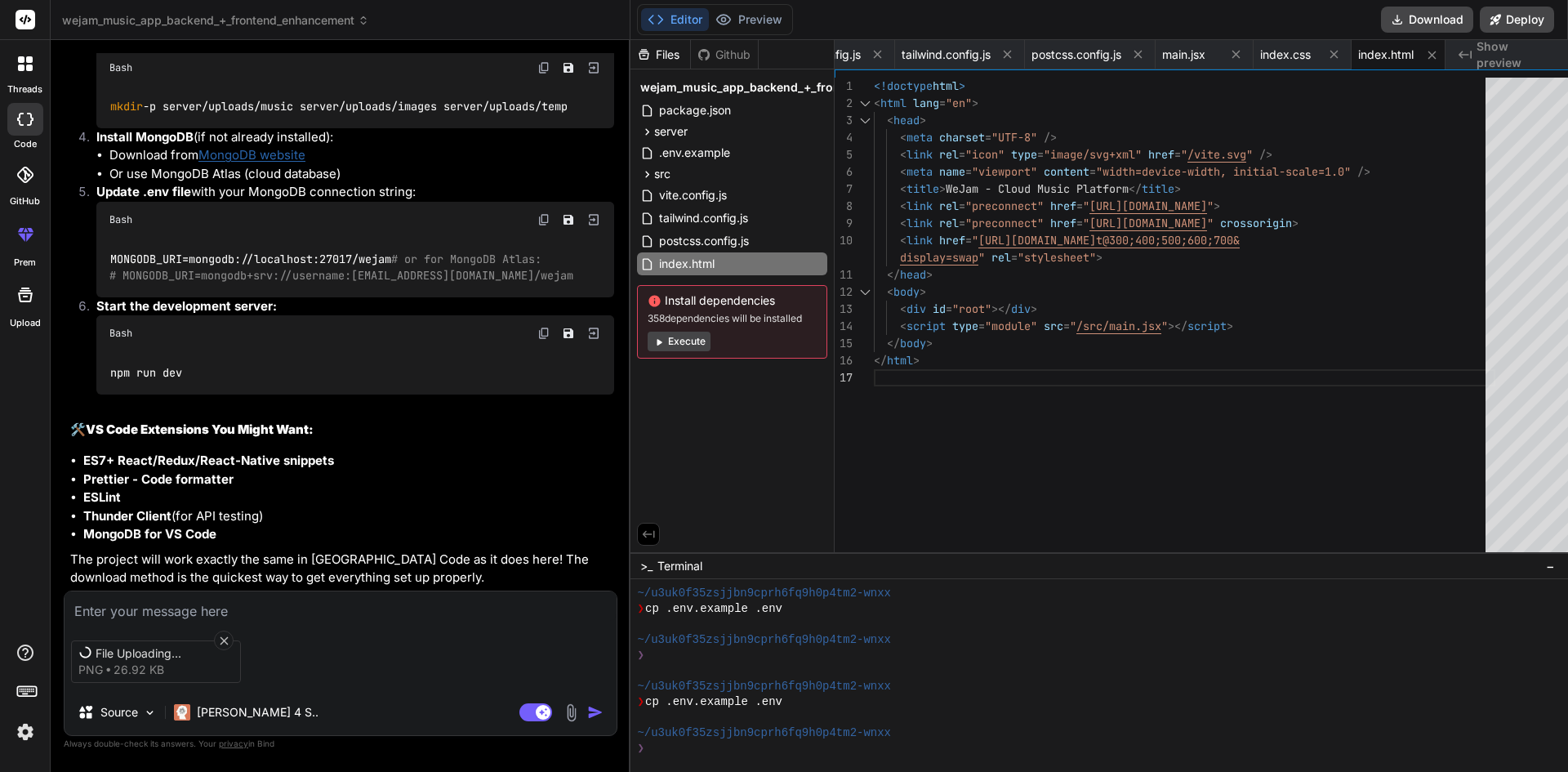
scroll to position [3750, 0]
type textarea "x"
click at [227, 609] on textarea at bounding box center [341, 605] width 552 height 29
type textarea "c"
type textarea "x"
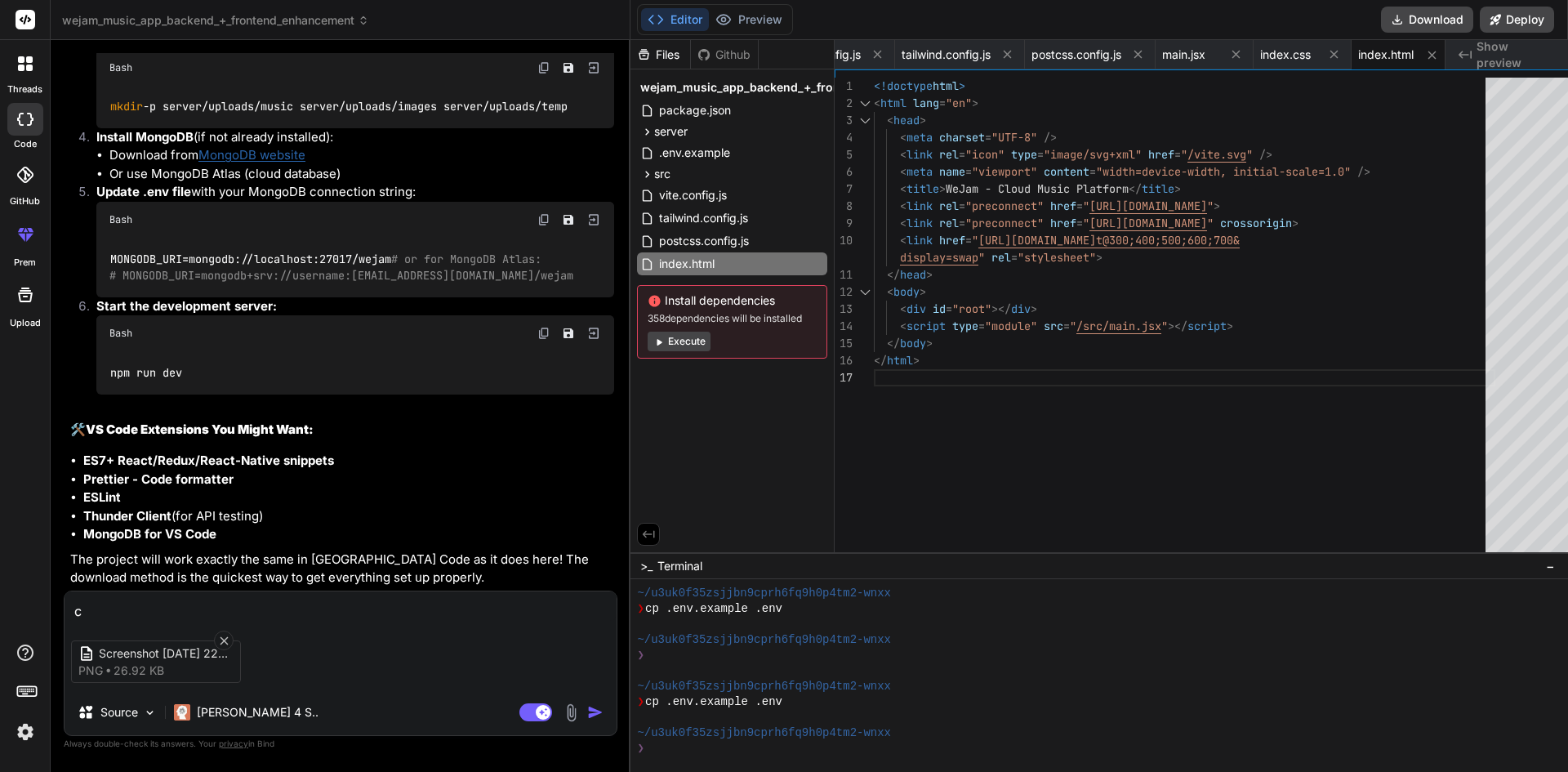
type textarea "ca"
type textarea "x"
type textarea "can"
type textarea "x"
type textarea "can"
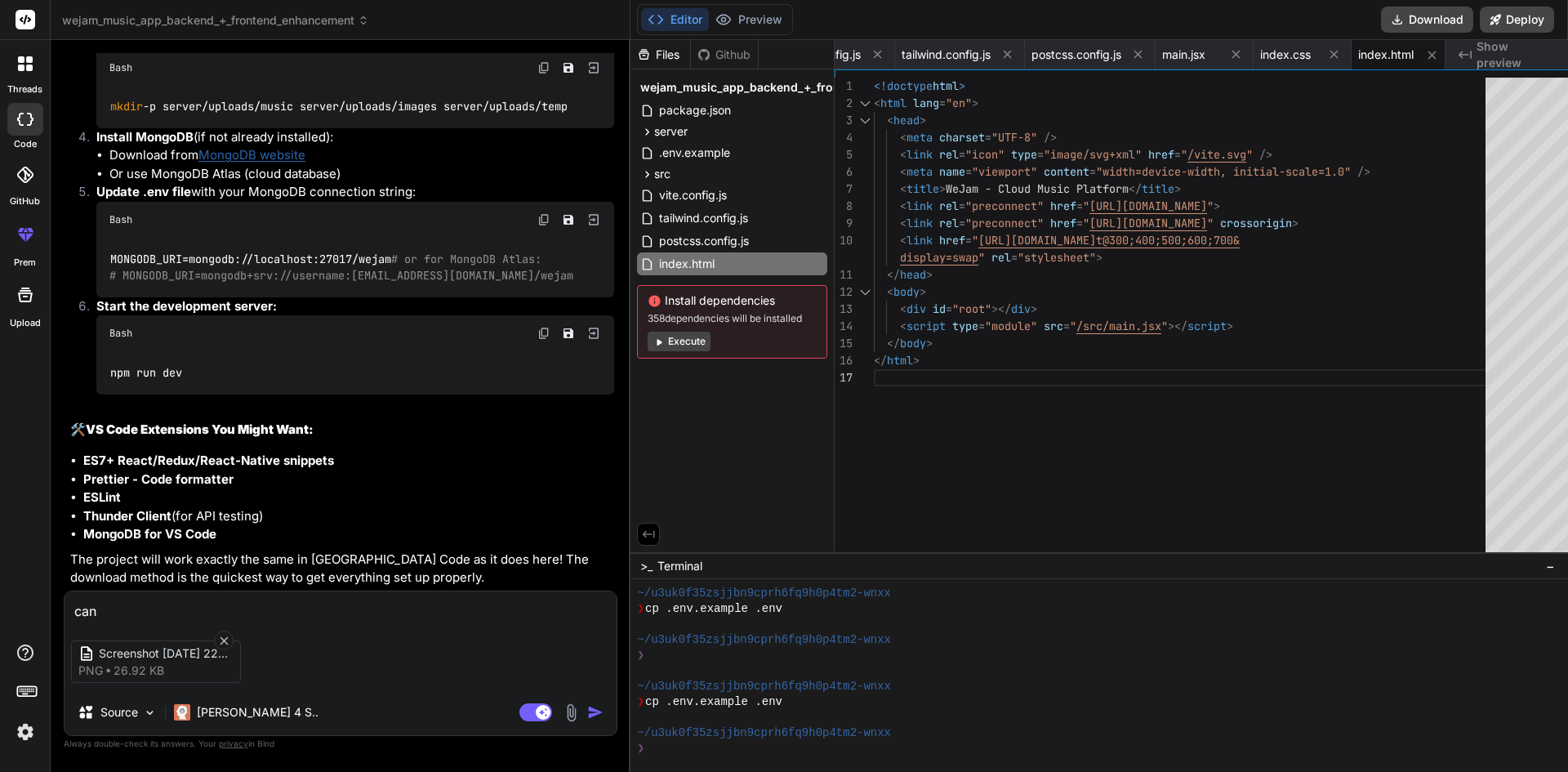
type textarea "x"
type textarea "can i"
type textarea "x"
type textarea "can i"
type textarea "x"
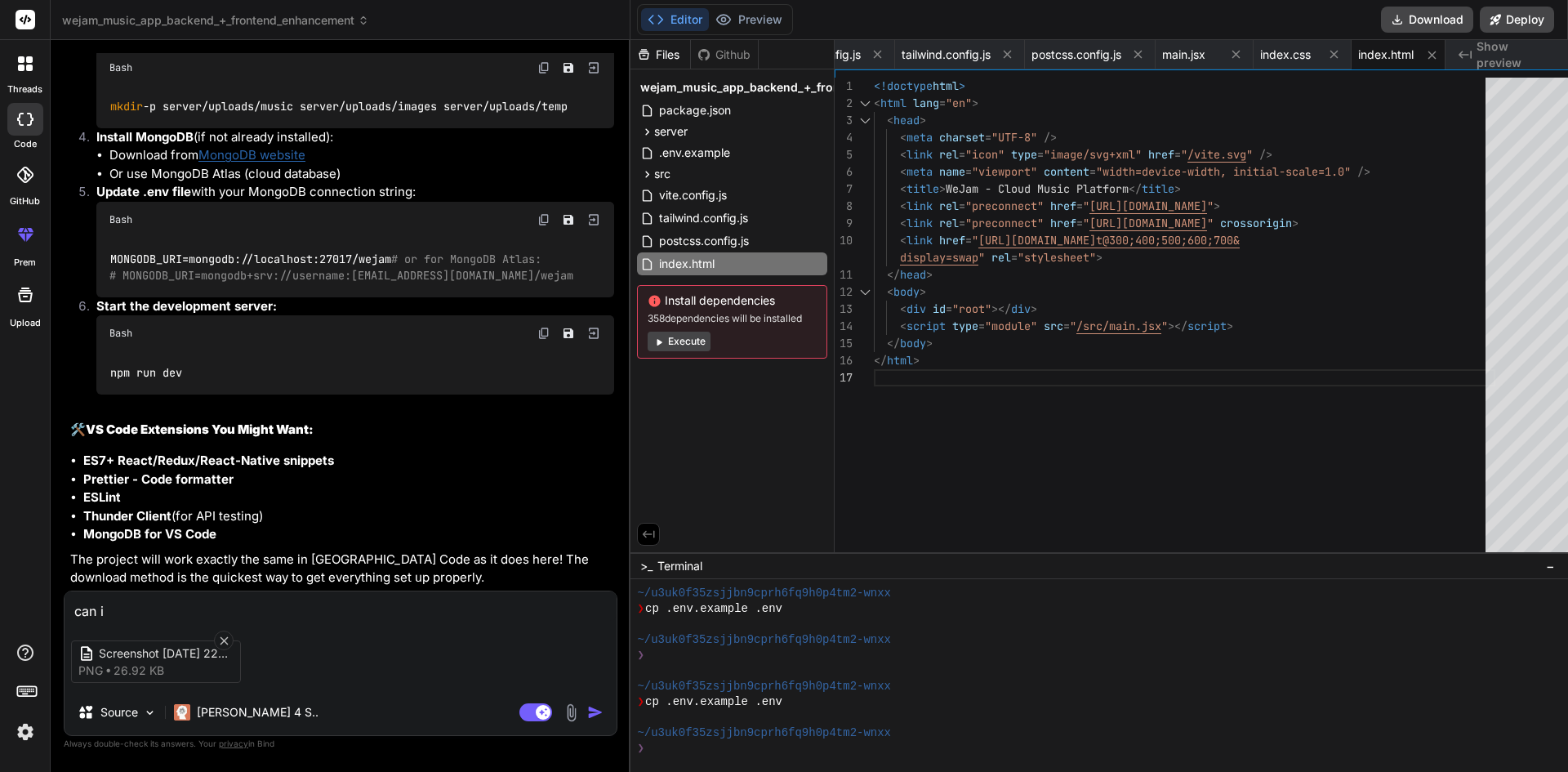
type textarea "can i e"
type textarea "x"
type textarea "can i"
type textarea "x"
type textarea "can i"
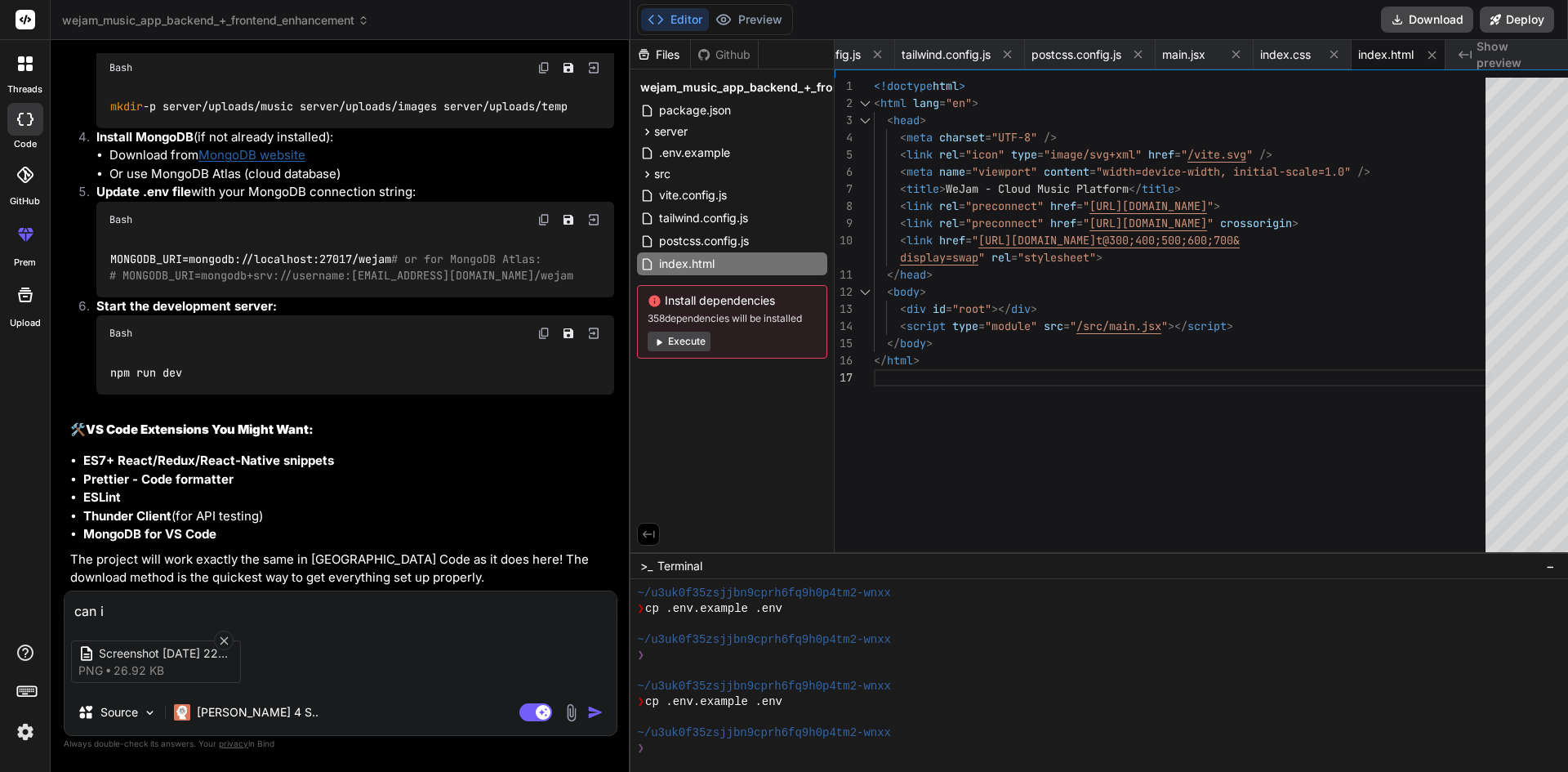
type textarea "x"
type textarea "can i"
type textarea "x"
type textarea "can i c"
type textarea "x"
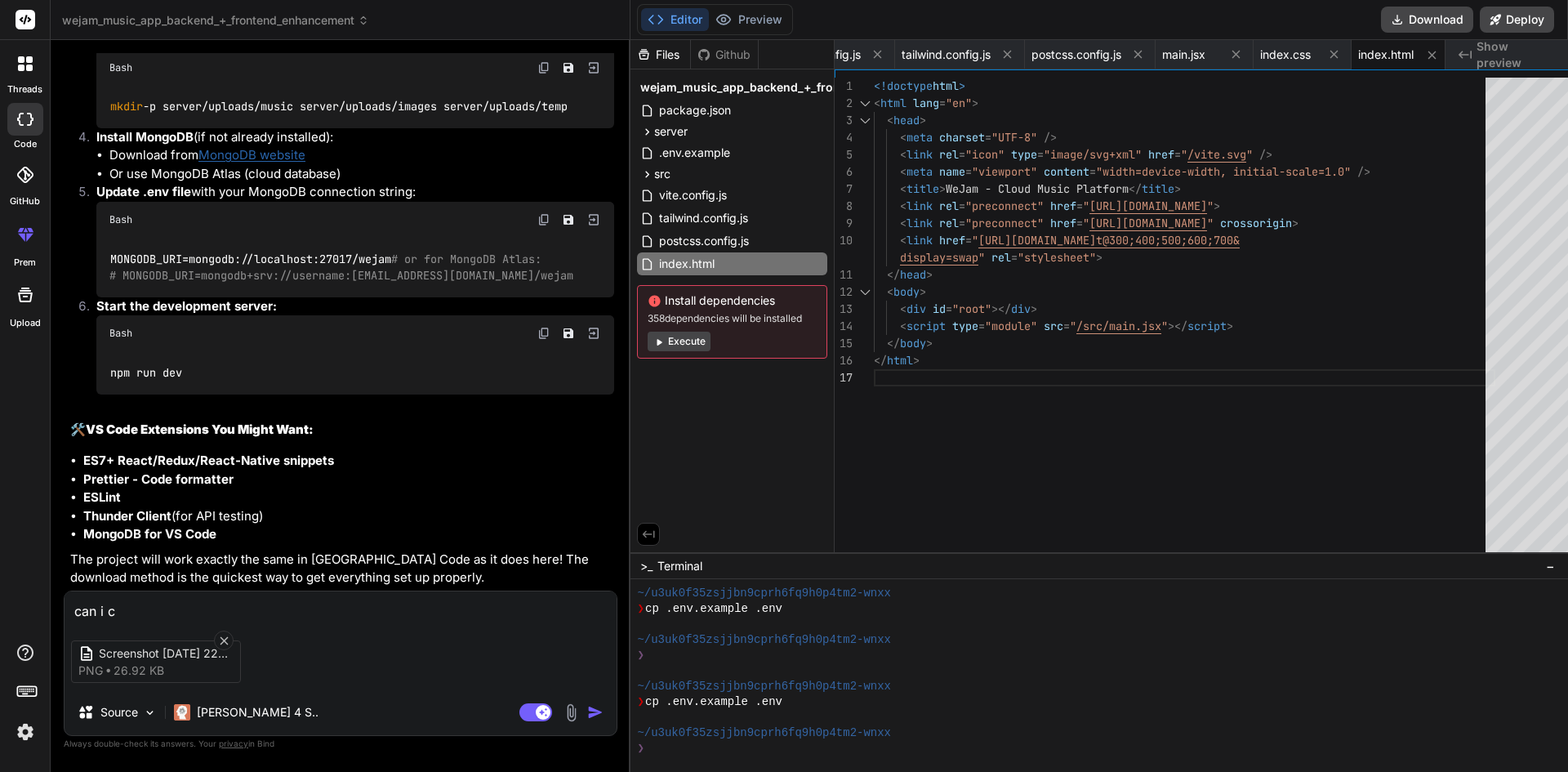
type textarea "can i cl"
type textarea "x"
type textarea "can i cli"
type textarea "x"
type textarea "can i clic"
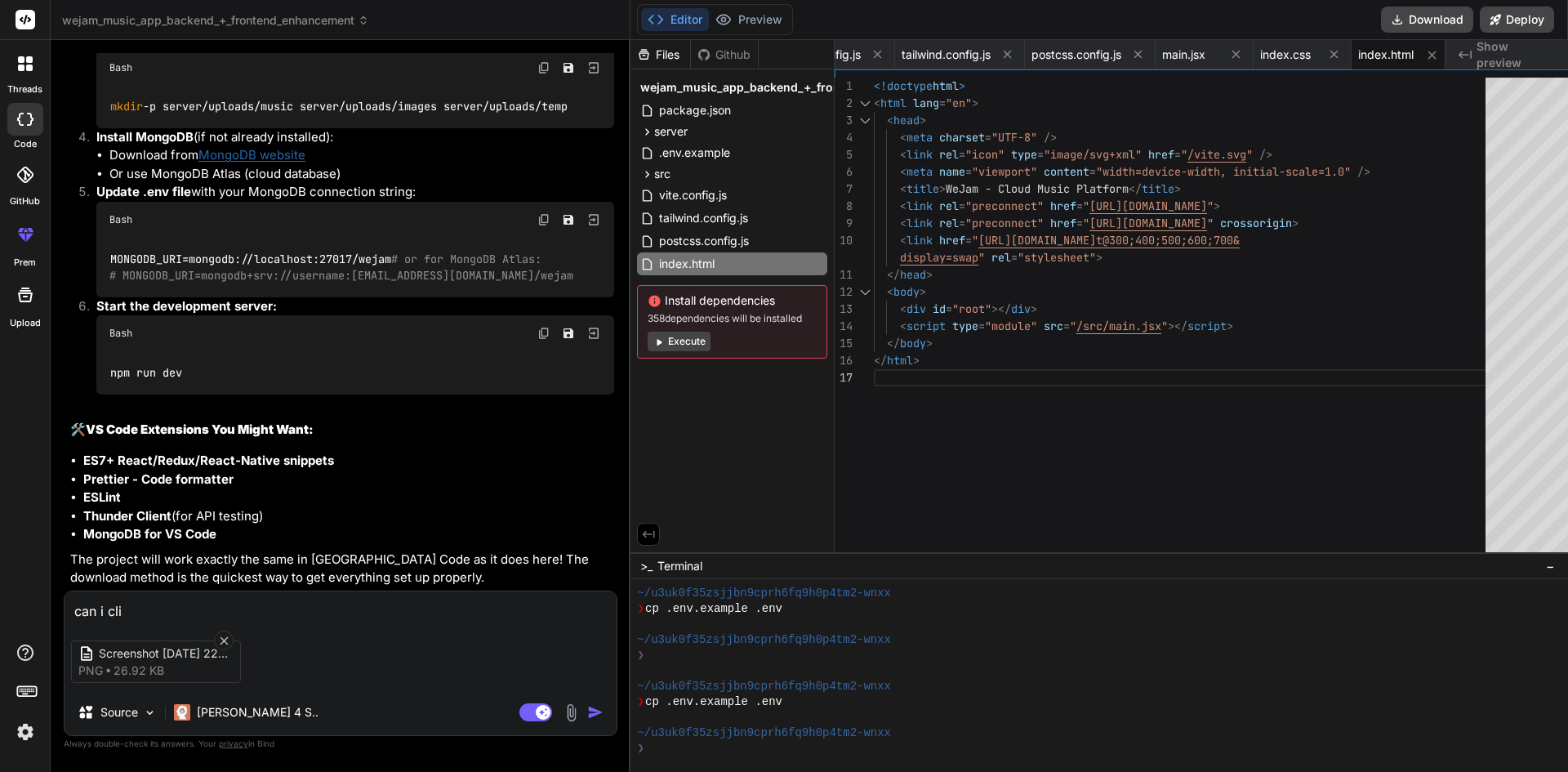
type textarea "x"
type textarea "can i click"
type textarea "x"
type textarea "can i click"
type textarea "x"
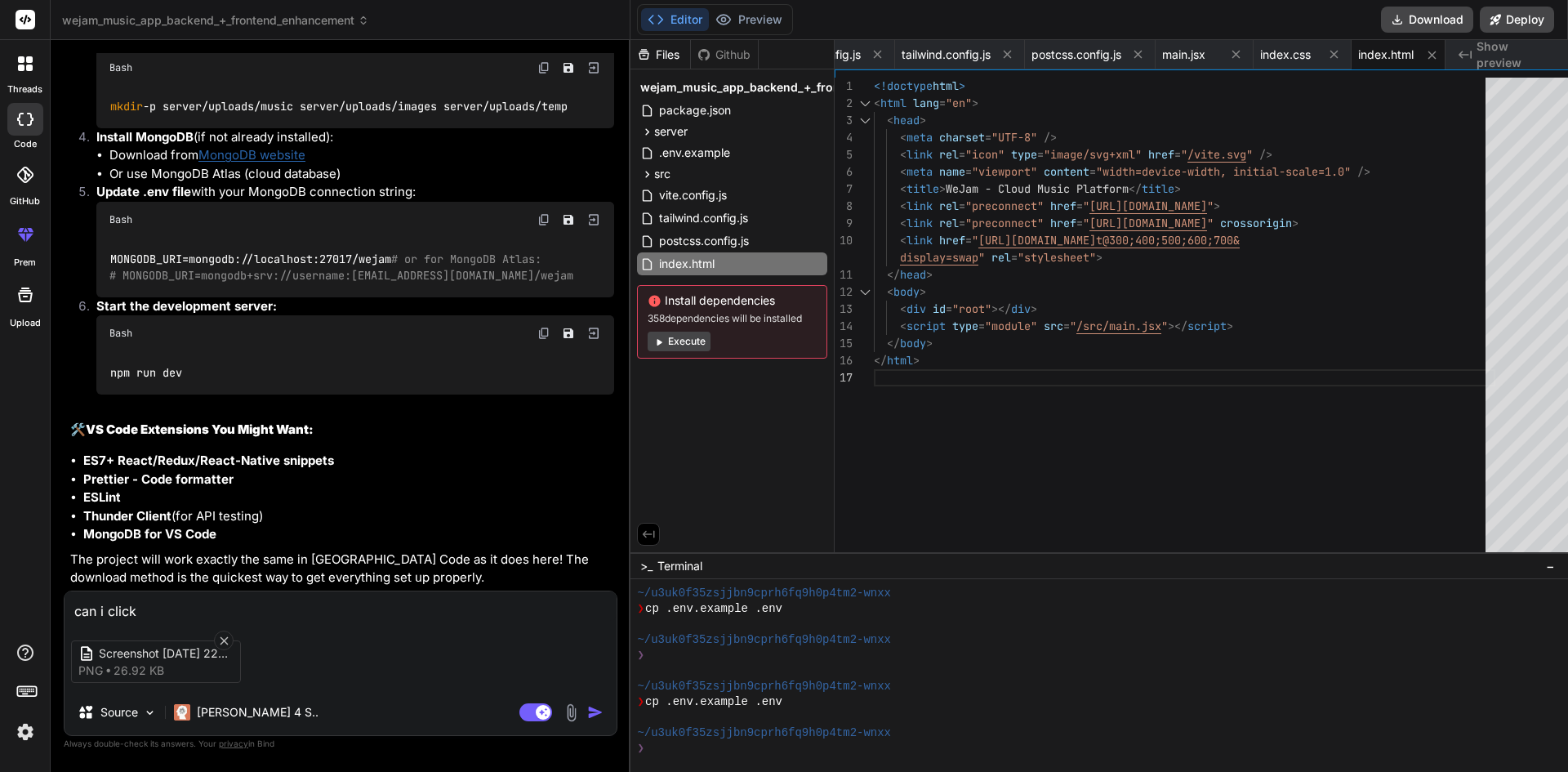
type textarea "can i click t"
type textarea "x"
type textarea "can i click th"
type textarea "x"
type textarea "can i click tha"
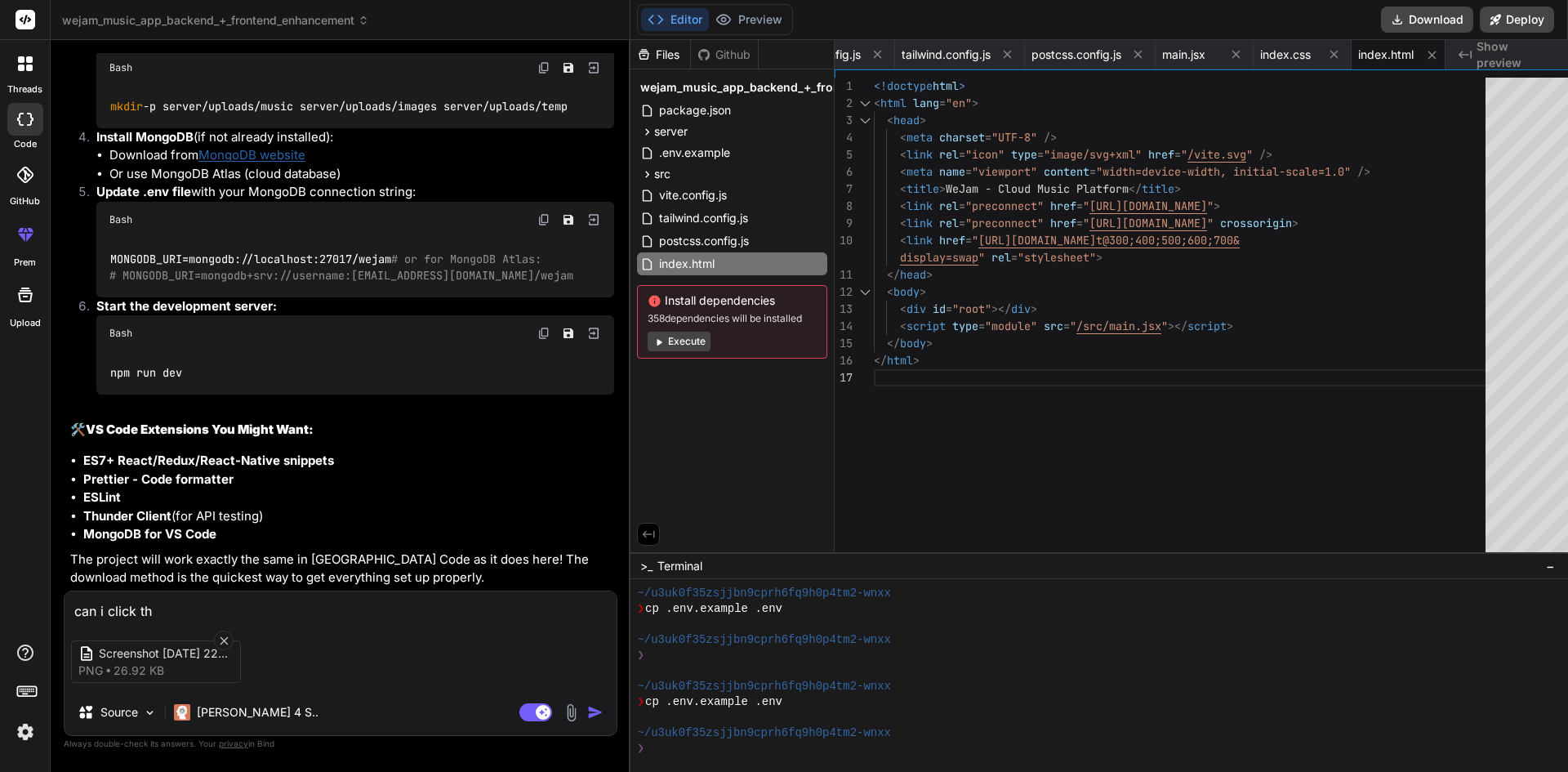
type textarea "x"
type textarea "can i click that"
type textarea "x"
type textarea "can i click that"
type textarea "x"
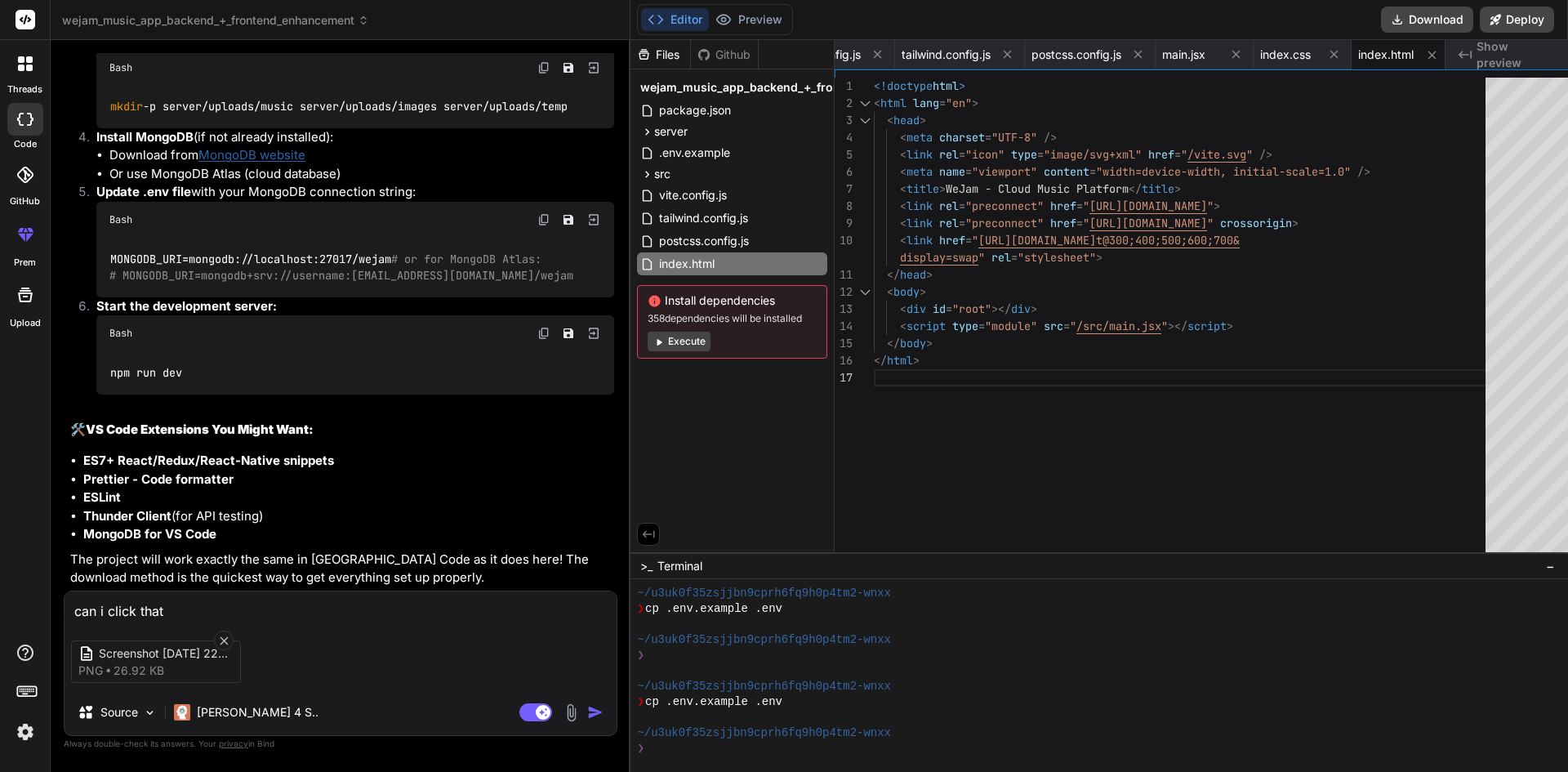
type textarea "can i click that e"
click at [587, 714] on img "button" at bounding box center [595, 712] width 16 height 16
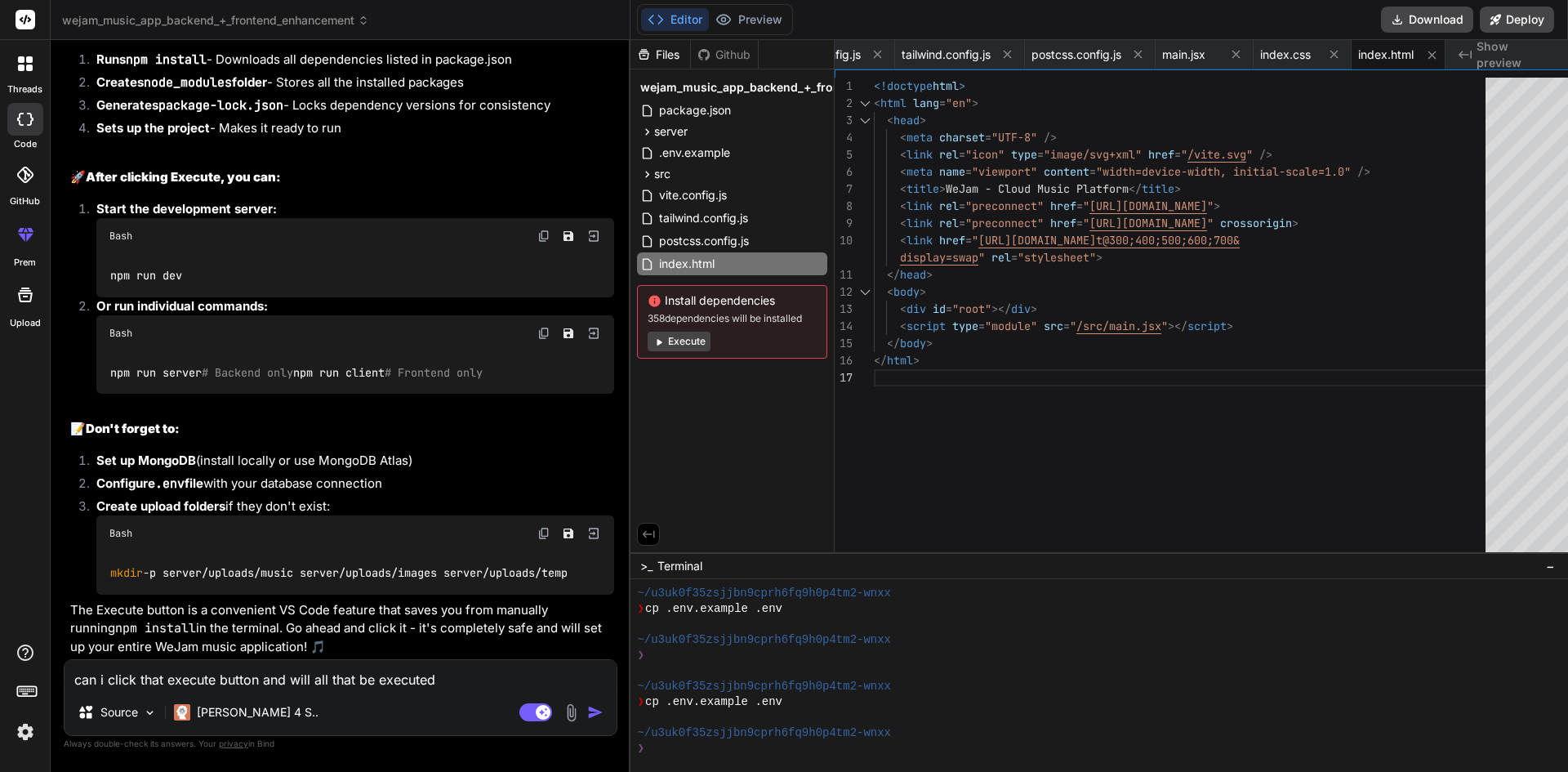
scroll to position [4636, 0]
click at [671, 342] on button "Execute" at bounding box center [679, 341] width 63 height 20
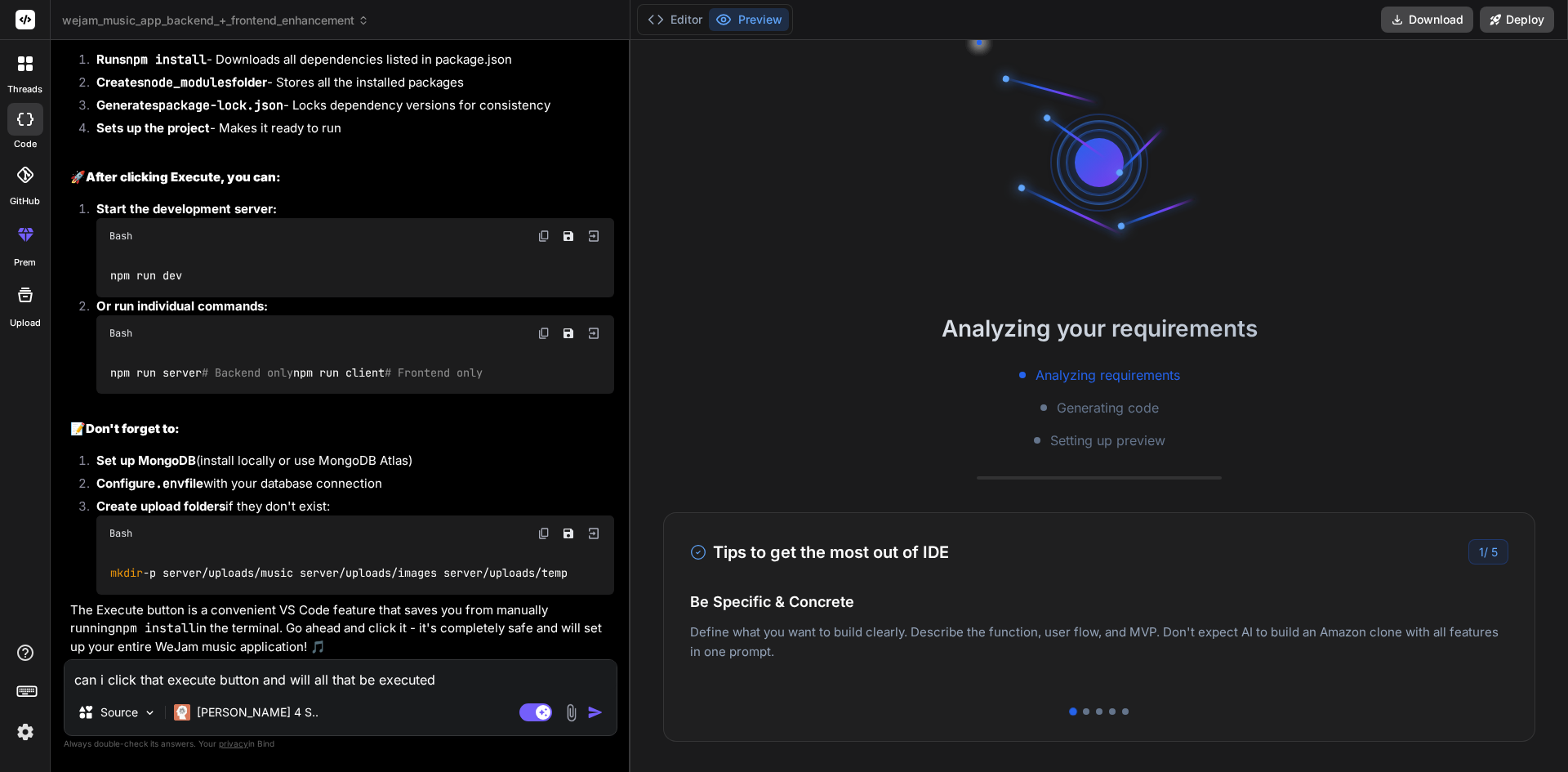
scroll to position [776, 0]
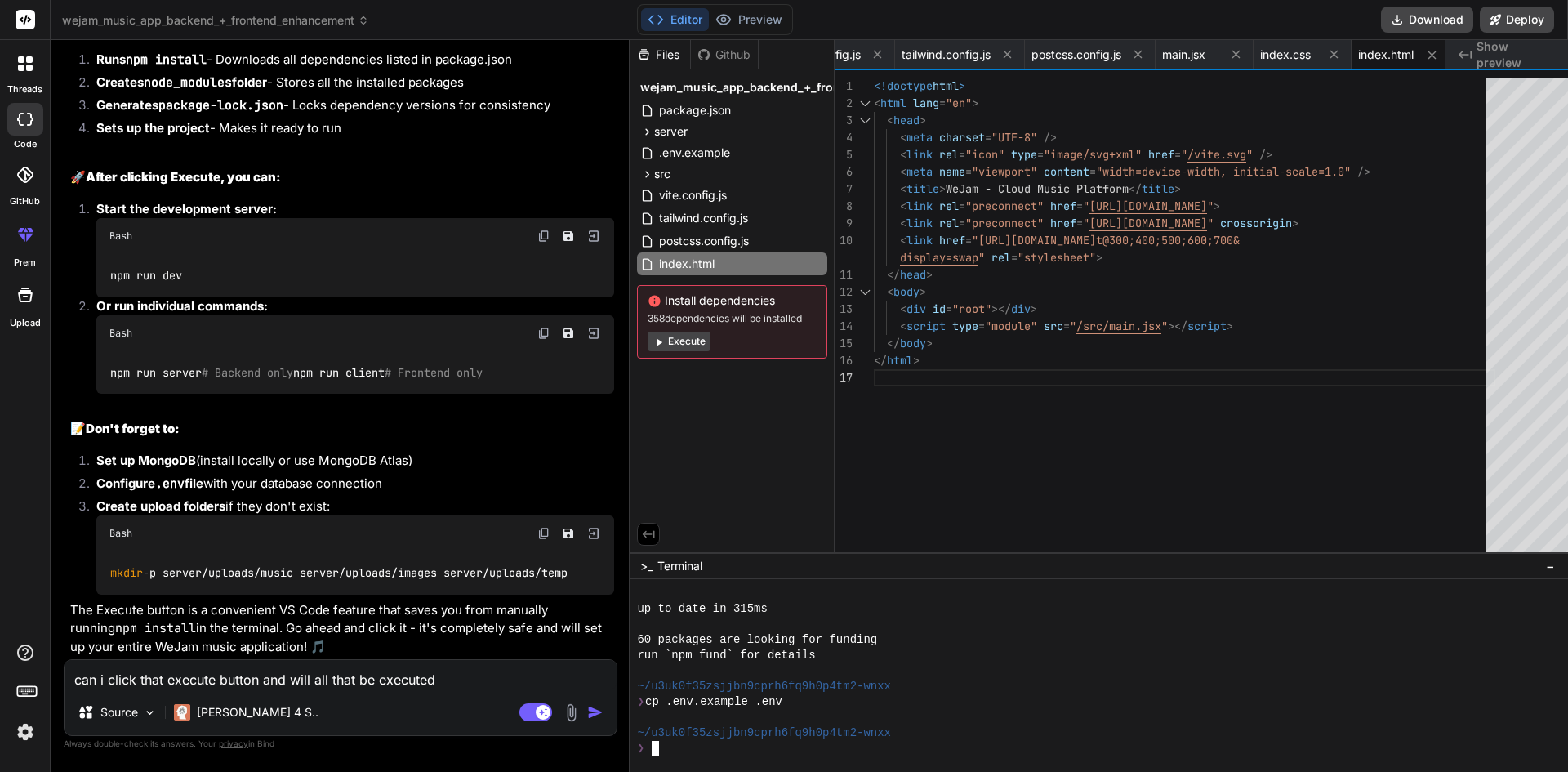
click at [1142, 663] on div "run `npm fund` for details" at bounding box center [1100, 655] width 926 height 15
click at [657, 341] on button "Execute" at bounding box center [679, 341] width 63 height 20
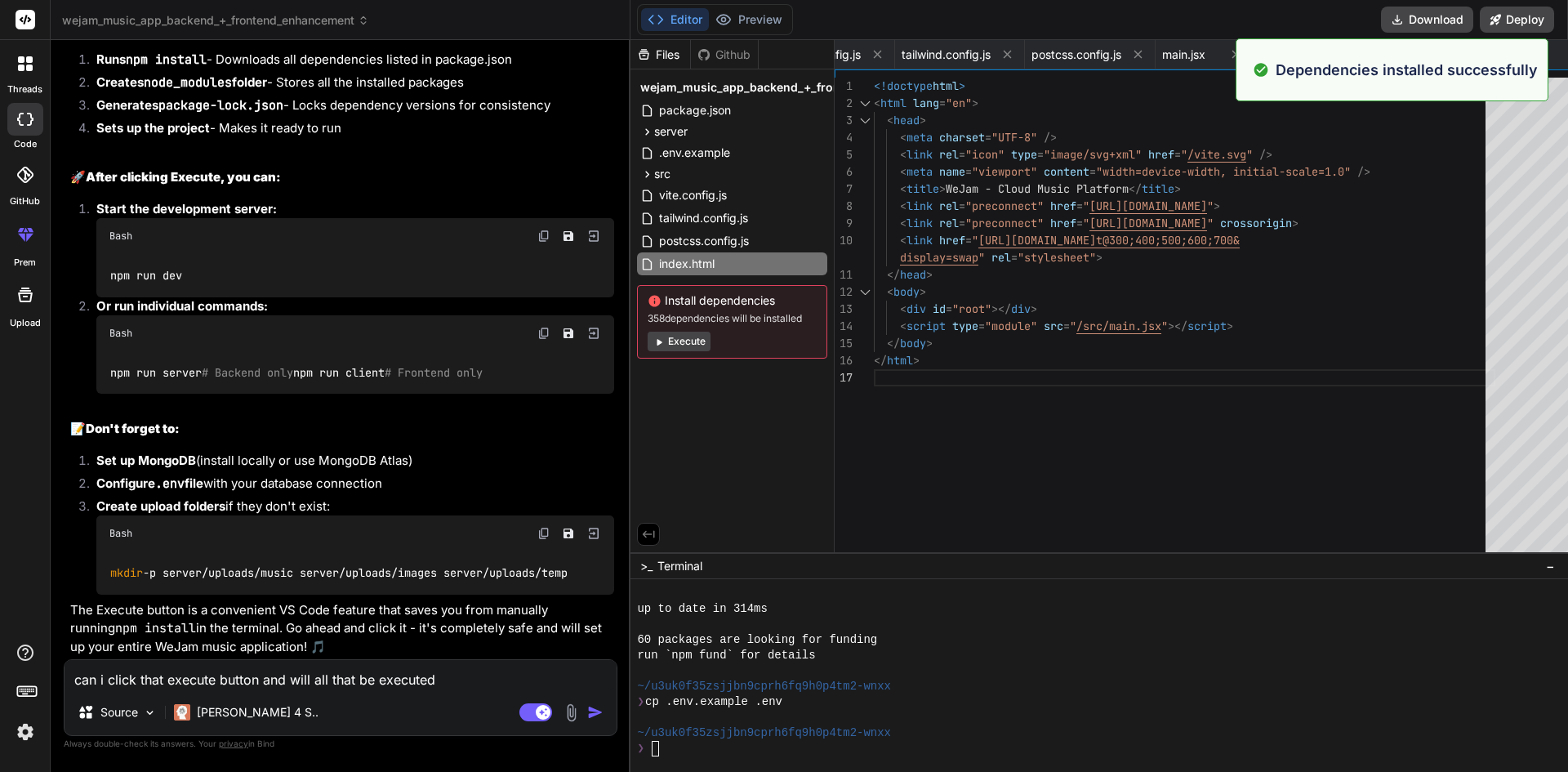
scroll to position [1008, 0]
click at [1432, 74] on p "Dependencies installed successfully" at bounding box center [1406, 69] width 262 height 22
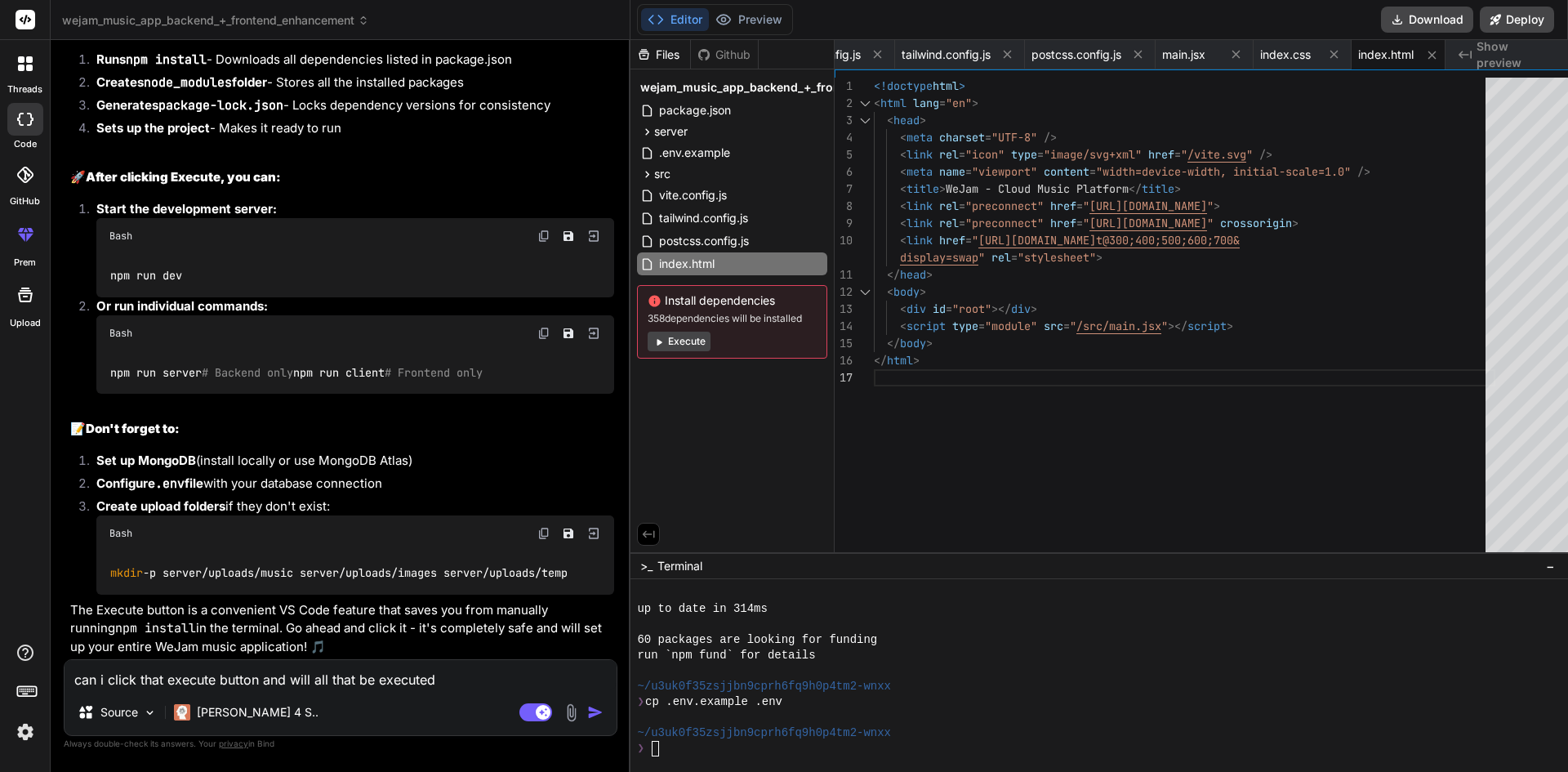
scroll to position [4636, 0]
click at [662, 342] on button "Execute" at bounding box center [679, 341] width 63 height 20
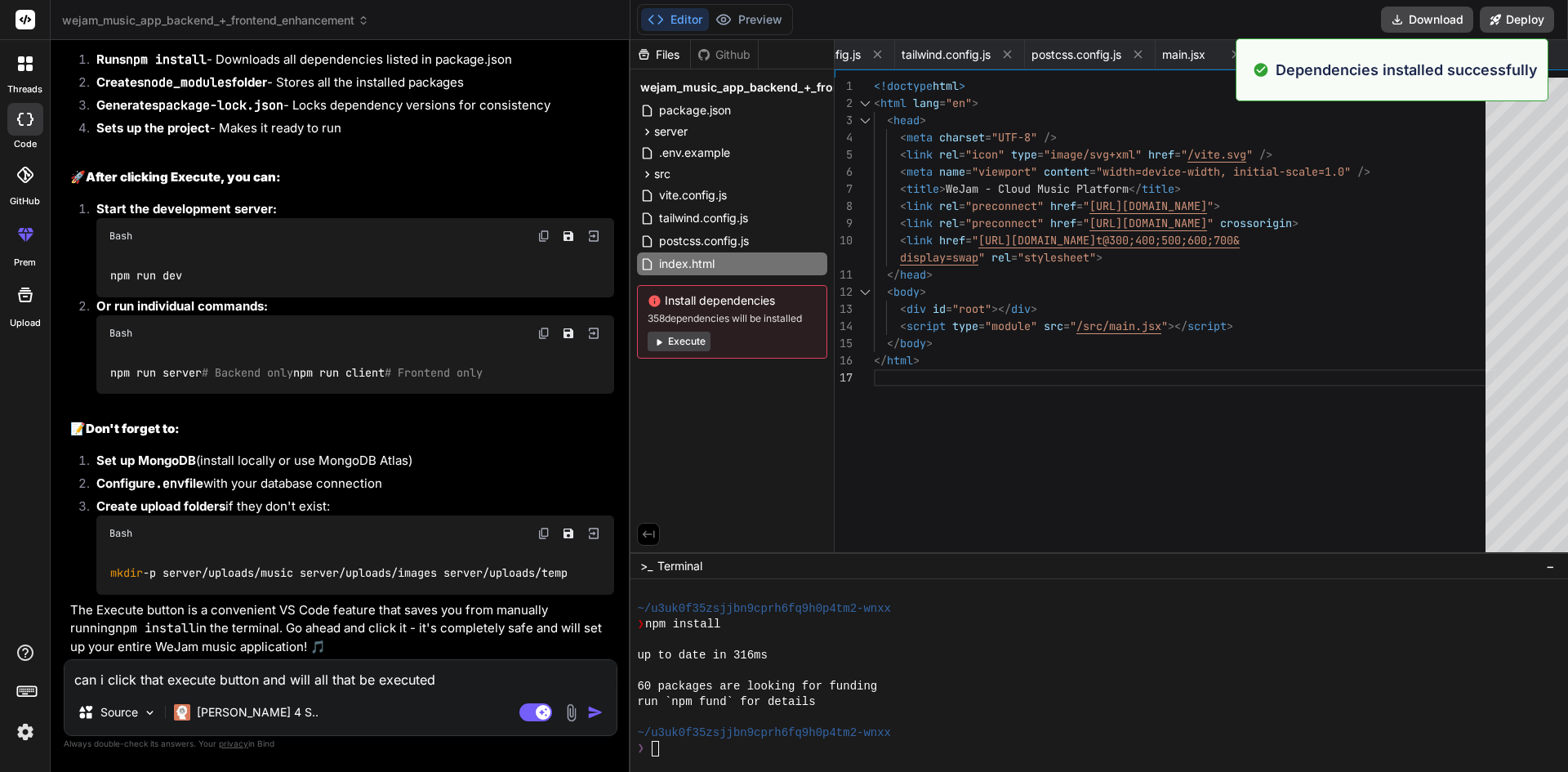
scroll to position [1242, 0]
drag, startPoint x: 1465, startPoint y: 71, endPoint x: 1450, endPoint y: 81, distance: 18.0
click at [1461, 72] on p "Dependencies installed successfully" at bounding box center [1406, 69] width 262 height 22
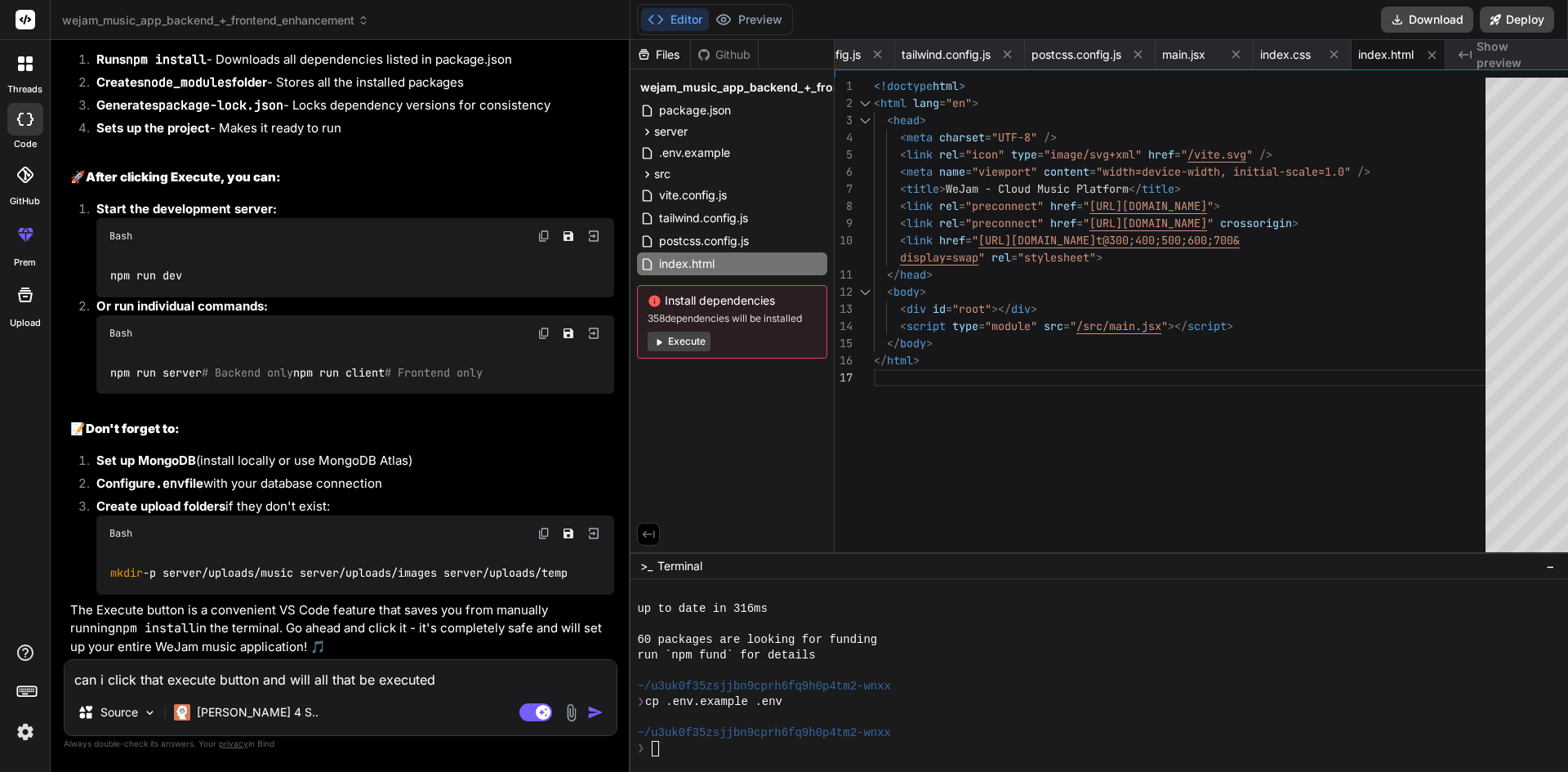
click at [659, 17] on polyline at bounding box center [661, 19] width 4 height 8
click at [1380, 55] on span "index.html" at bounding box center [1385, 54] width 56 height 16
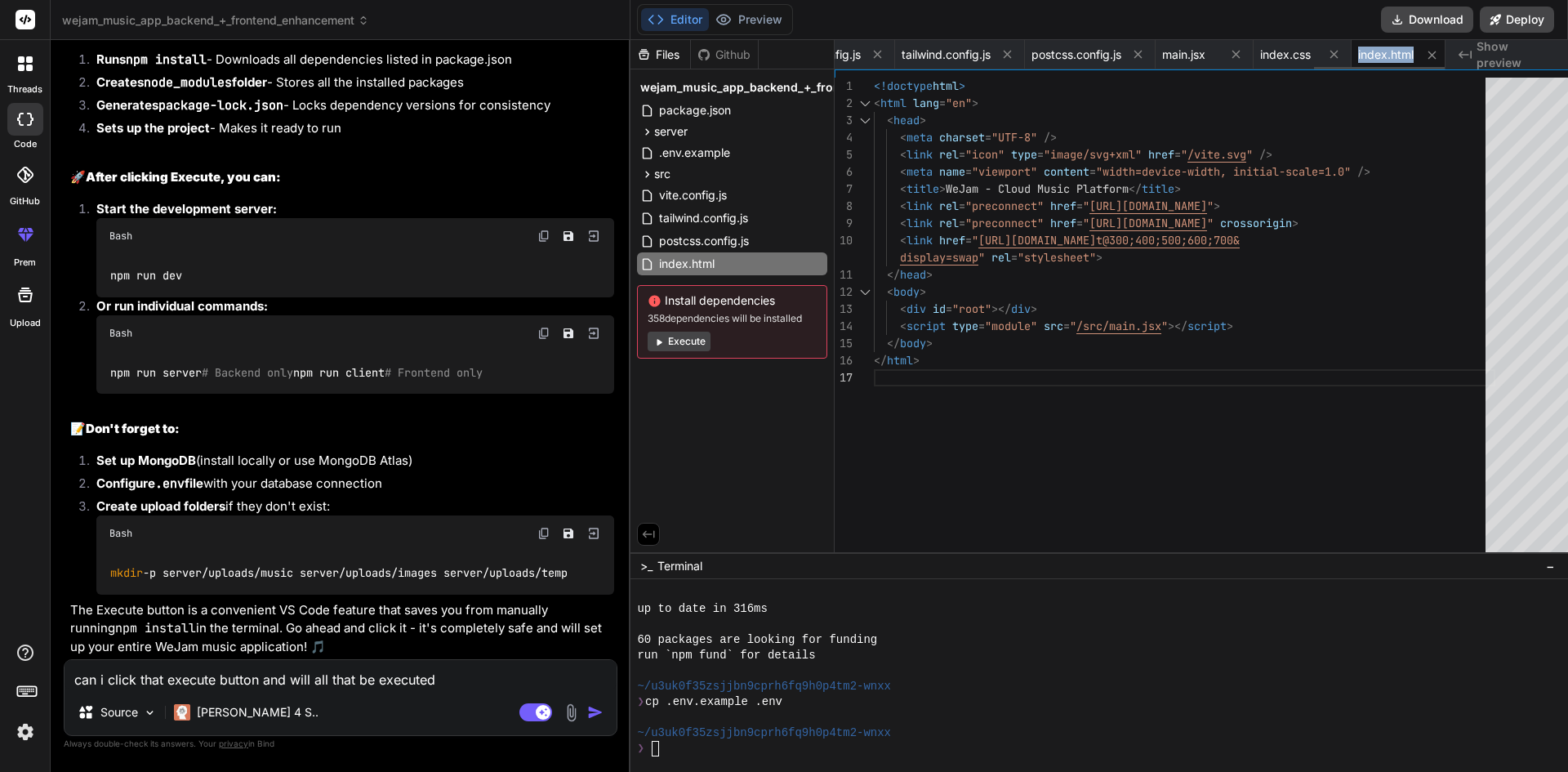
click at [1380, 55] on span "index.html" at bounding box center [1385, 54] width 56 height 16
click at [1409, 122] on div "<!doctype html > < html lang = "en" > < head > < meta charset = "UTF-8" /> < li…" at bounding box center [1184, 318] width 621 height 483
click at [1282, 52] on span "index.css" at bounding box center [1286, 54] width 51 height 16
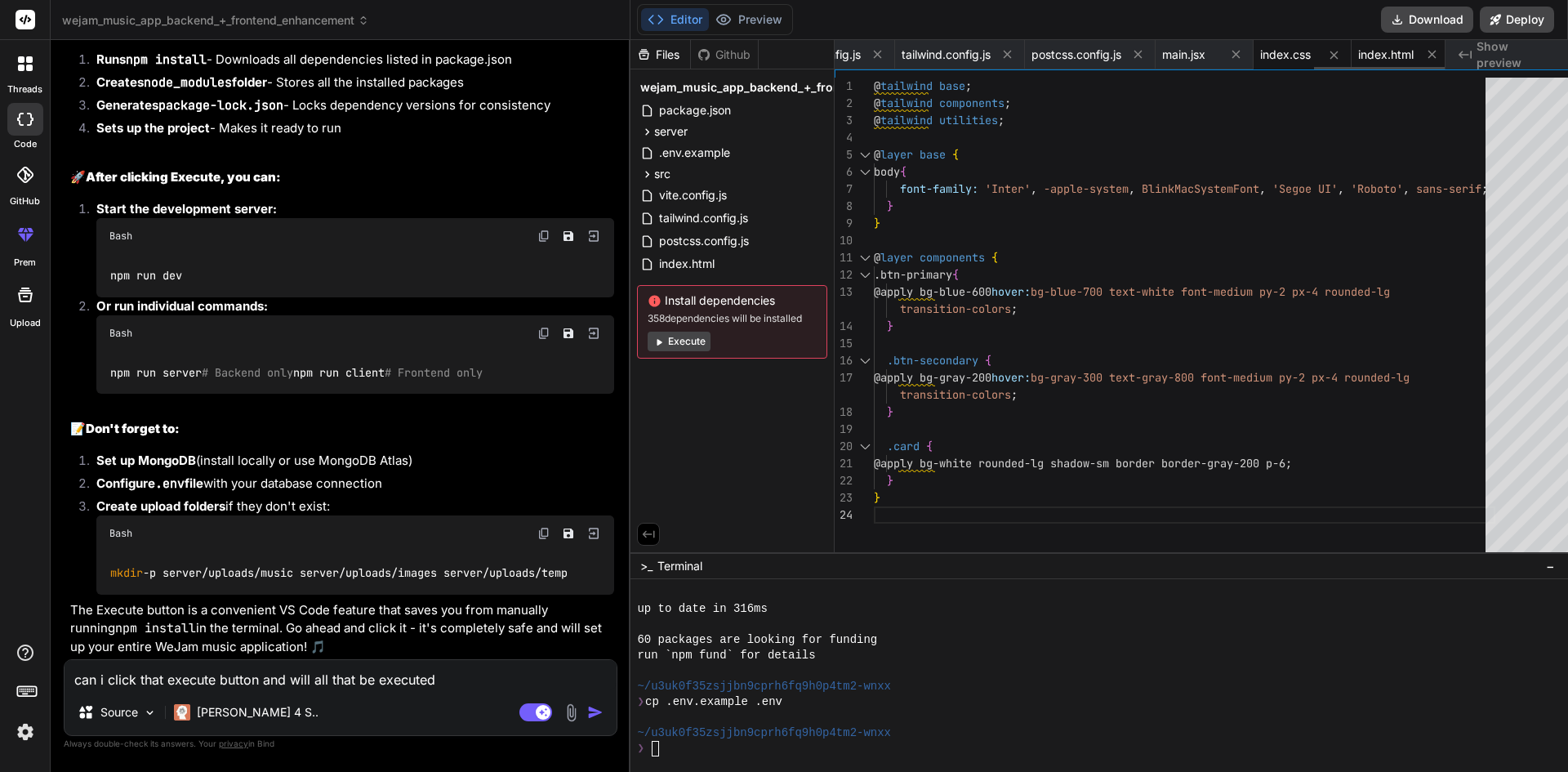
click at [1385, 53] on span "index.html" at bounding box center [1385, 54] width 56 height 16
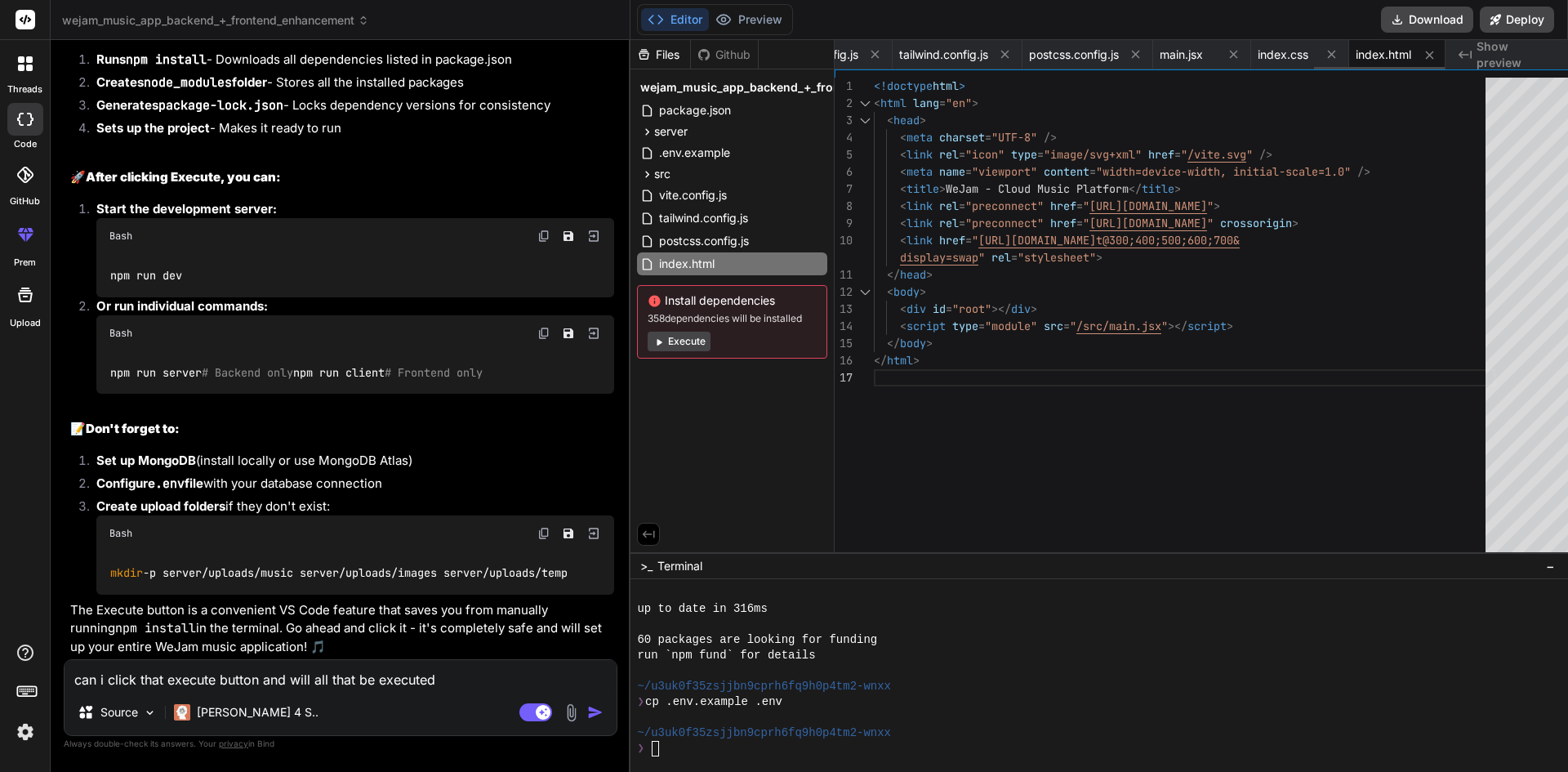
click at [1391, 52] on span "index.html" at bounding box center [1383, 54] width 56 height 16
click at [1267, 50] on span "index.css" at bounding box center [1283, 54] width 51 height 16
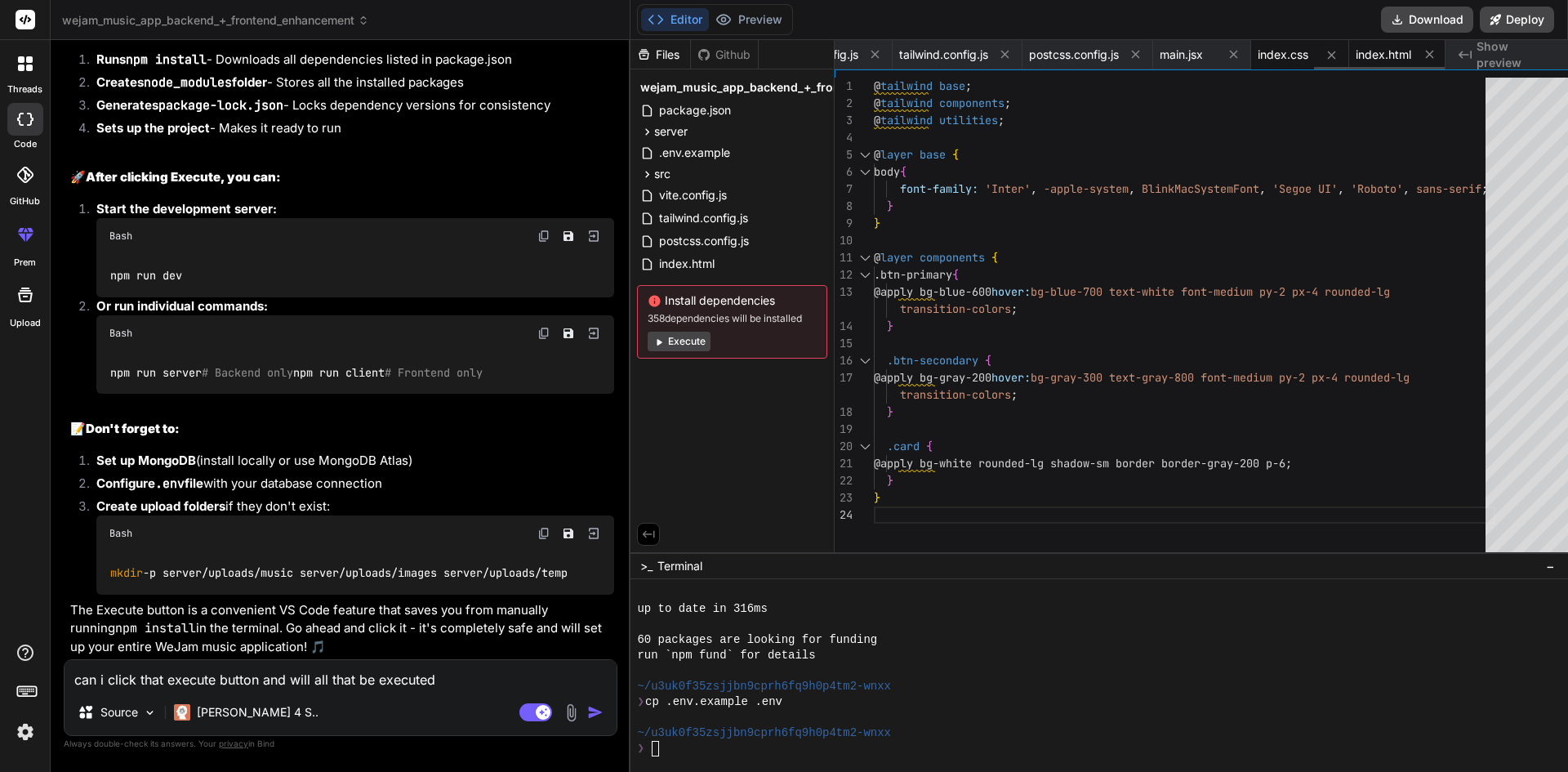
click at [1394, 50] on span "index.html" at bounding box center [1383, 54] width 56 height 16
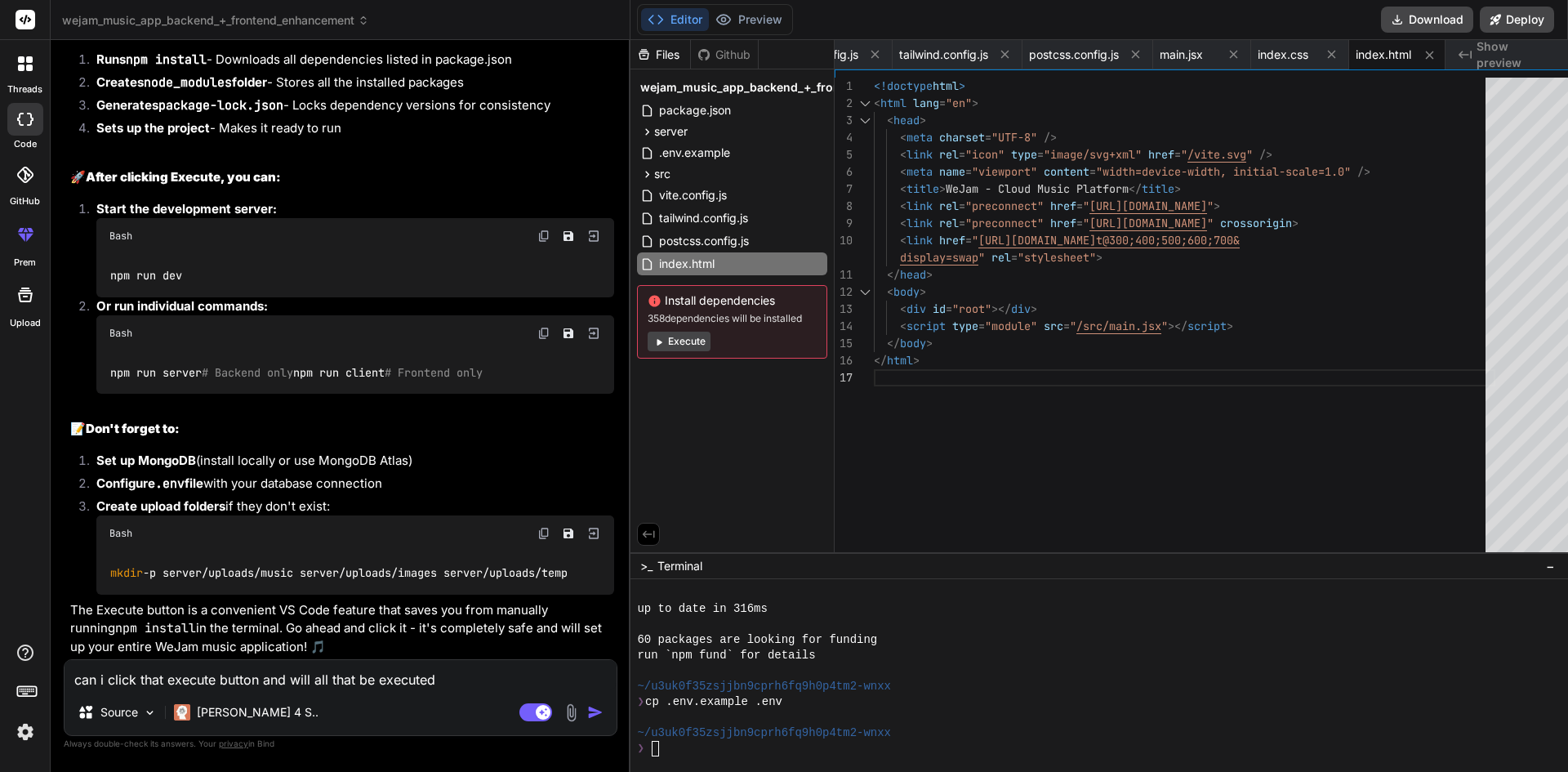
click at [1461, 51] on icon "Created with Pixso." at bounding box center [1464, 55] width 13 height 13
click at [1450, 81] on div "<!doctype html > < html lang = "en" > < head > < meta charset = "UTF-8" /> < li…" at bounding box center [1184, 318] width 621 height 483
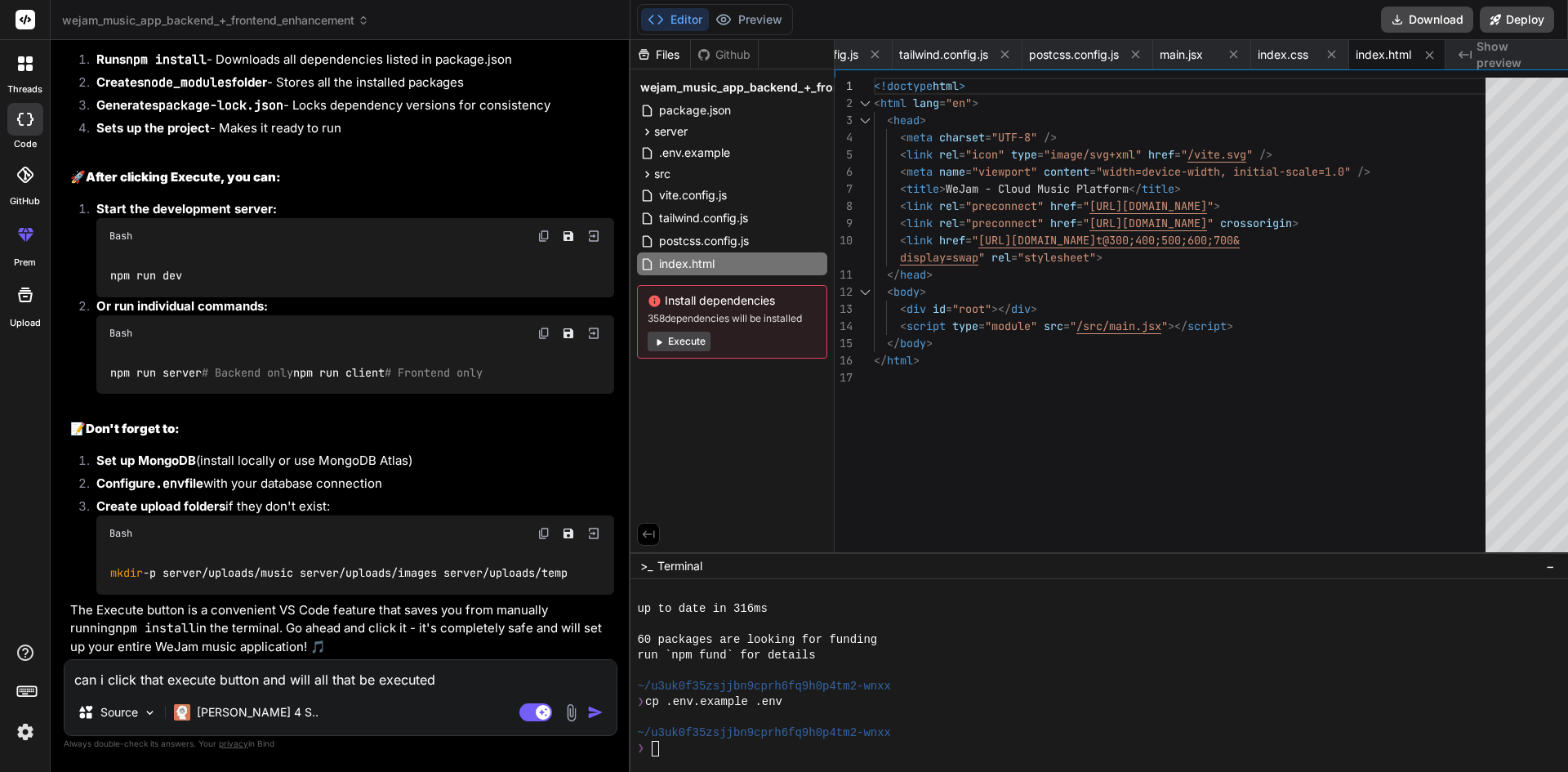
click at [1502, 56] on span "Show preview" at bounding box center [1514, 55] width 78 height 33
click at [840, 53] on span "vite.config.js" at bounding box center [824, 54] width 68 height 16
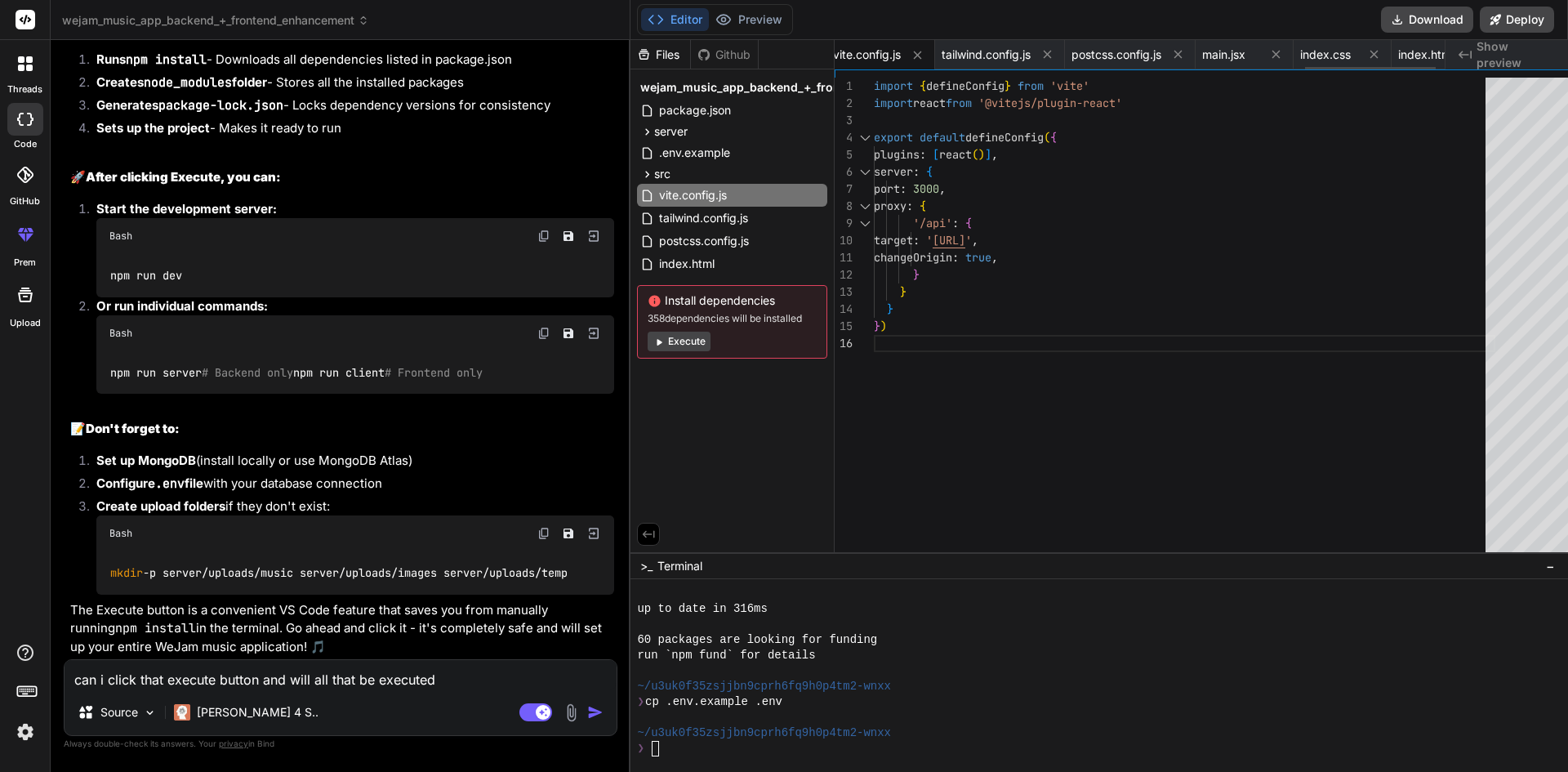
click at [840, 53] on span "vite.config.js" at bounding box center [867, 54] width 68 height 16
drag, startPoint x: 859, startPoint y: 54, endPoint x: 984, endPoint y: 56, distance: 125.0
click at [984, 56] on div "package.json index.js User.js Music.js Playlist.[PERSON_NAME].js upload.[PERSON…" at bounding box center [1140, 55] width 610 height 29
click at [1117, 176] on div "import { defineConfig } from 'vite' import react from '@vitejs/plugin-react' ex…" at bounding box center [1184, 318] width 621 height 483
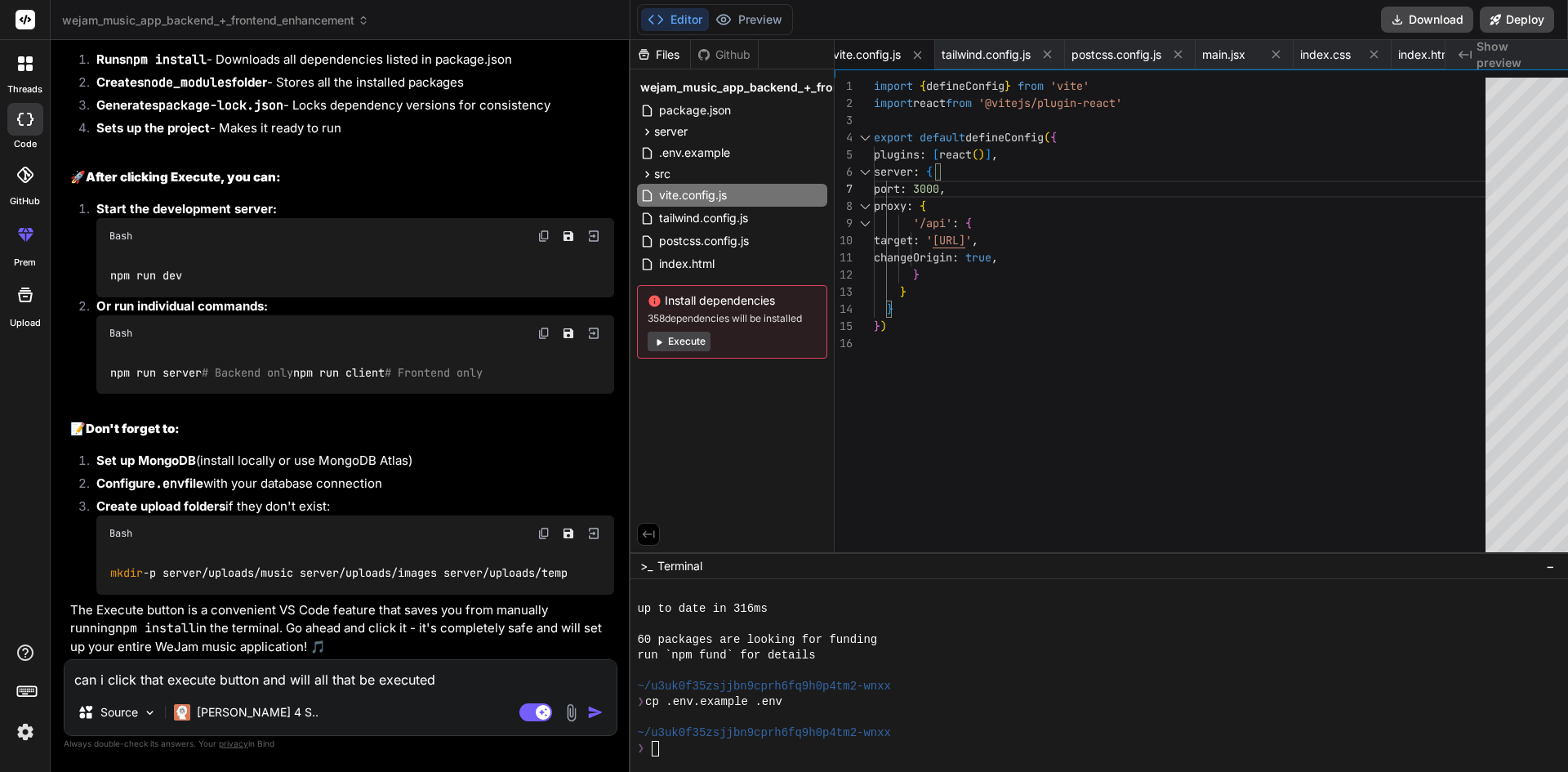
click at [641, 530] on icon at bounding box center [648, 535] width 15 height 15
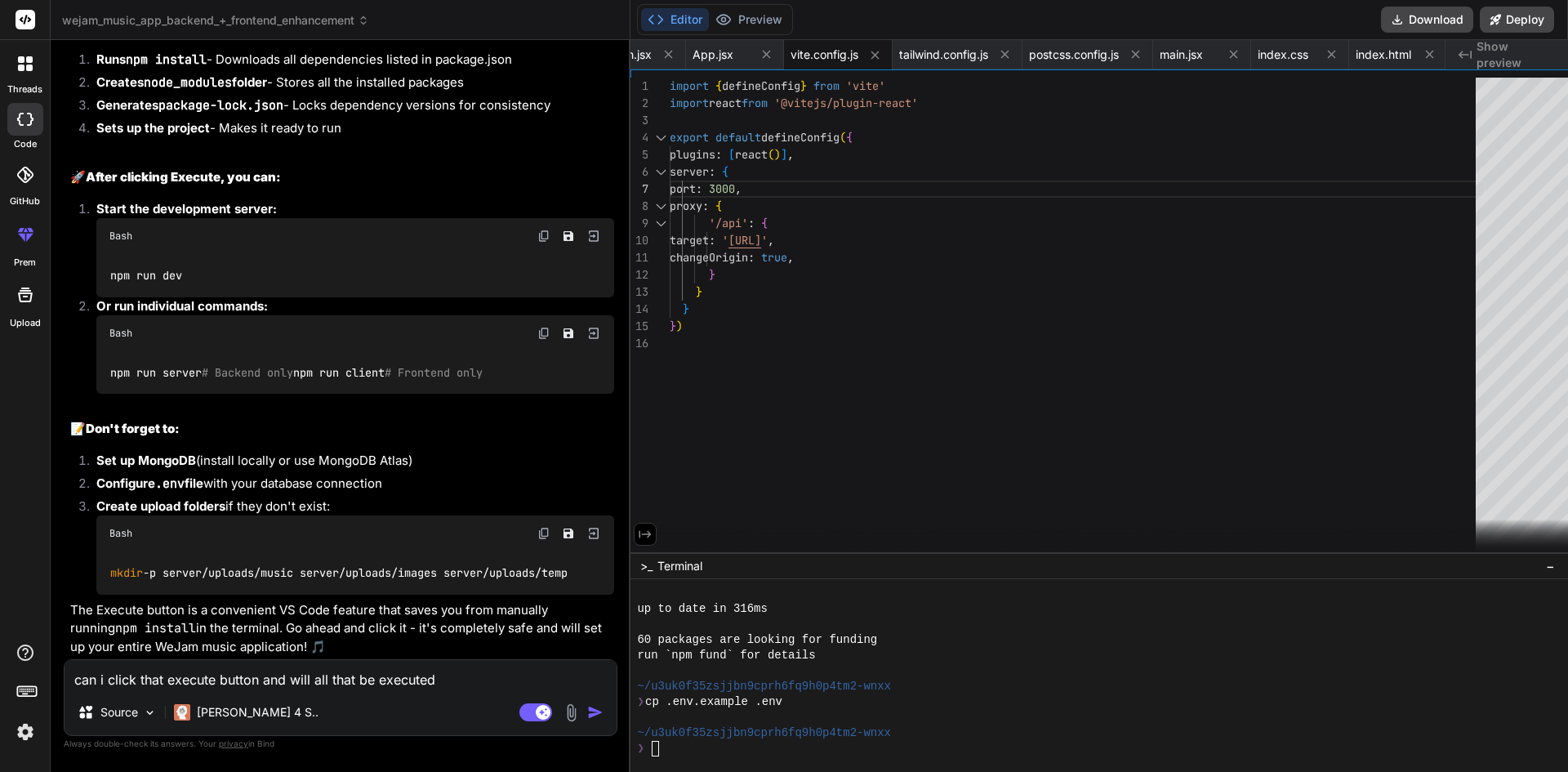
click at [637, 532] on icon at bounding box center [645, 535] width 15 height 15
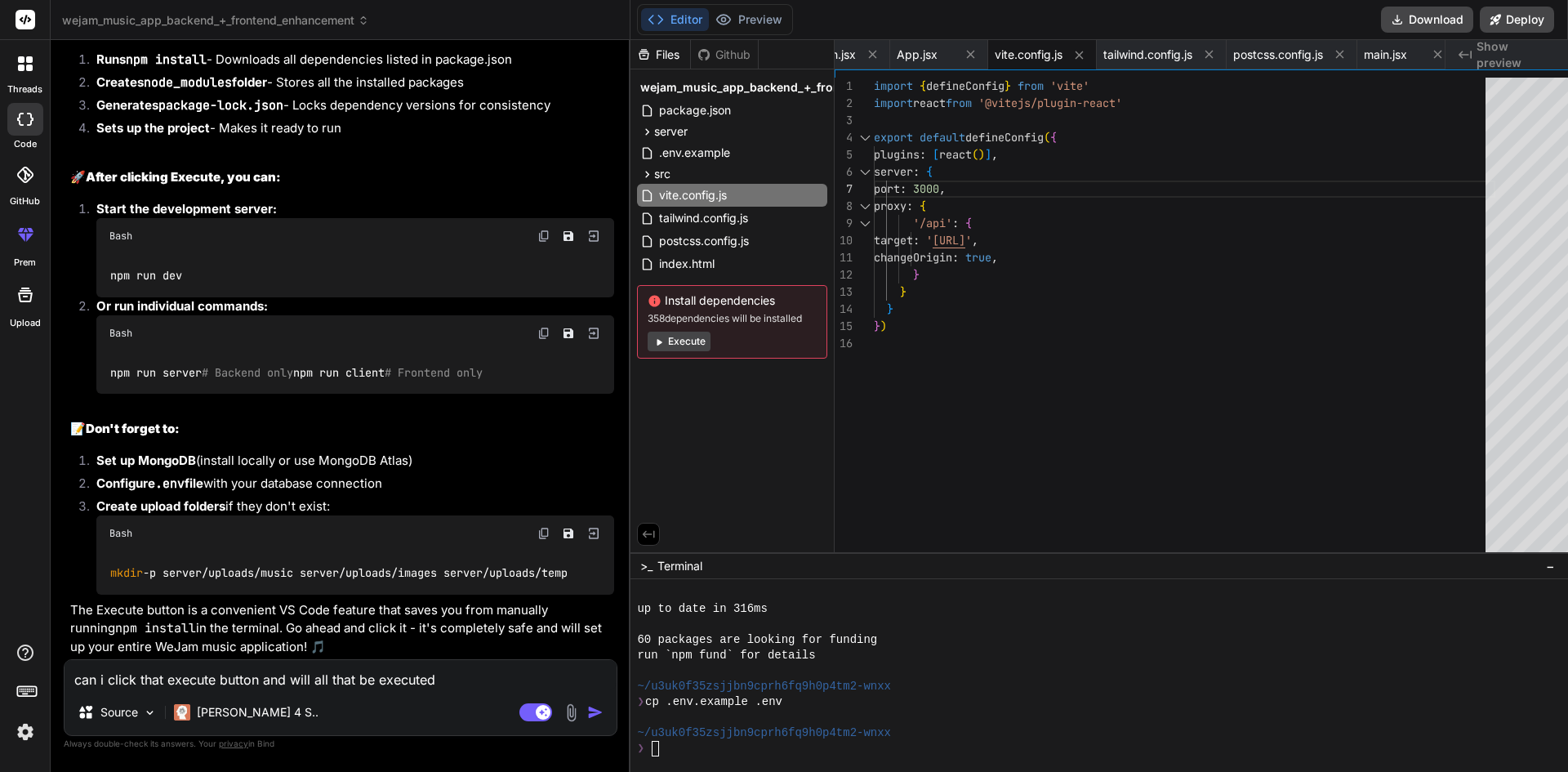
click at [641, 532] on icon at bounding box center [648, 535] width 15 height 15
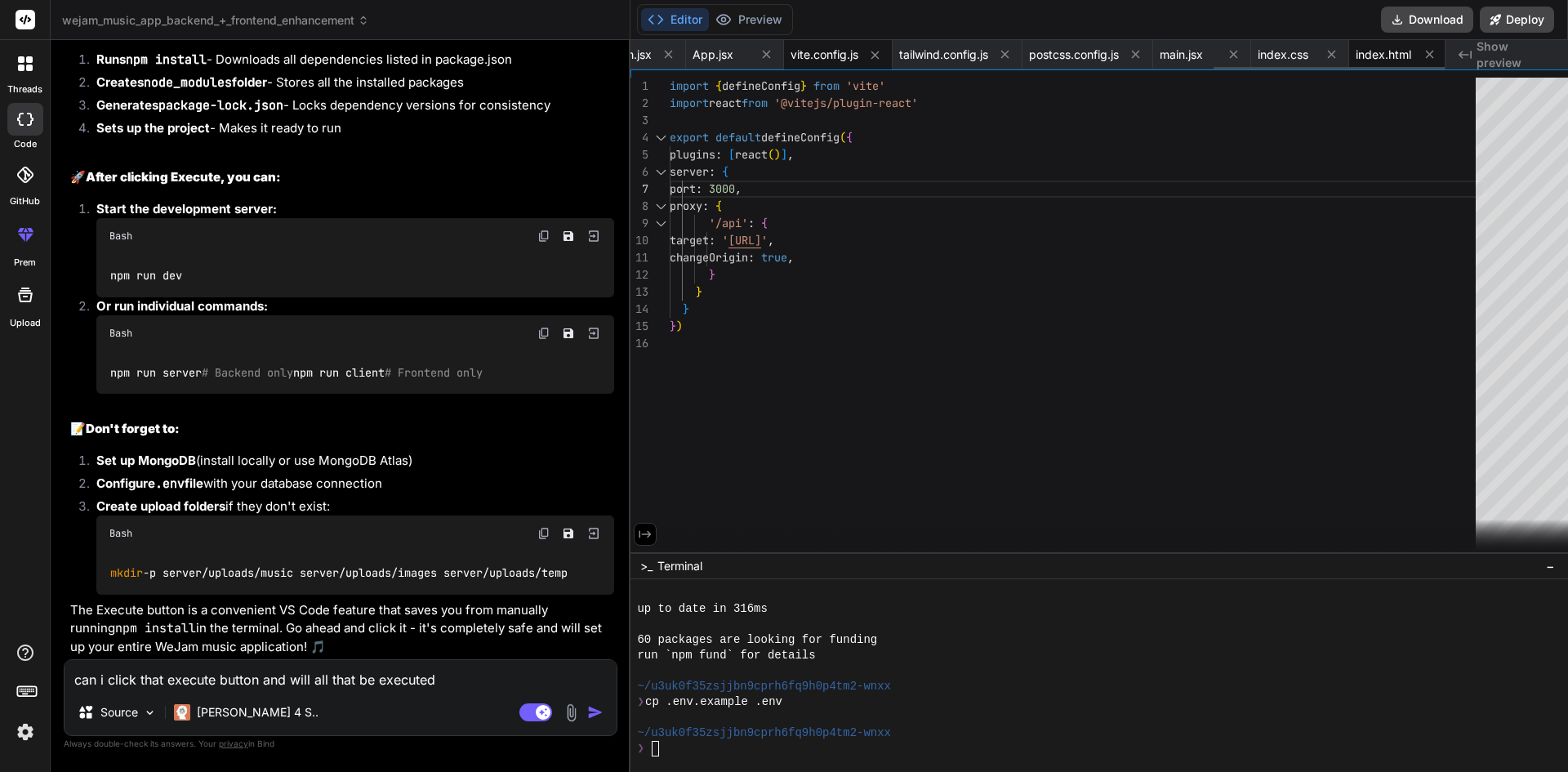
click at [1386, 56] on span "index.html" at bounding box center [1383, 54] width 56 height 16
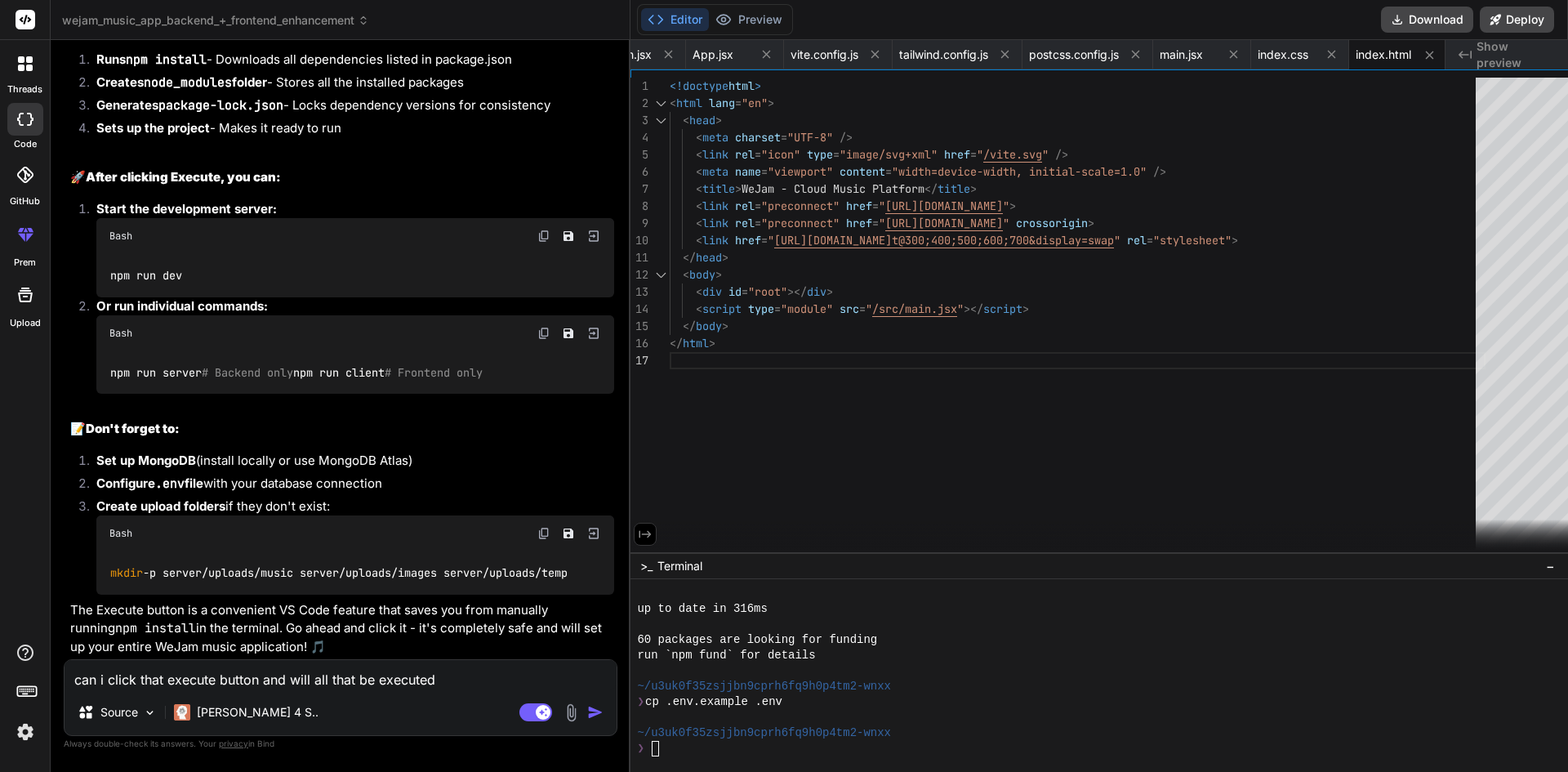
drag, startPoint x: 653, startPoint y: 83, endPoint x: 655, endPoint y: 119, distance: 36.1
click at [689, 311] on div "<!doctype html > < html lang = "en" > < head > < meta charset = "UTF-8" /> < li…" at bounding box center [1077, 318] width 816 height 483
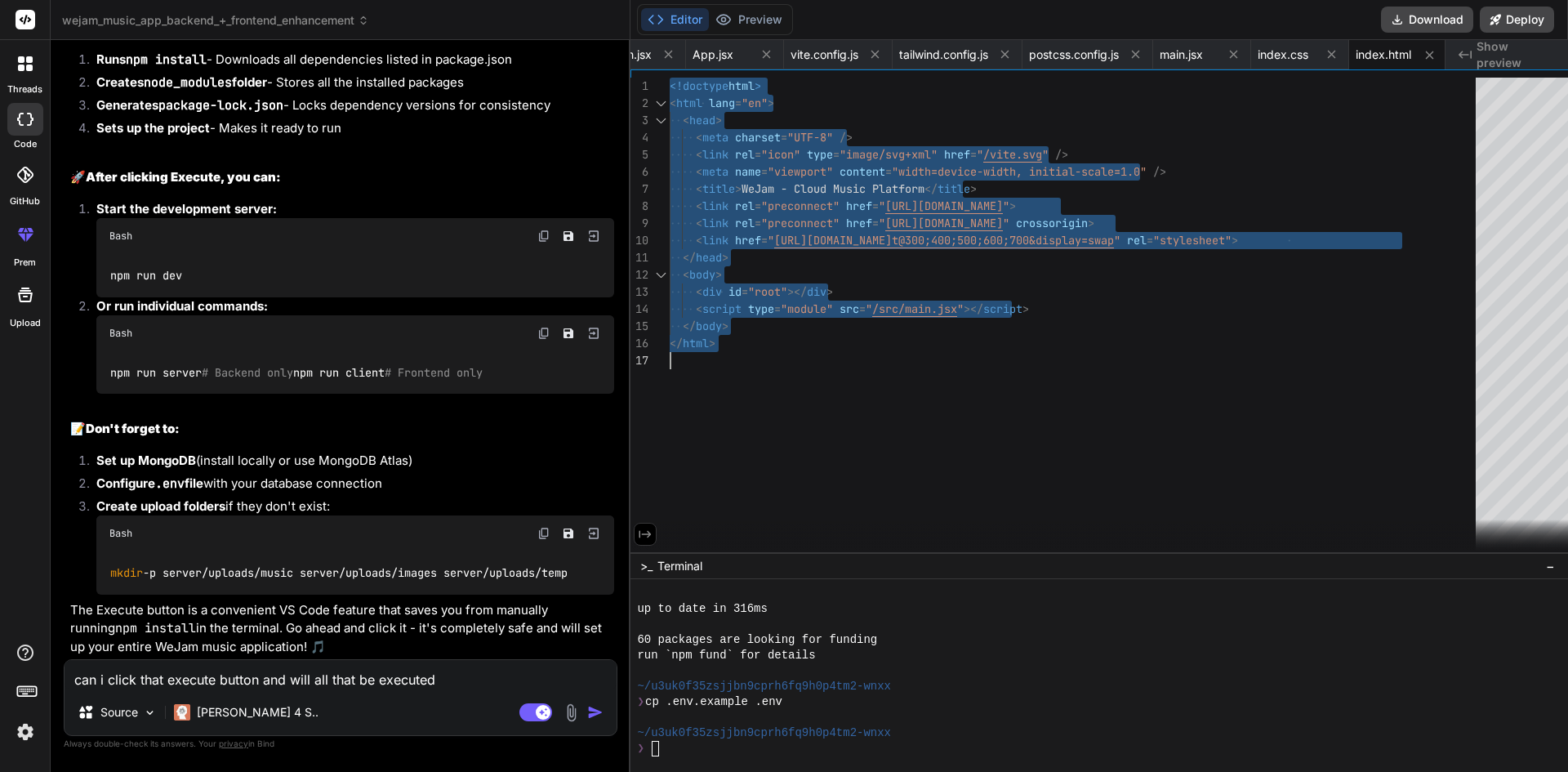
drag, startPoint x: 654, startPoint y: 83, endPoint x: 716, endPoint y: 378, distance: 301.4
click at [699, 389] on div "<!doctype html > < html lang = "en" > < head > < meta charset = "UTF-8" /> < li…" at bounding box center [1077, 318] width 816 height 483
click at [1121, 434] on div "<!doctype html > < html lang = "en" > < head > < meta charset = "UTF-8" /> < li…" at bounding box center [1077, 318] width 816 height 483
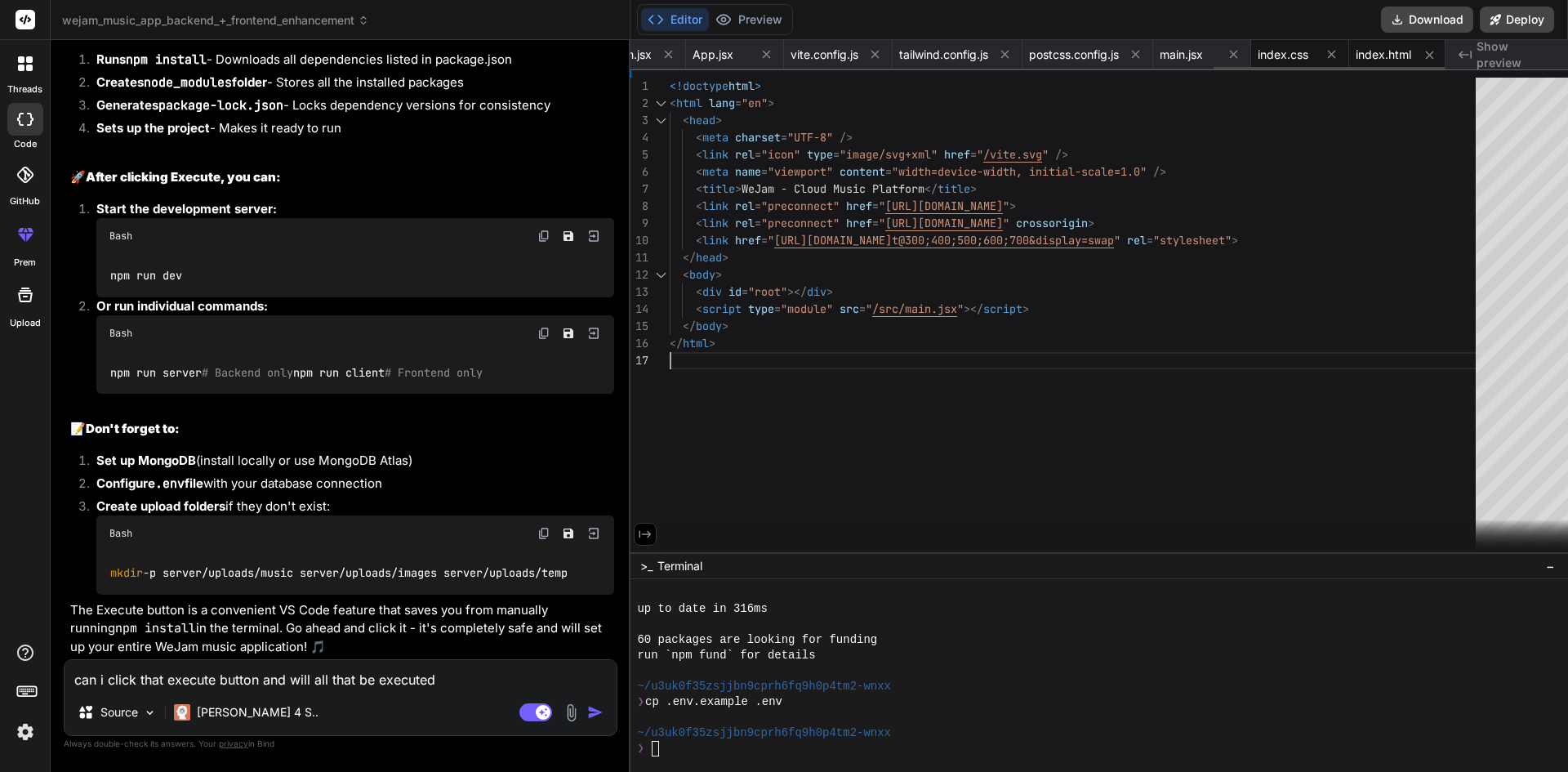
click at [1278, 55] on span "index.css" at bounding box center [1283, 54] width 51 height 16
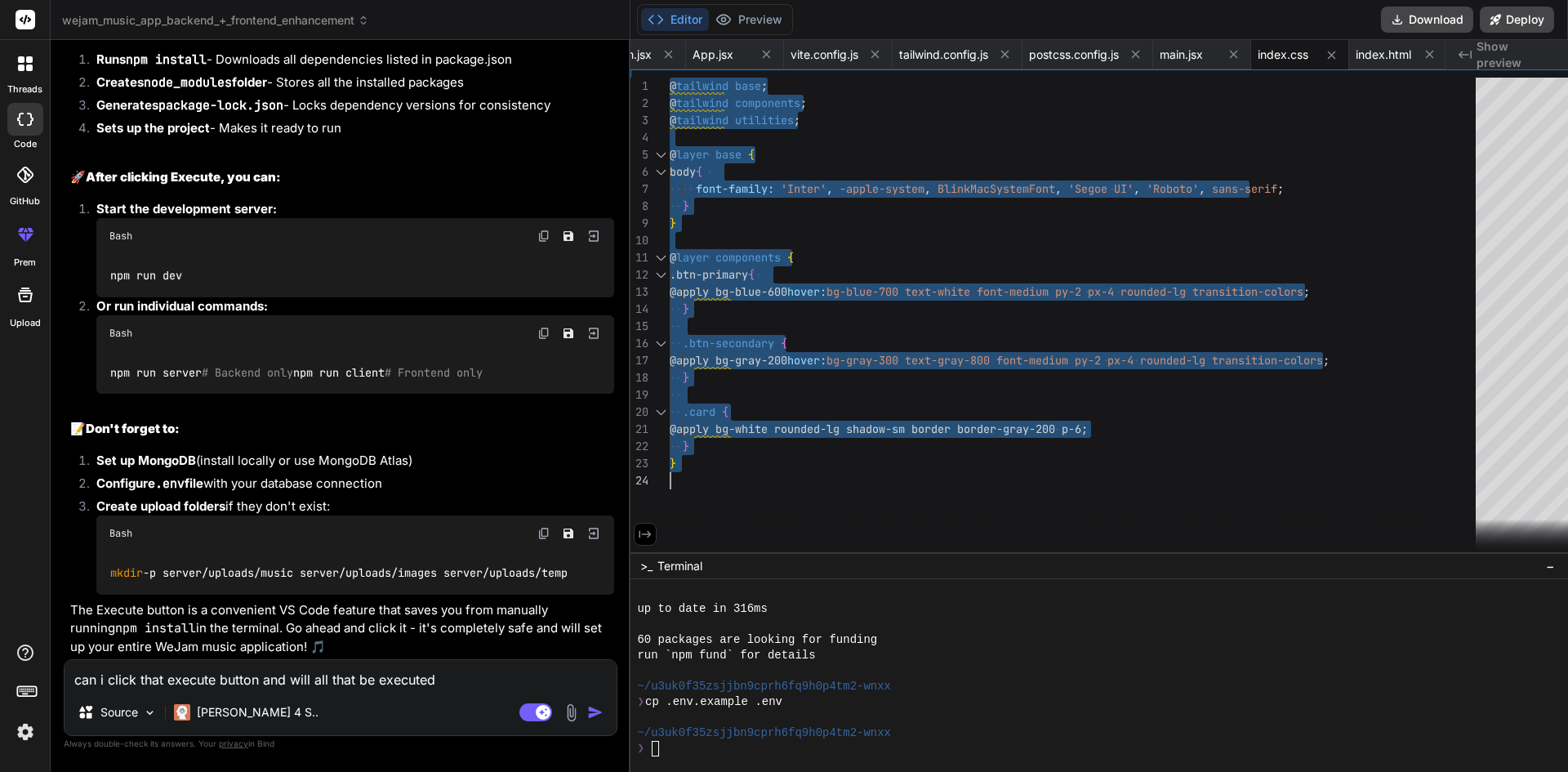
drag, startPoint x: 654, startPoint y: 83, endPoint x: 737, endPoint y: 472, distance: 397.8
click at [737, 472] on div "@ tailwind base ; @ tailwind components ; @ tailwind utilities ; @ layer base {…" at bounding box center [1077, 318] width 816 height 483
click at [816, 492] on div "@ tailwind base ; @ tailwind components ; @ tailwind utilities ; @ layer base {…" at bounding box center [1077, 318] width 816 height 483
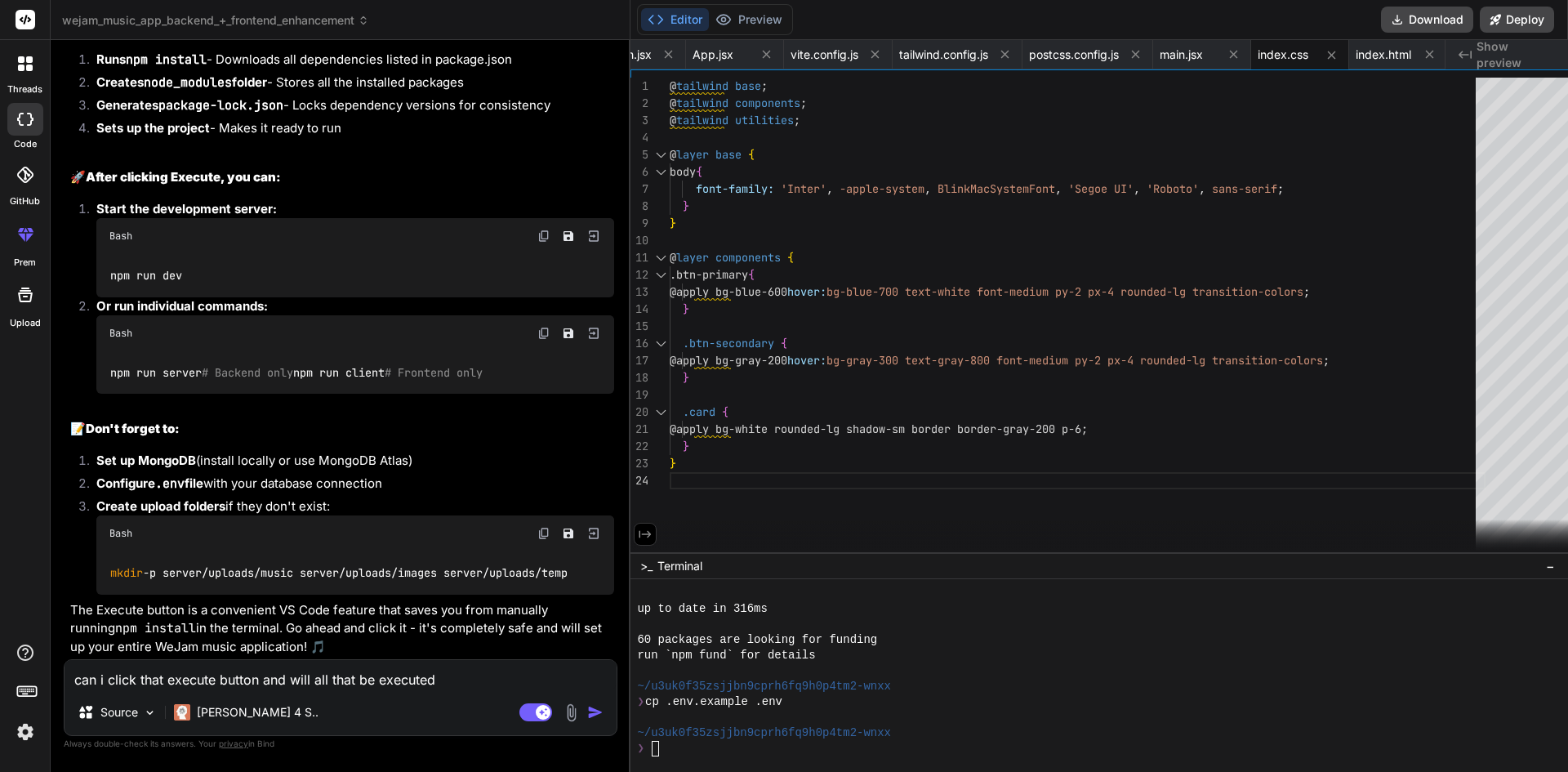
drag, startPoint x: 653, startPoint y: 83, endPoint x: 658, endPoint y: 115, distance: 32.4
click at [669, 195] on div "@ tailwind base ; @ tailwind components ; @ tailwind utilities ; @ layer base {…" at bounding box center [1077, 318] width 816 height 483
click at [669, 84] on div "@ tailwind base ; @ tailwind components ; @ tailwind utilities ; @ layer base {…" at bounding box center [1077, 318] width 816 height 483
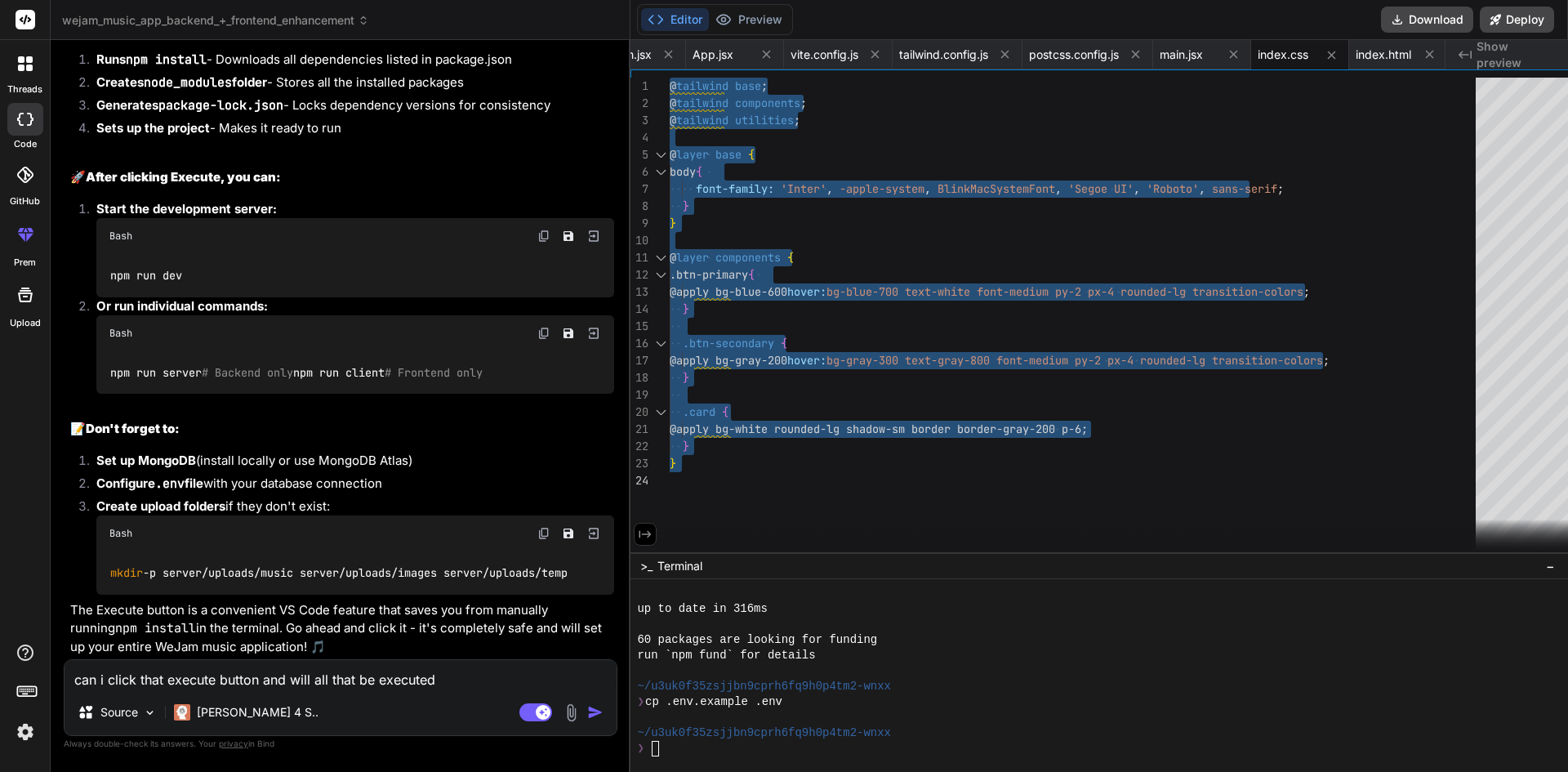
drag, startPoint x: 655, startPoint y: 85, endPoint x: 975, endPoint y: 514, distance: 535.2
click at [975, 514] on div "@ tailwind base ; @ tailwind components ; @ tailwind utilities ; @ layer base {…" at bounding box center [1077, 318] width 816 height 483
click at [957, 523] on div at bounding box center [1099, 536] width 937 height 33
drag, startPoint x: 654, startPoint y: 83, endPoint x: 746, endPoint y: 436, distance: 364.8
click at [746, 436] on div "@ tailwind base ; @ tailwind components ; @ tailwind utilities ; @ layer base {…" at bounding box center [1077, 318] width 816 height 483
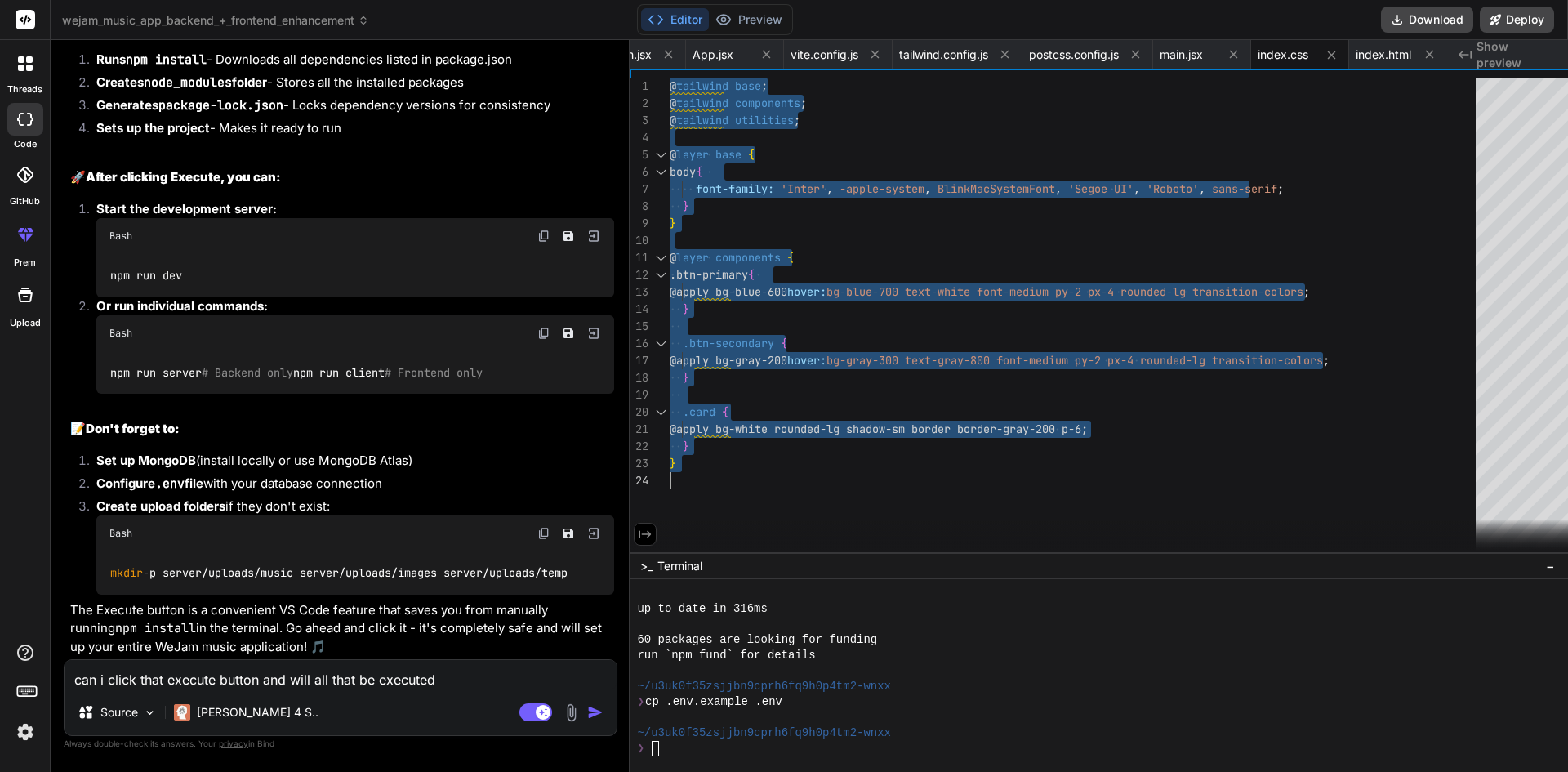
click at [1076, 497] on div "@ tailwind base ; @ tailwind components ; @ tailwind utilities ; @ layer base {…" at bounding box center [1077, 318] width 816 height 483
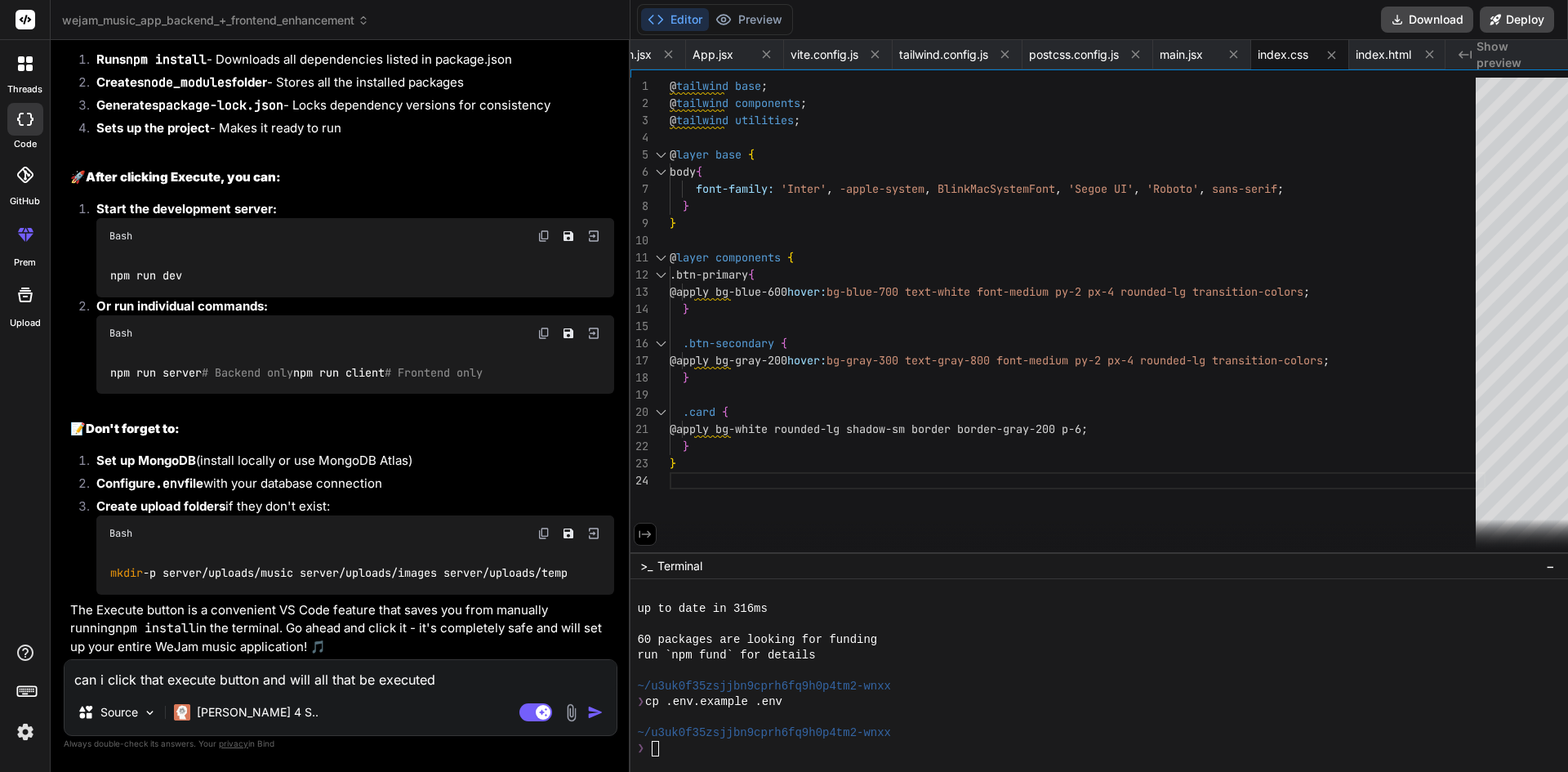
drag, startPoint x: 652, startPoint y: 82, endPoint x: 700, endPoint y: 227, distance: 152.7
click at [703, 231] on div "1 2 3 4 5 6 7 8 9 10 11 12 13 14 15 16 17 18 19 20 21 22 23 24 @ tailwind base …" at bounding box center [1107, 318] width 952 height 483
click at [669, 83] on span "@" at bounding box center [672, 86] width 7 height 15
click at [669, 87] on div "@ tailwind base ; @ tailwind components ; @ tailwind utilities ; @ layer base {…" at bounding box center [1077, 318] width 816 height 483
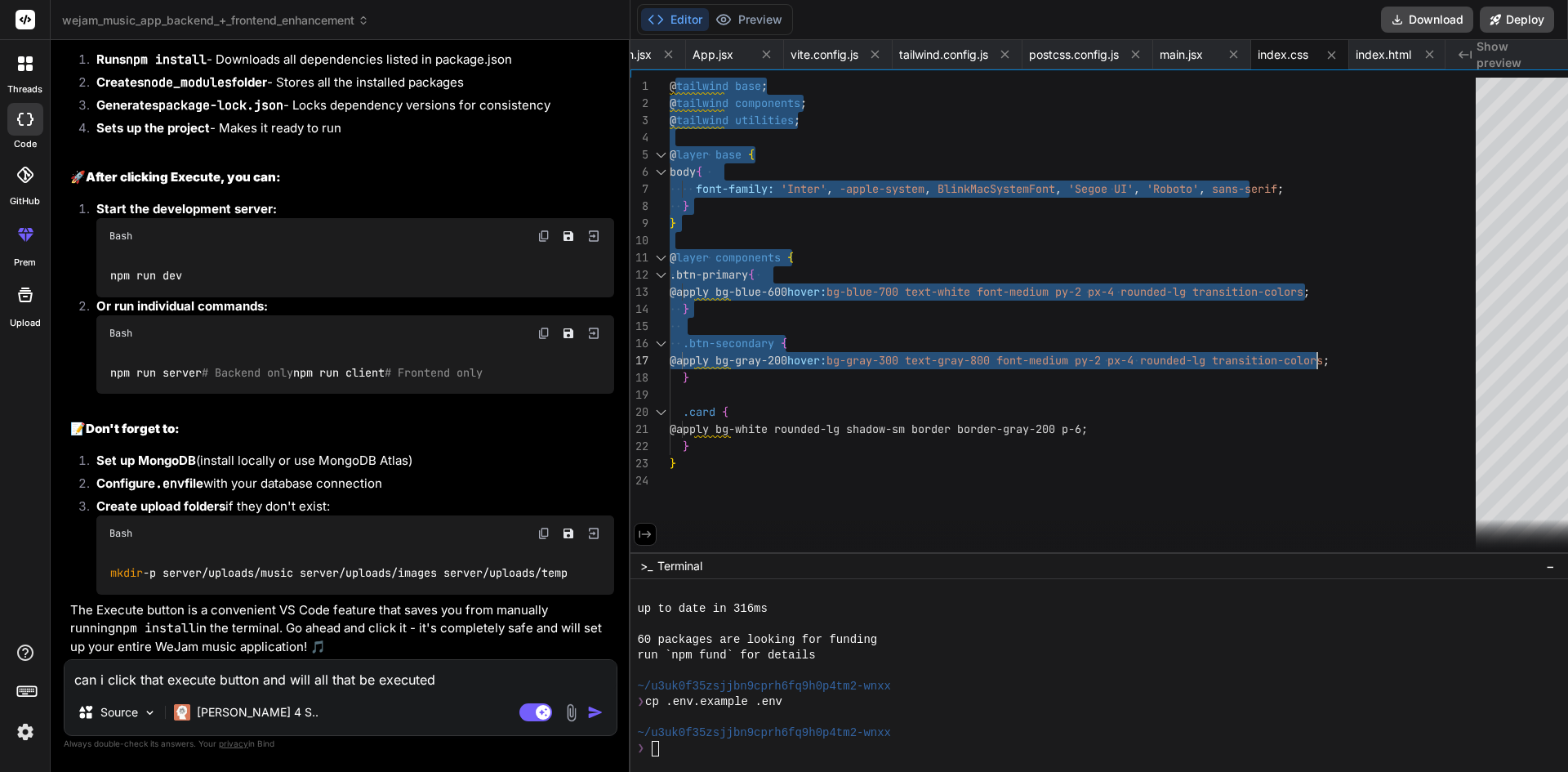
drag, startPoint x: 656, startPoint y: 83, endPoint x: 1333, endPoint y: 354, distance: 729.2
click at [1333, 354] on div "@ tailwind base ; @ tailwind components ; @ tailwind utilities ; @ layer base {…" at bounding box center [1077, 318] width 816 height 483
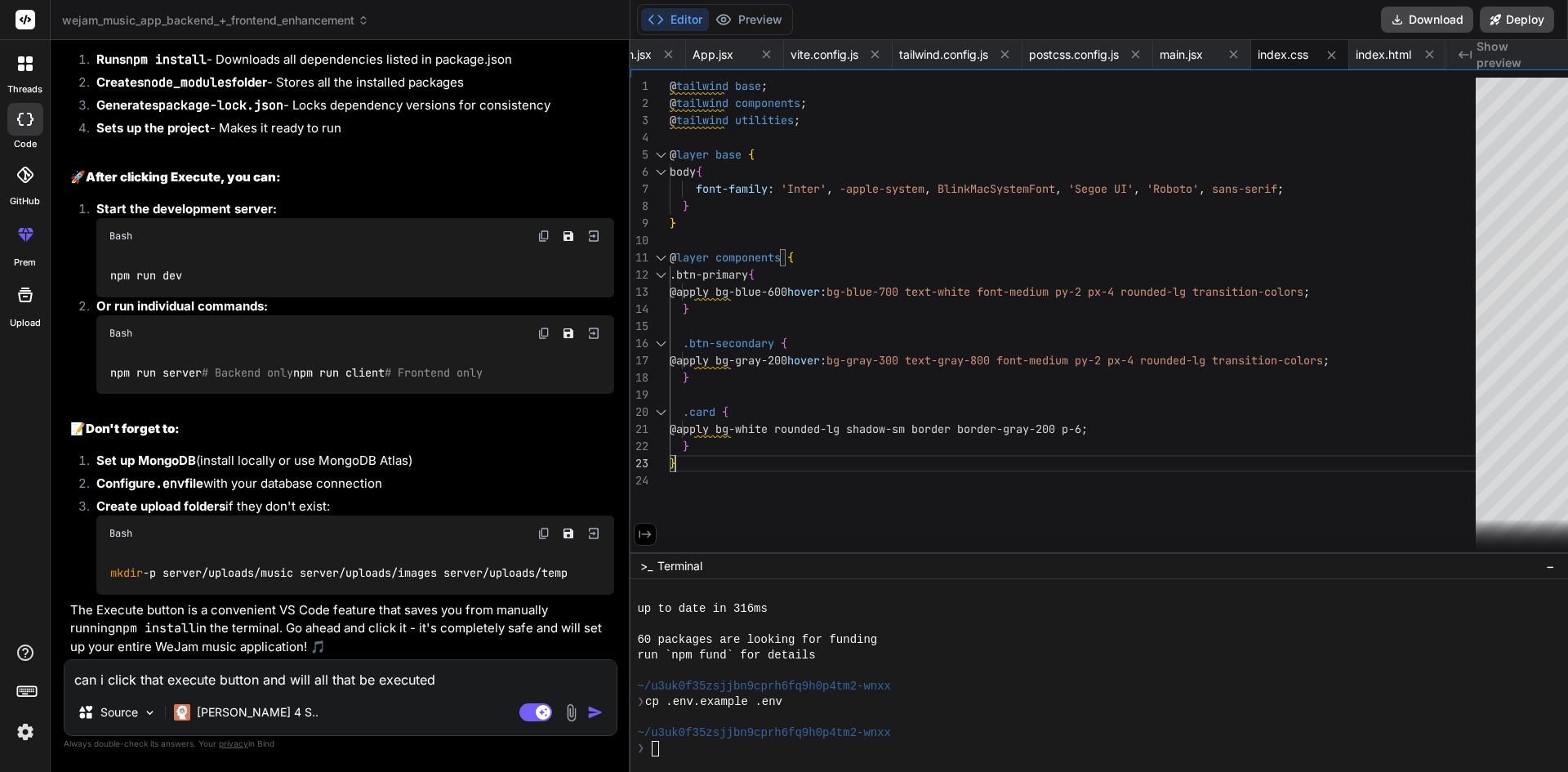
click at [1291, 456] on div "@ tailwind base ; @ tailwind components ; @ tailwind utilities ; @ layer base {…" at bounding box center [1077, 318] width 816 height 483
click at [1437, 13] on button "Download" at bounding box center [1427, 20] width 92 height 26
click at [624, 53] on span "UploadForm.jsx" at bounding box center [611, 54] width 83 height 16
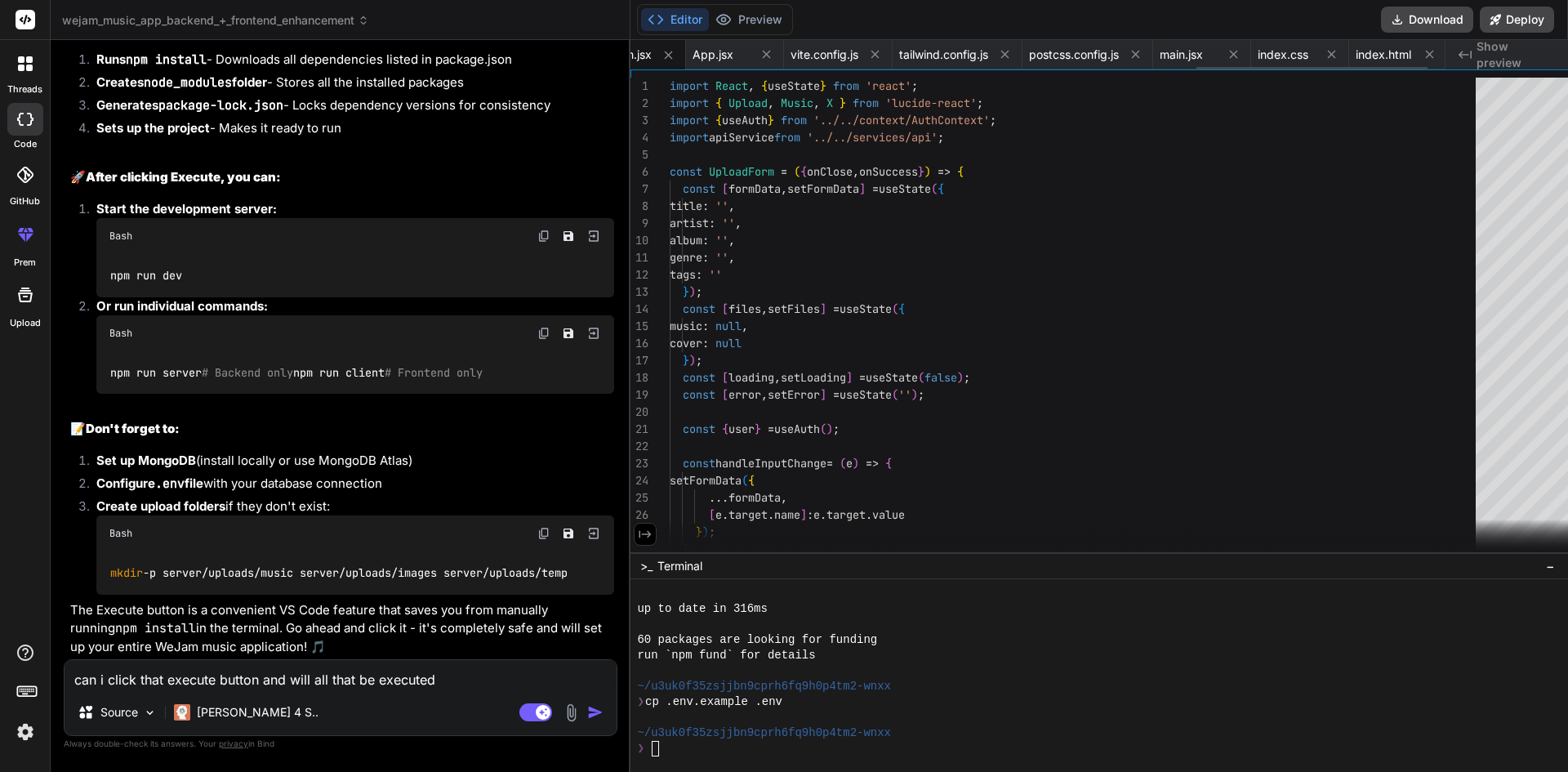
scroll to position [0, 2035]
click at [663, 13] on button "Editor" at bounding box center [675, 20] width 68 height 23
click at [1517, 53] on span "Show preview" at bounding box center [1514, 55] width 78 height 33
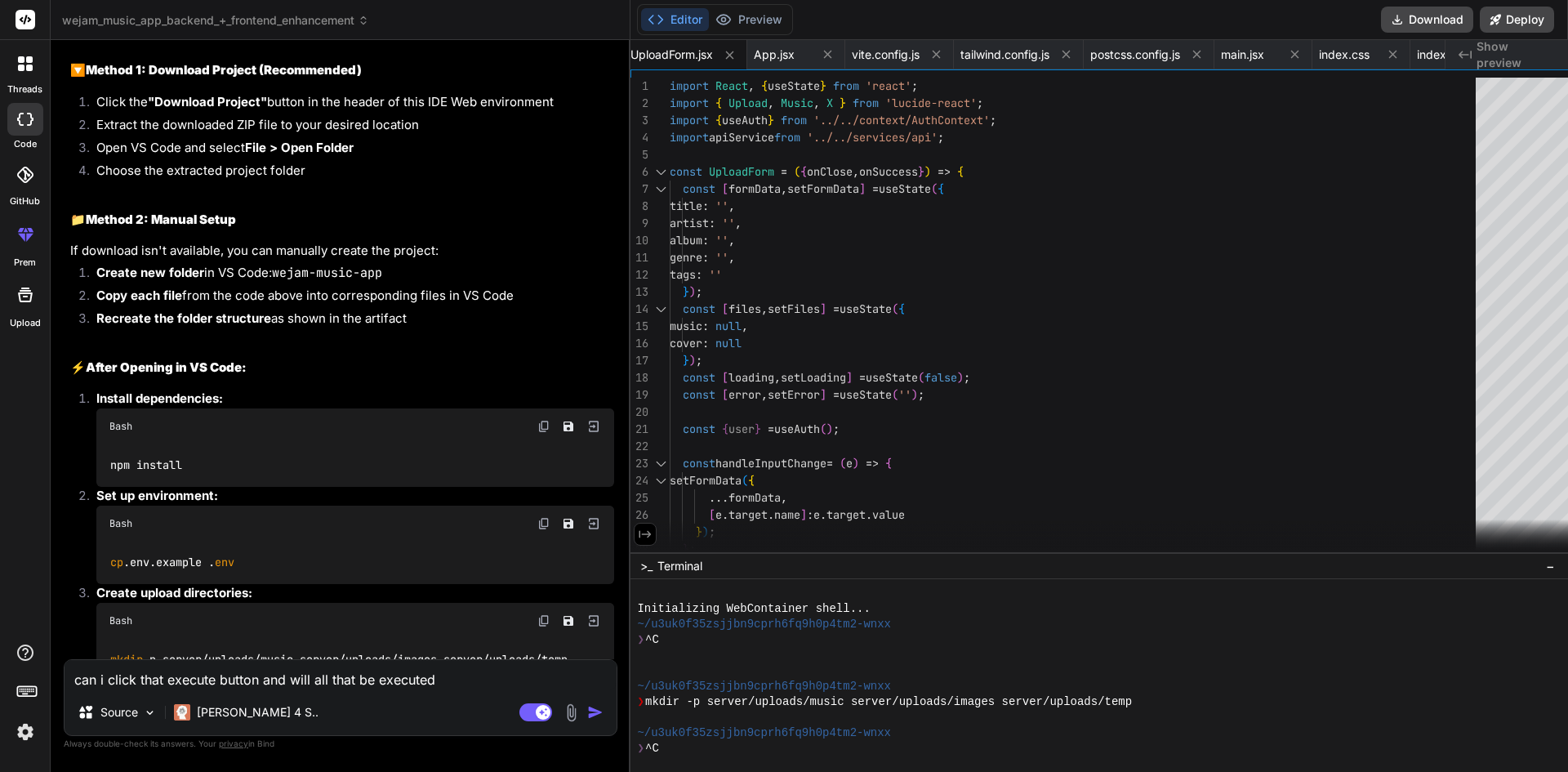
scroll to position [3103, 0]
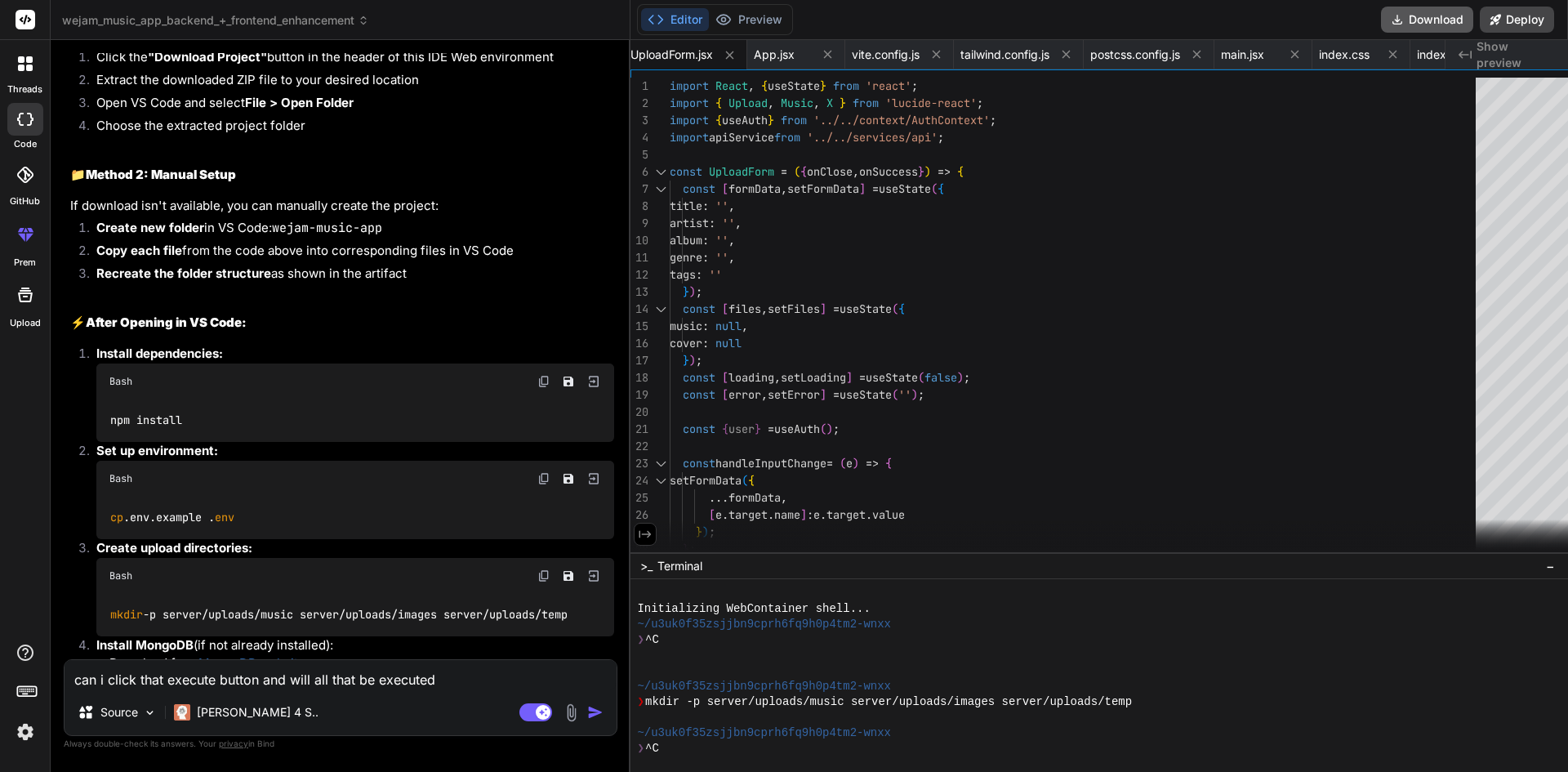
click at [1424, 10] on button "Download" at bounding box center [1427, 20] width 92 height 26
click at [1352, 56] on span "index.css" at bounding box center [1344, 54] width 51 height 16
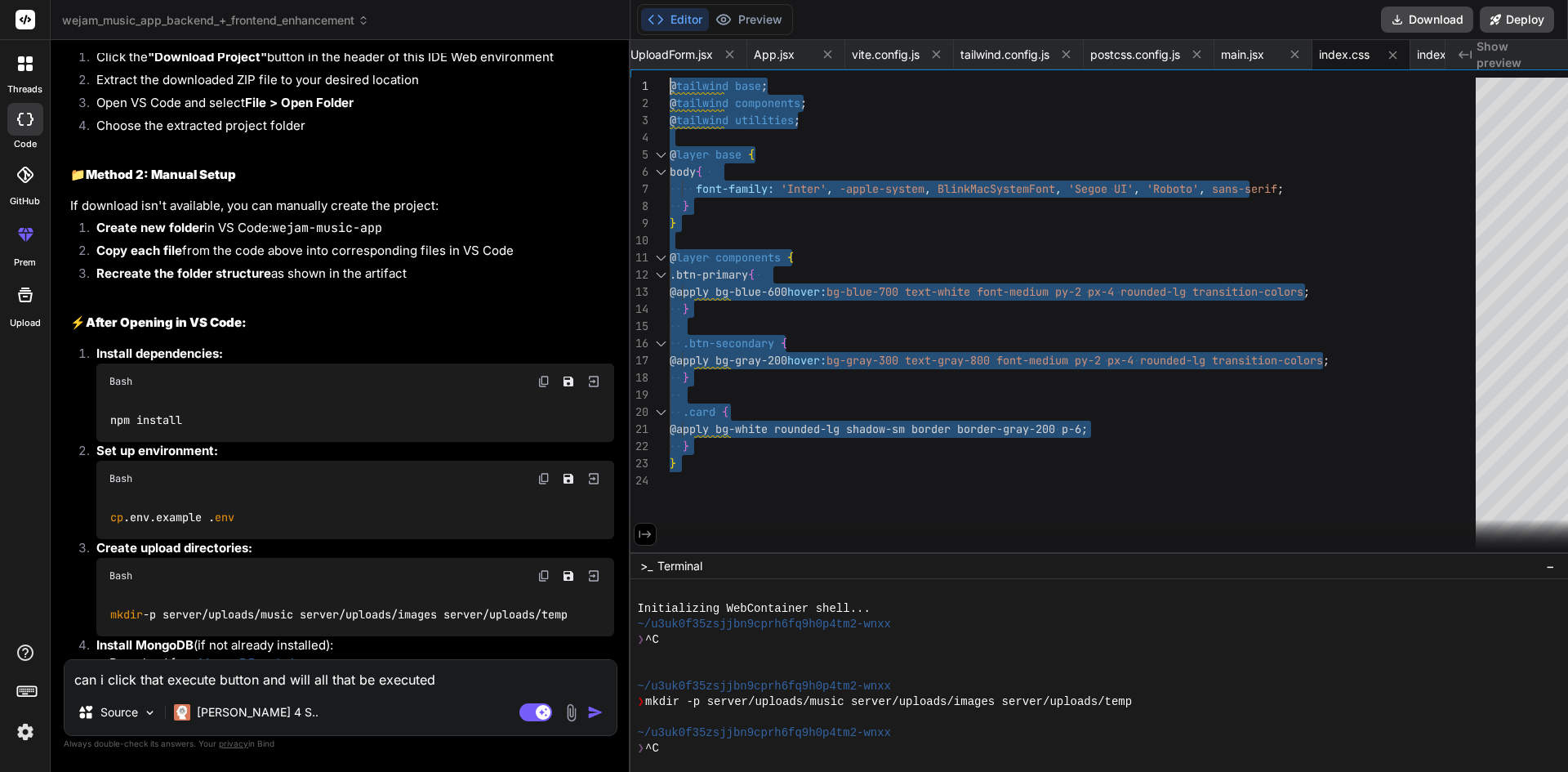
drag, startPoint x: 673, startPoint y: 464, endPoint x: 648, endPoint y: 72, distance: 392.8
click at [669, 77] on div "@ tailwind base ; @ tailwind components ; @ tailwind utilities ; @ layer base {…" at bounding box center [1077, 318] width 816 height 483
click at [1021, 134] on div "@ tailwind base ; @ tailwind components ; @ tailwind utilities ; @ layer base {…" at bounding box center [1077, 318] width 816 height 483
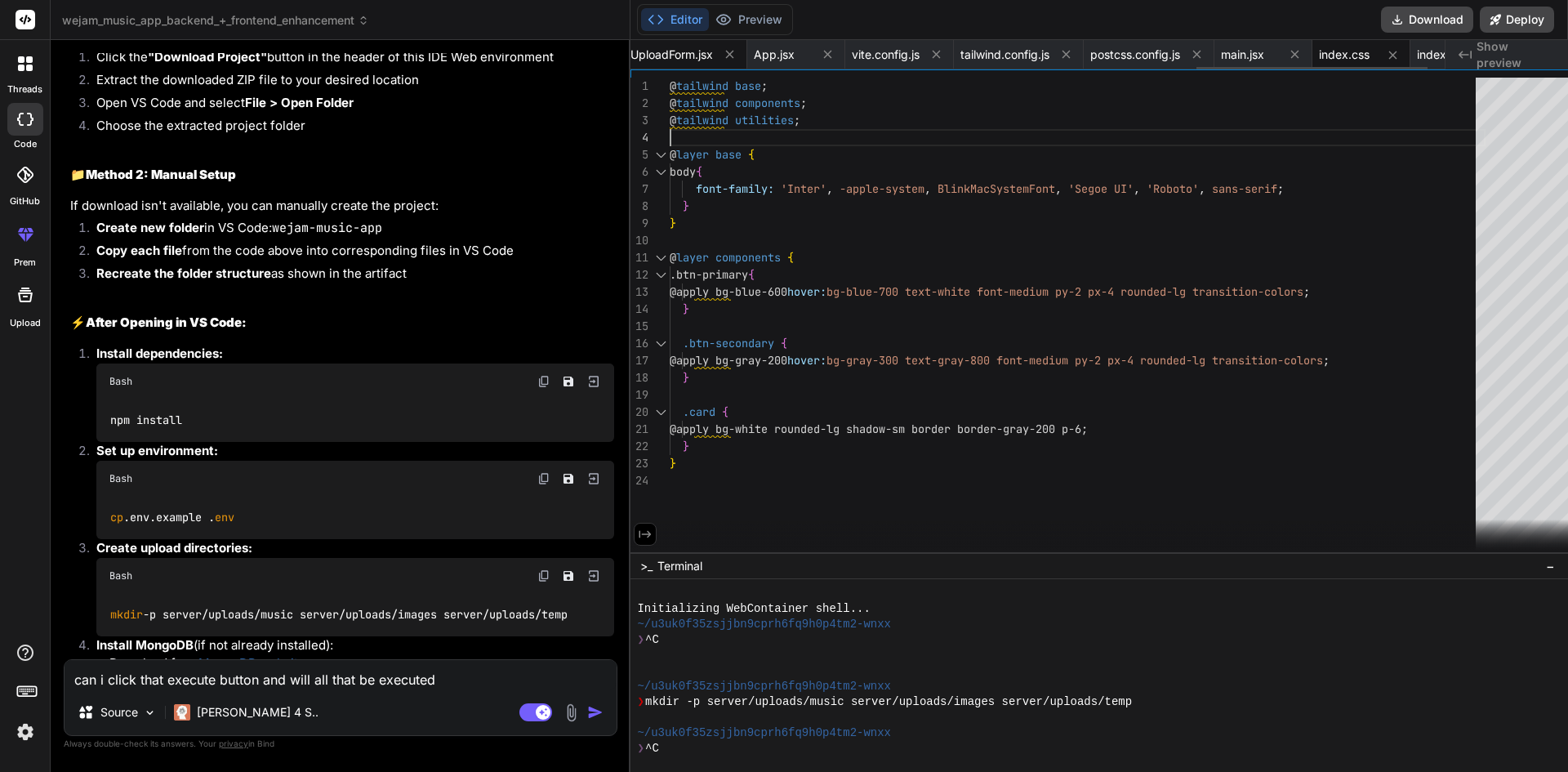
click at [672, 48] on span "UploadForm.jsx" at bounding box center [672, 54] width 83 height 16
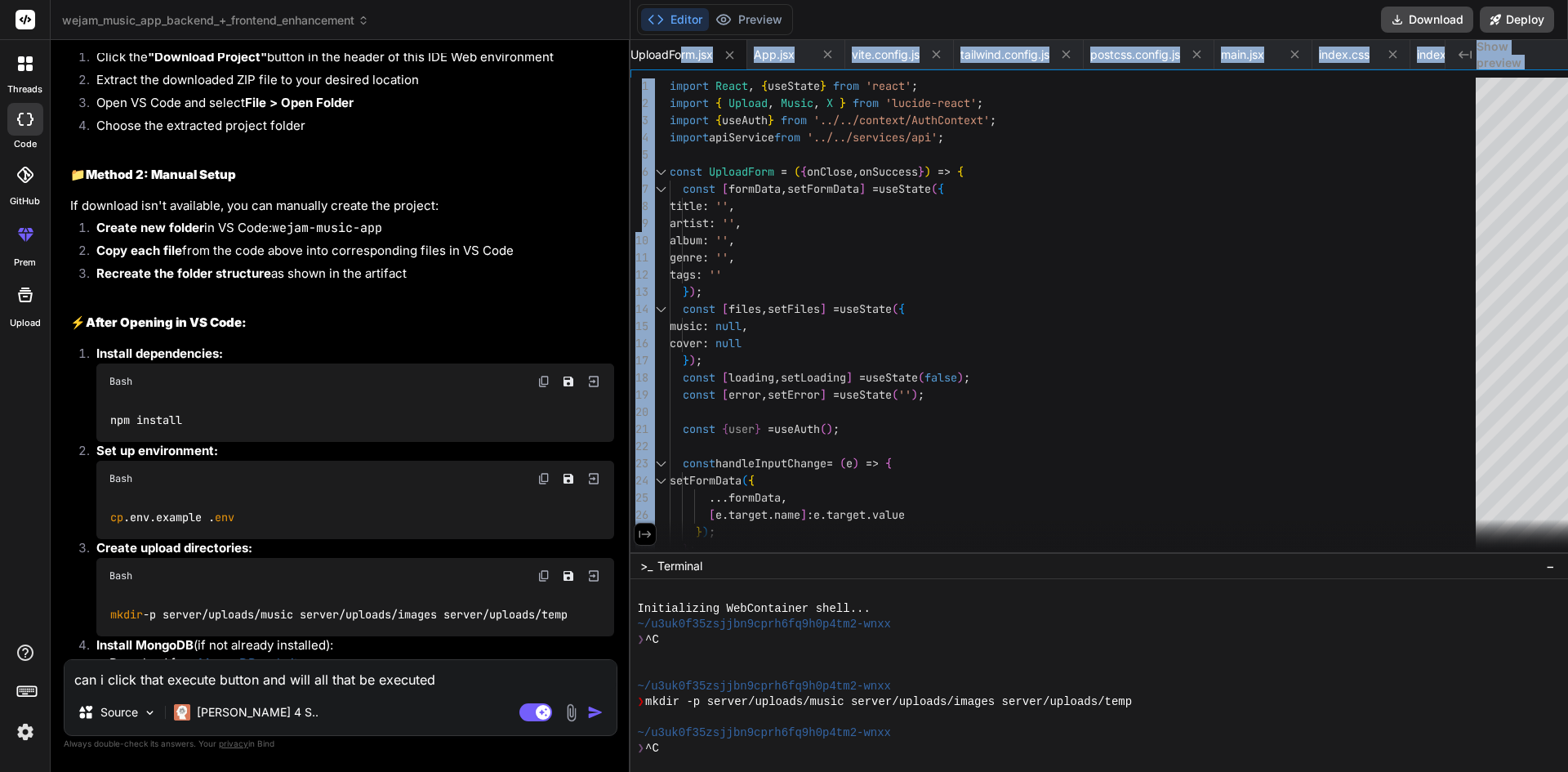
drag, startPoint x: 672, startPoint y: 53, endPoint x: 1097, endPoint y: 83, distance: 426.1
click at [1093, 77] on div "package.json index.js User.js Music.js Playlist.[PERSON_NAME].js upload.[PERSON…" at bounding box center [1099, 297] width 937 height 512
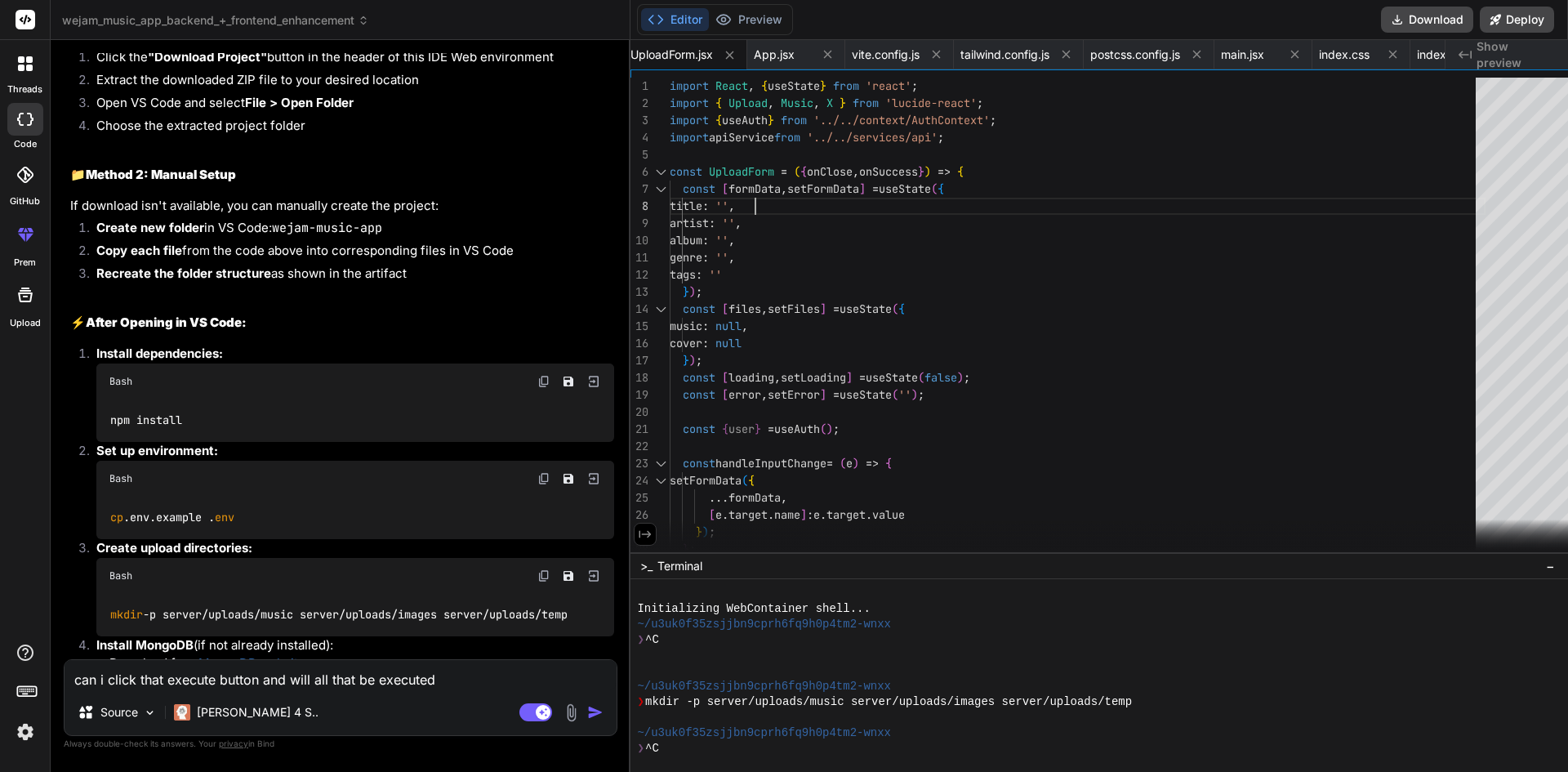
drag, startPoint x: 1161, startPoint y: 200, endPoint x: 1151, endPoint y: 202, distance: 10.2
click at [637, 536] on icon at bounding box center [645, 535] width 15 height 15
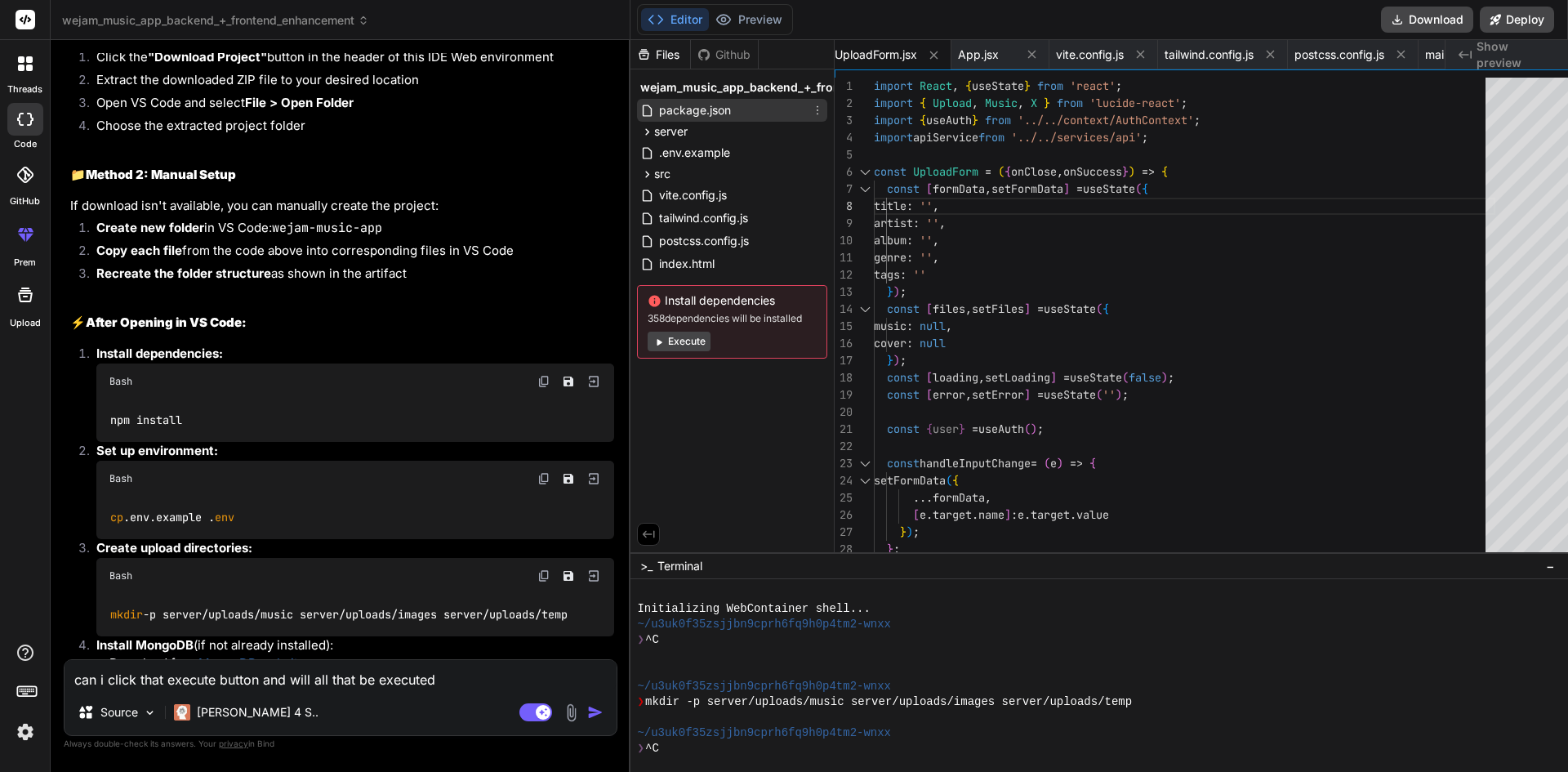
click at [700, 108] on span "package.json" at bounding box center [695, 110] width 75 height 20
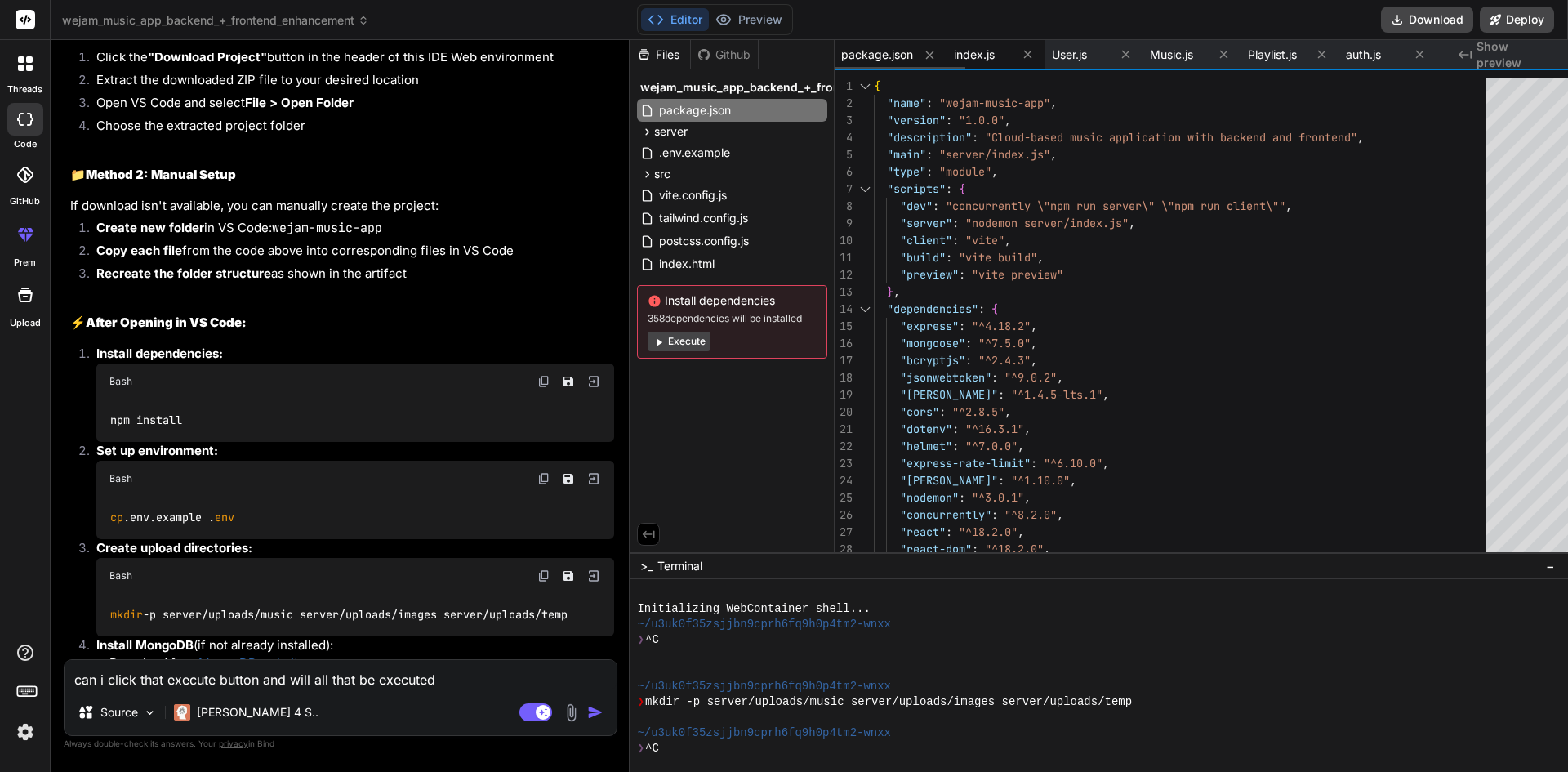
click at [975, 52] on span "index.js" at bounding box center [973, 54] width 40 height 16
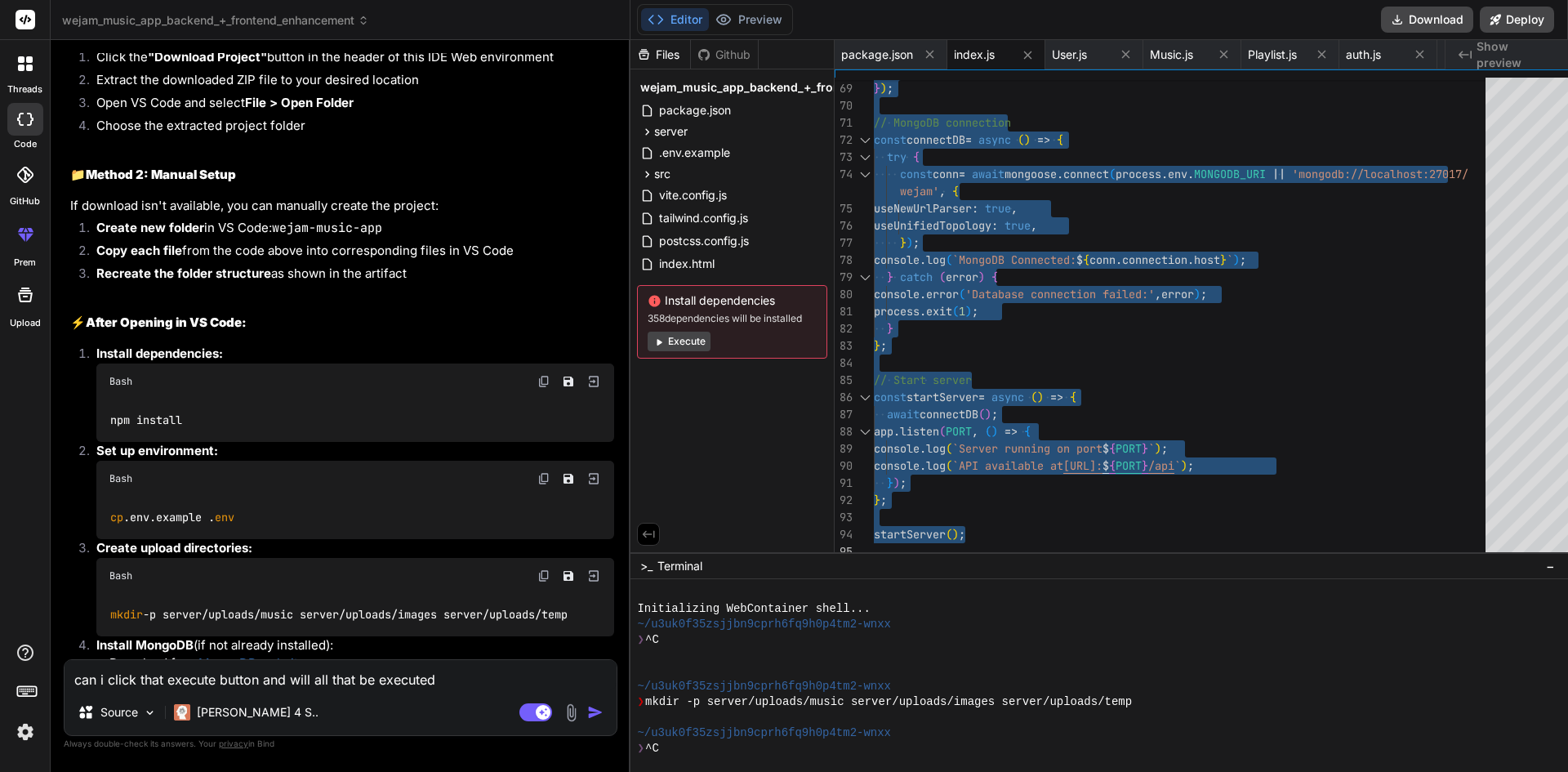
drag, startPoint x: 859, startPoint y: 83, endPoint x: 1036, endPoint y: 583, distance: 530.4
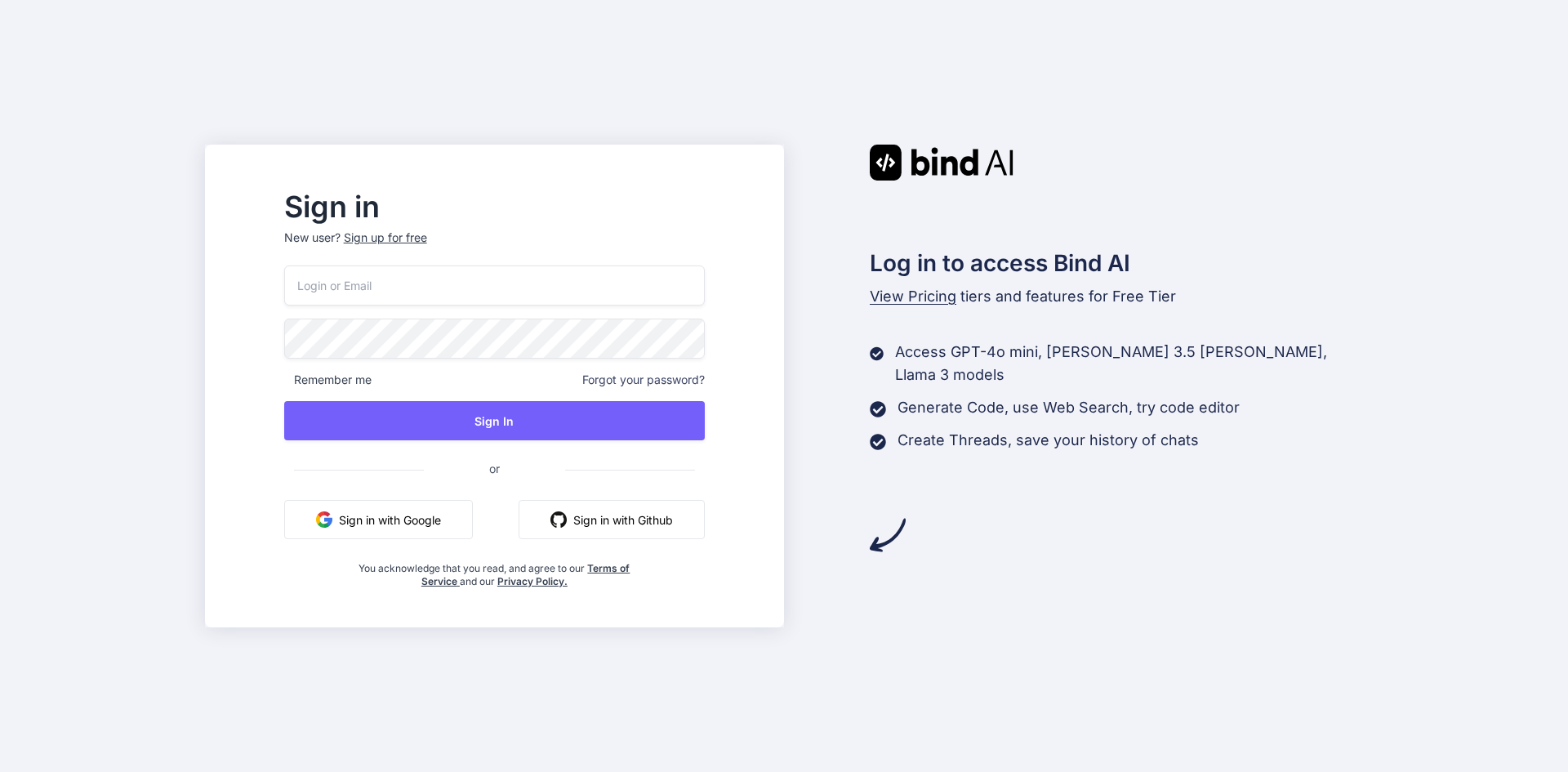
click at [392, 519] on button "Sign in with Google" at bounding box center [378, 520] width 188 height 40
